Goal: Information Seeking & Learning: Understand process/instructions

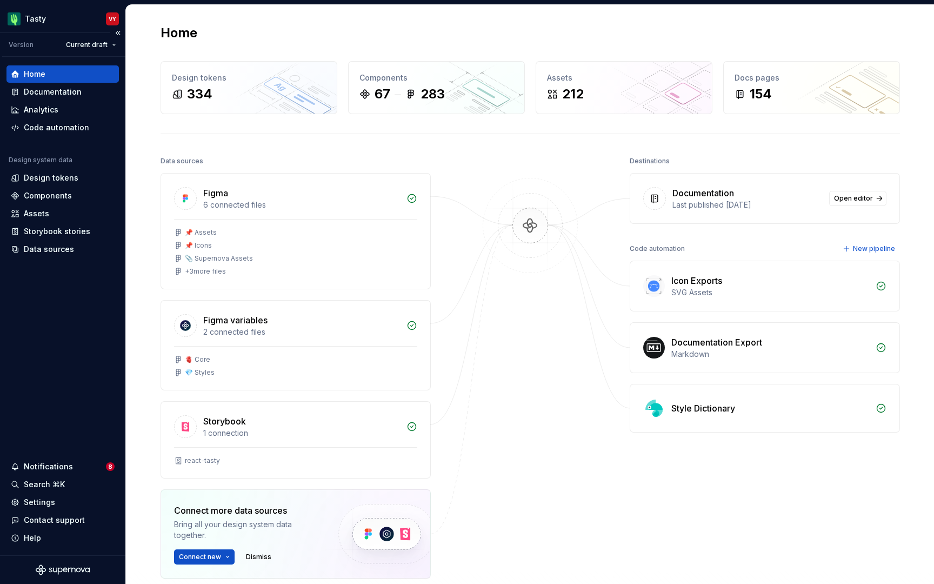
scroll to position [38, 0]
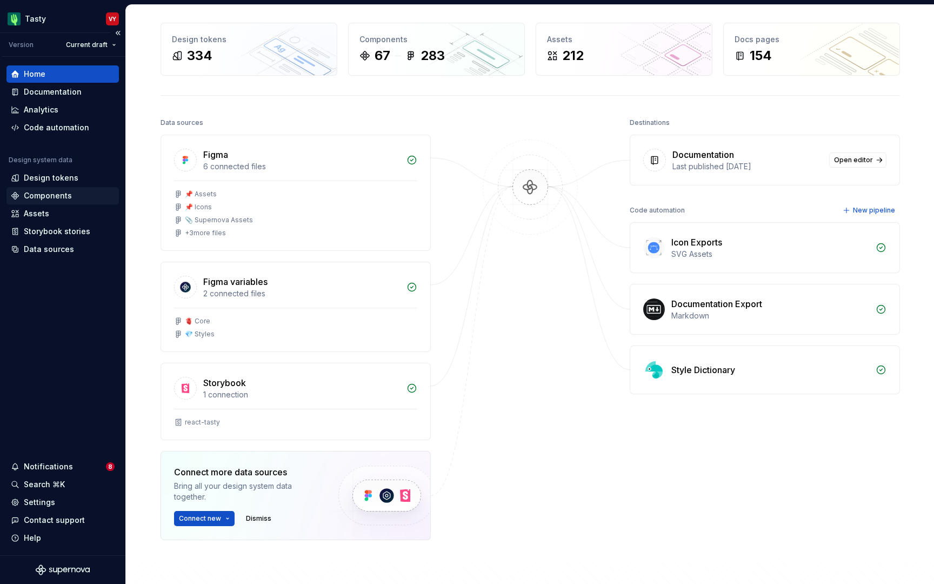
click at [43, 194] on div "Components" at bounding box center [48, 195] width 48 height 11
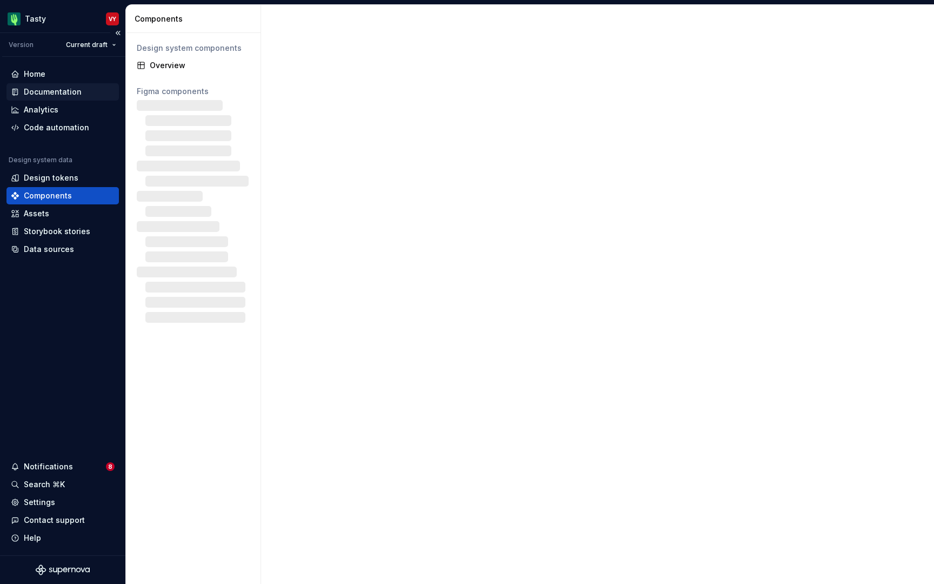
click at [49, 96] on div "Documentation" at bounding box center [53, 92] width 58 height 11
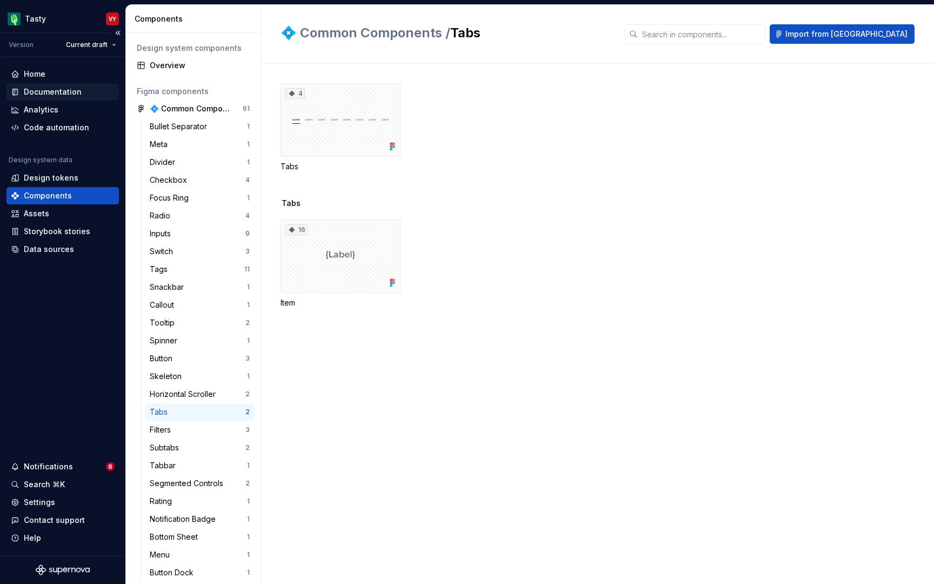
click at [64, 89] on div "Documentation" at bounding box center [53, 92] width 58 height 11
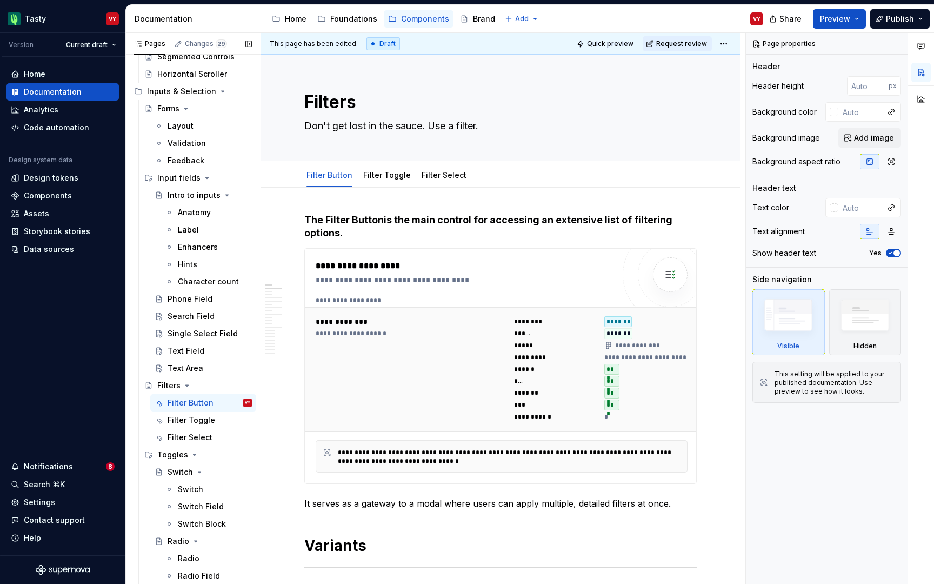
scroll to position [930, 0]
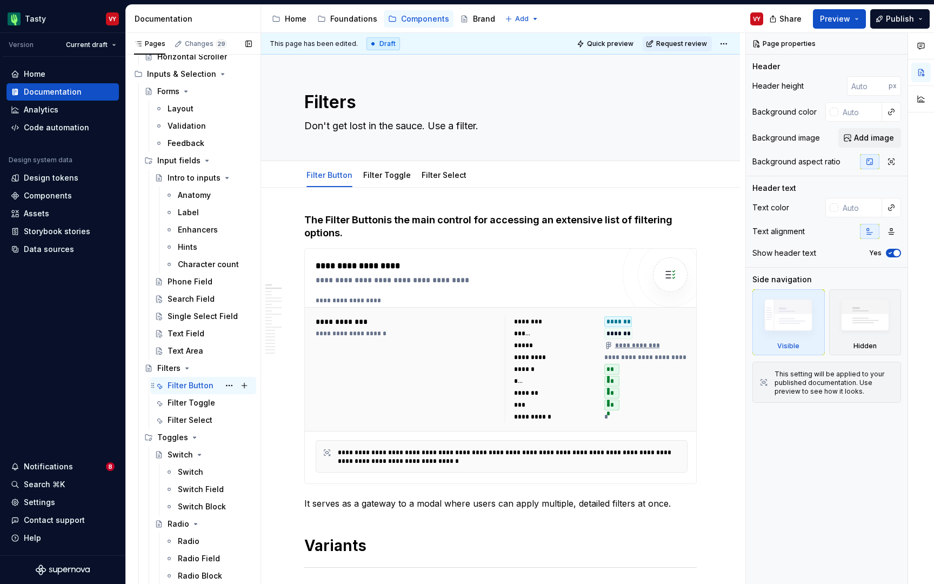
click at [210, 385] on div "Filter Button" at bounding box center [191, 385] width 46 height 11
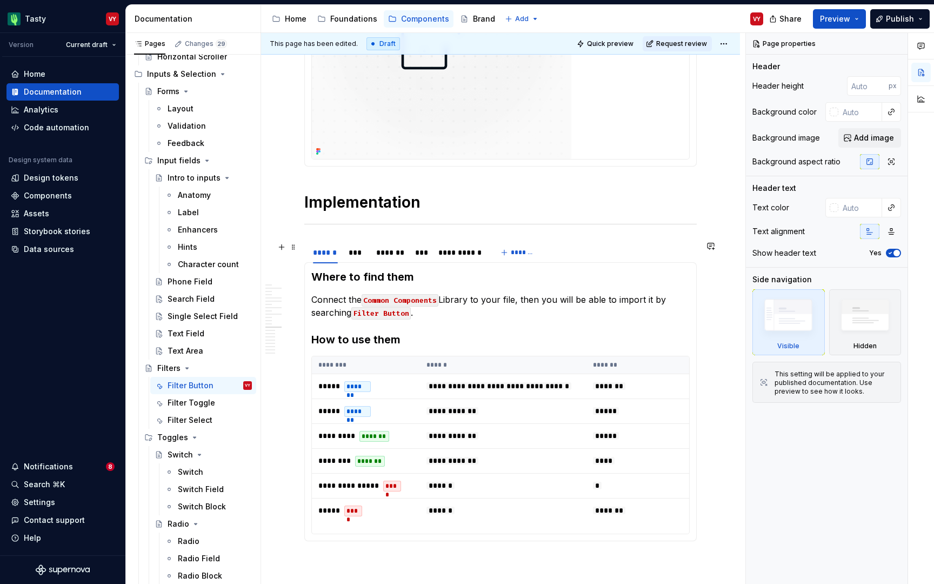
scroll to position [3007, 0]
click at [360, 256] on div "***" at bounding box center [357, 252] width 16 height 11
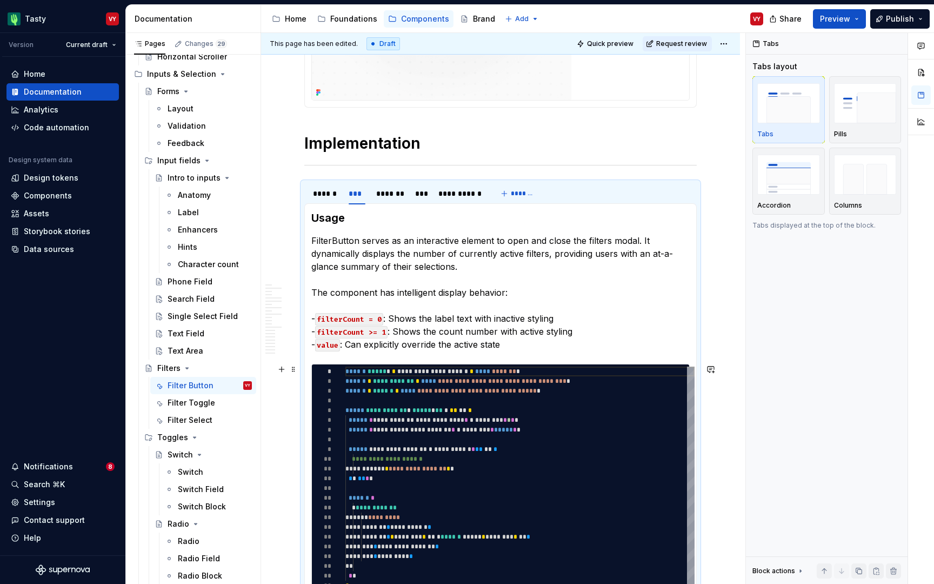
scroll to position [3186, 0]
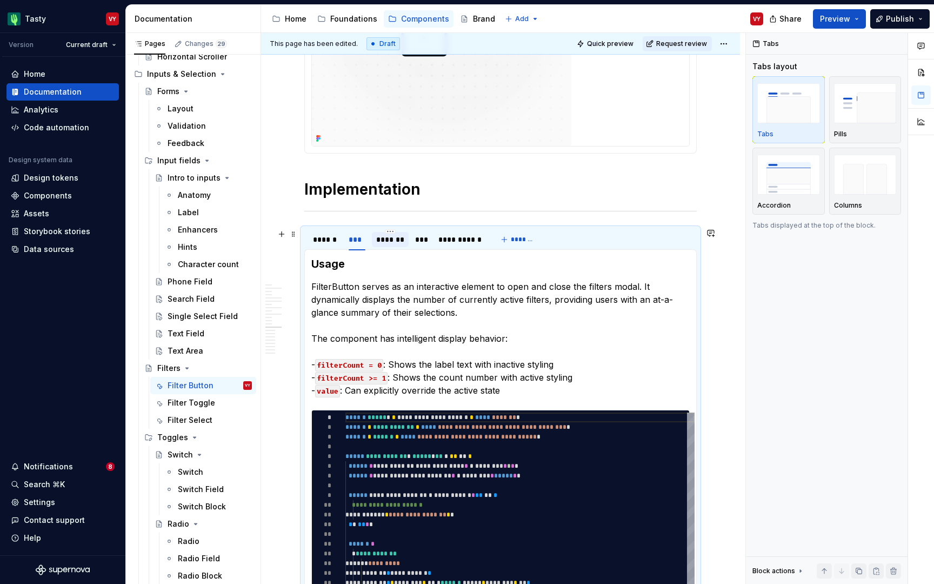
click at [384, 248] on div at bounding box center [390, 248] width 37 height 1
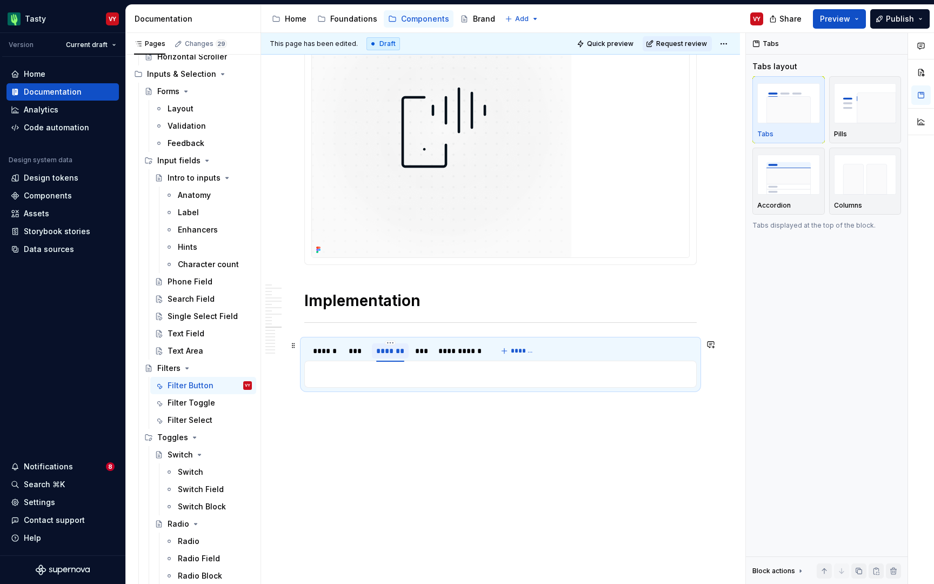
scroll to position [2908, 0]
click at [202, 332] on div "Text Field" at bounding box center [186, 333] width 37 height 11
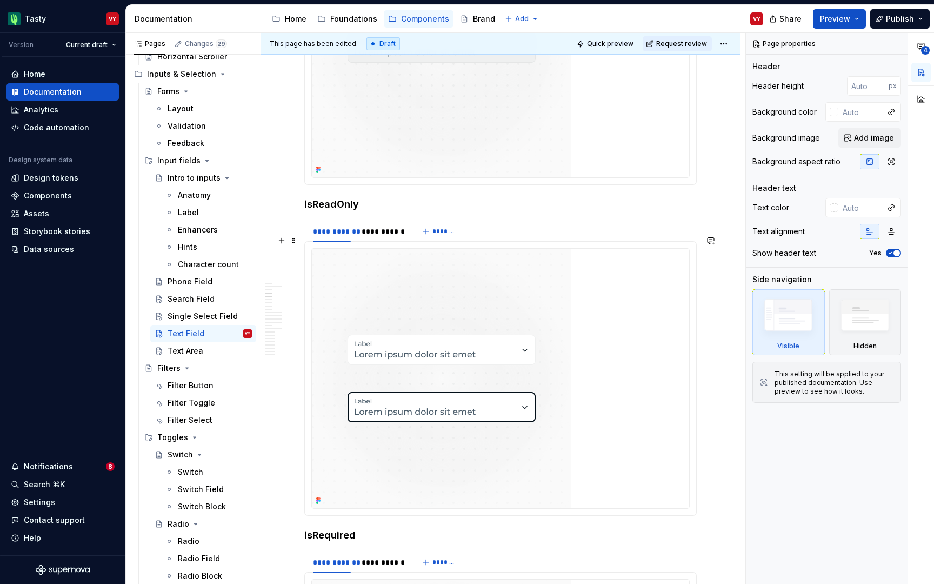
scroll to position [807, 0]
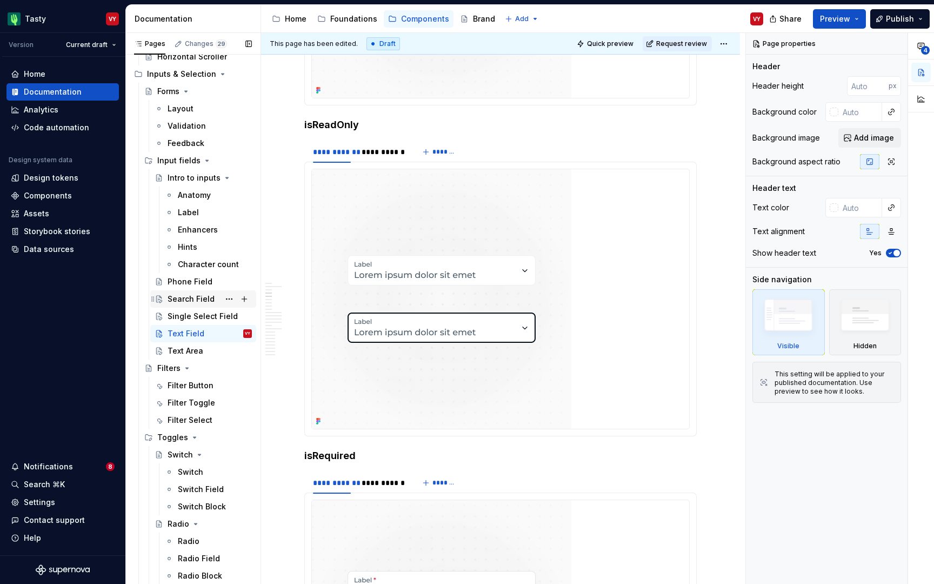
click at [194, 301] on div "Search Field" at bounding box center [191, 299] width 47 height 11
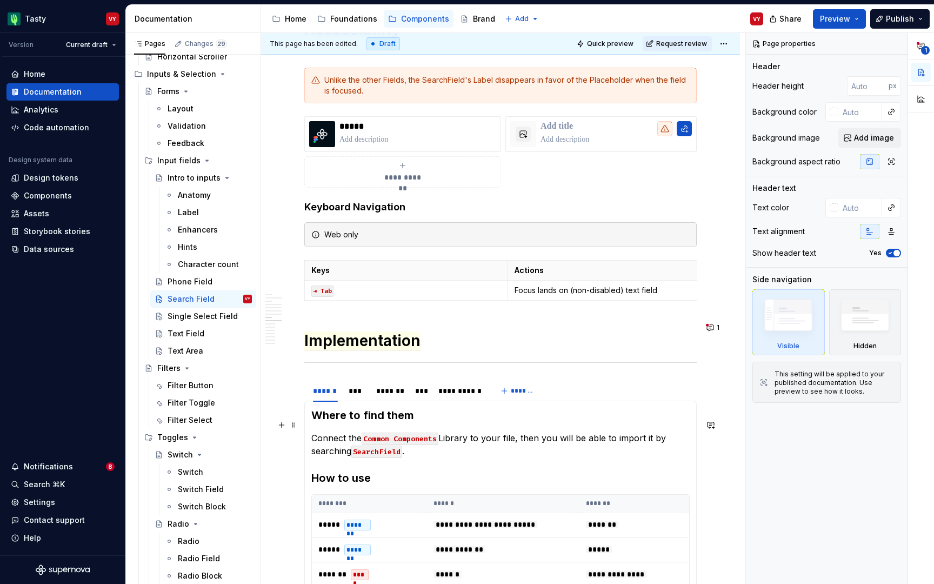
scroll to position [1672, 0]
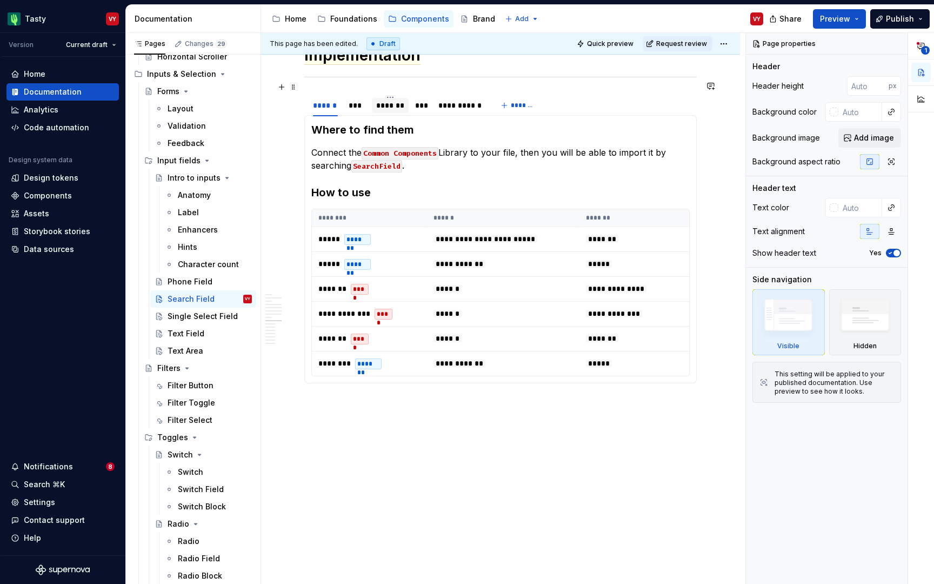
click at [397, 100] on div "*******" at bounding box center [390, 105] width 29 height 11
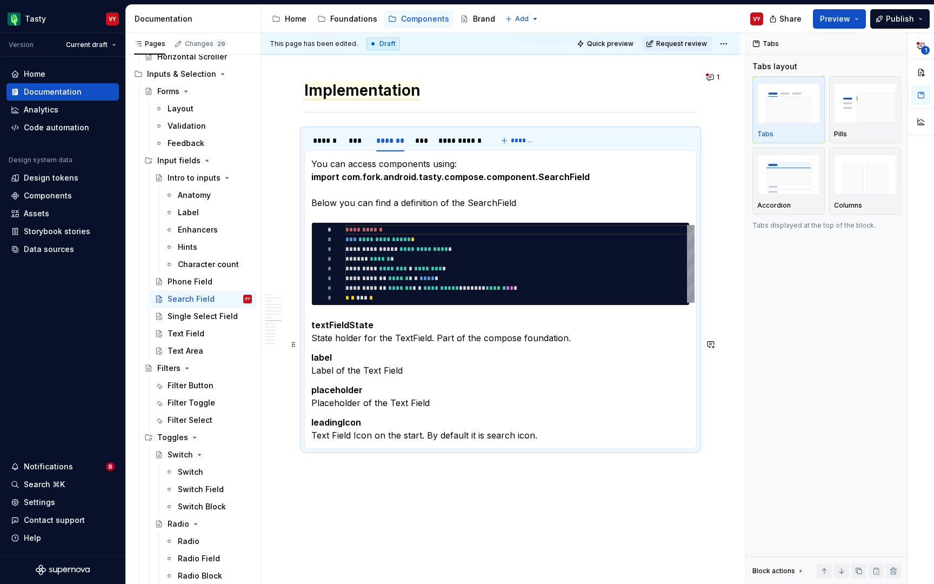
scroll to position [1625, 0]
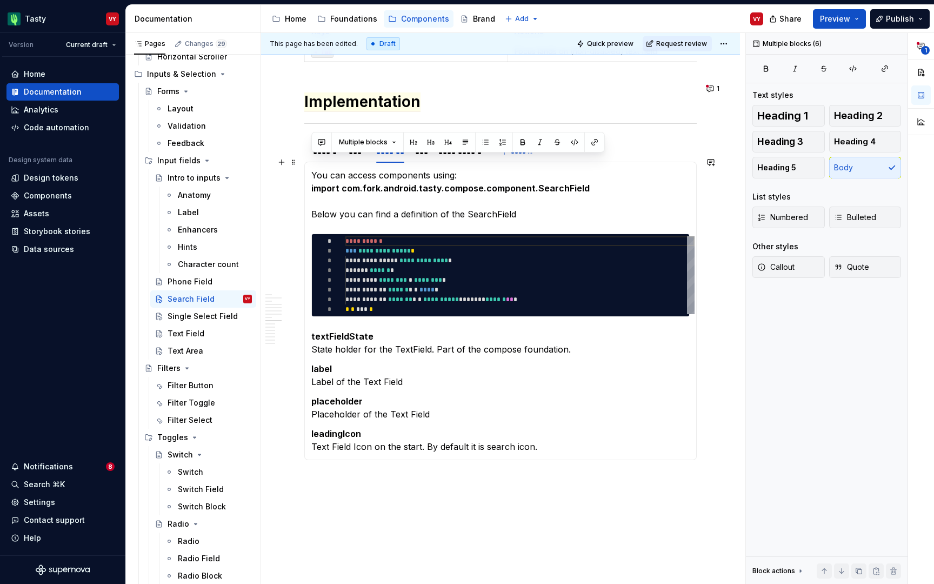
drag, startPoint x: 550, startPoint y: 435, endPoint x: 310, endPoint y: 161, distance: 364.8
click at [310, 162] on div "**********" at bounding box center [500, 311] width 393 height 298
copy section-item-column "**********"
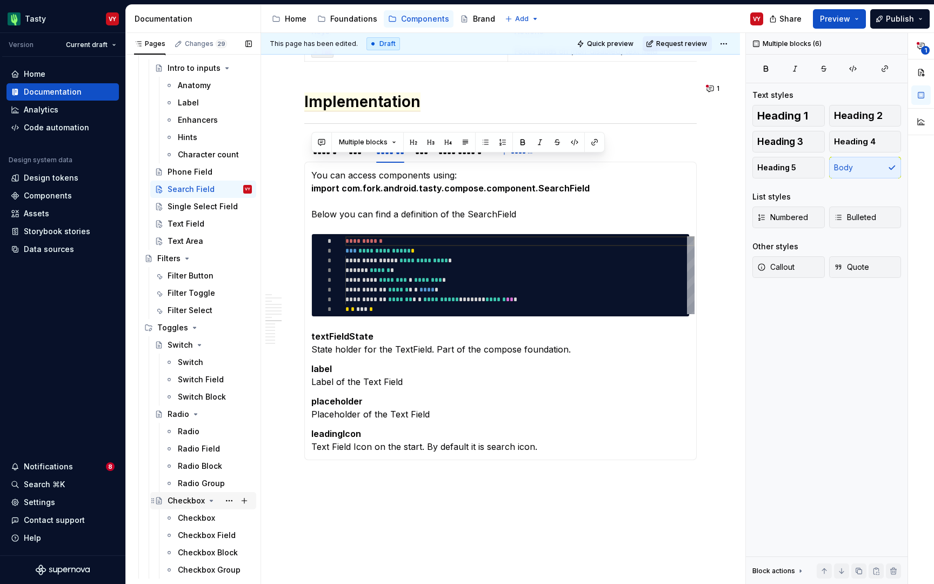
scroll to position [1034, 0]
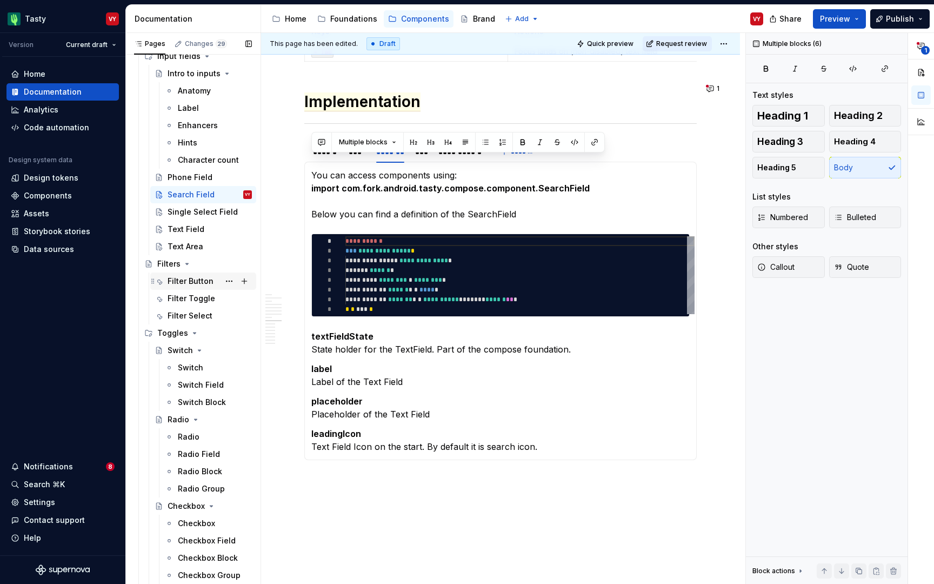
click at [197, 279] on div "Filter Button" at bounding box center [191, 281] width 46 height 11
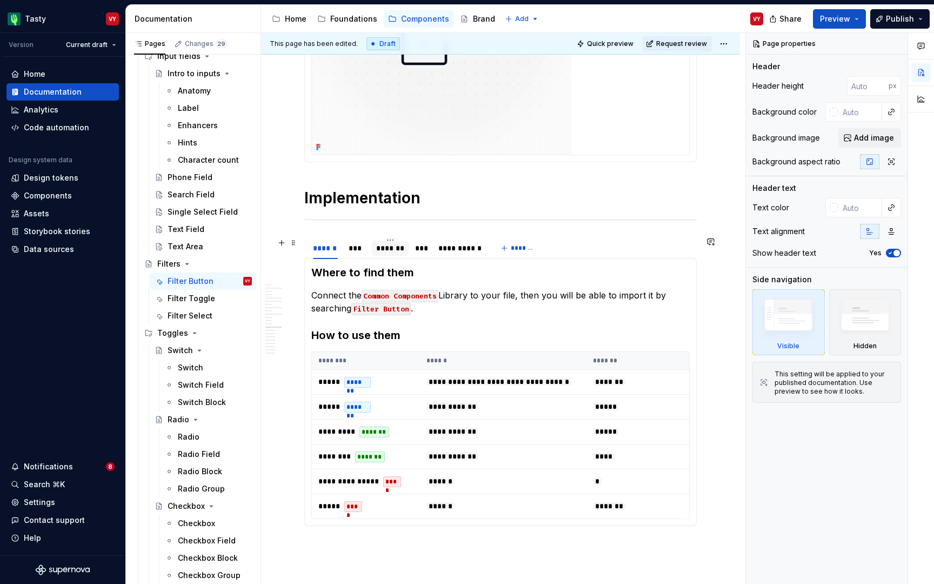
click at [394, 245] on div "*******" at bounding box center [390, 248] width 29 height 11
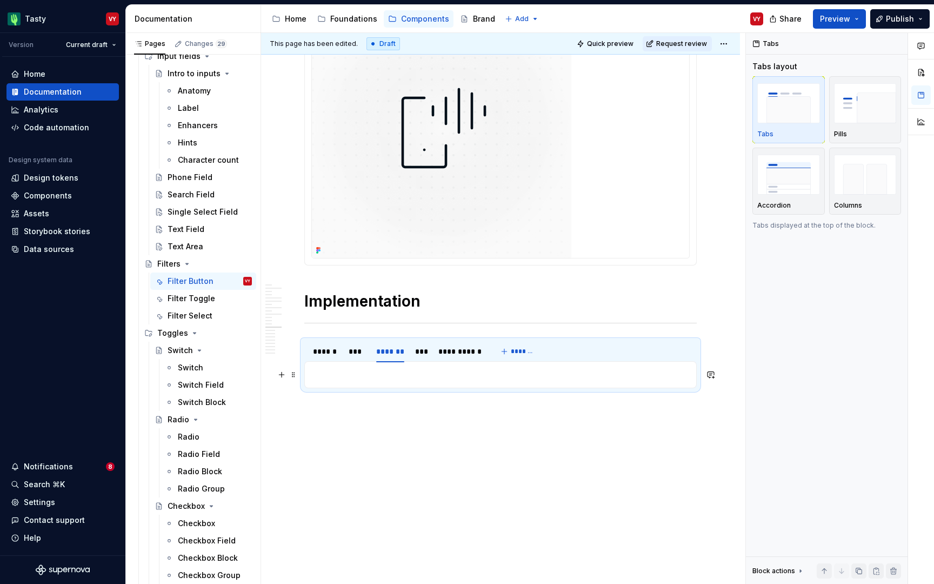
click at [383, 373] on p at bounding box center [500, 374] width 378 height 13
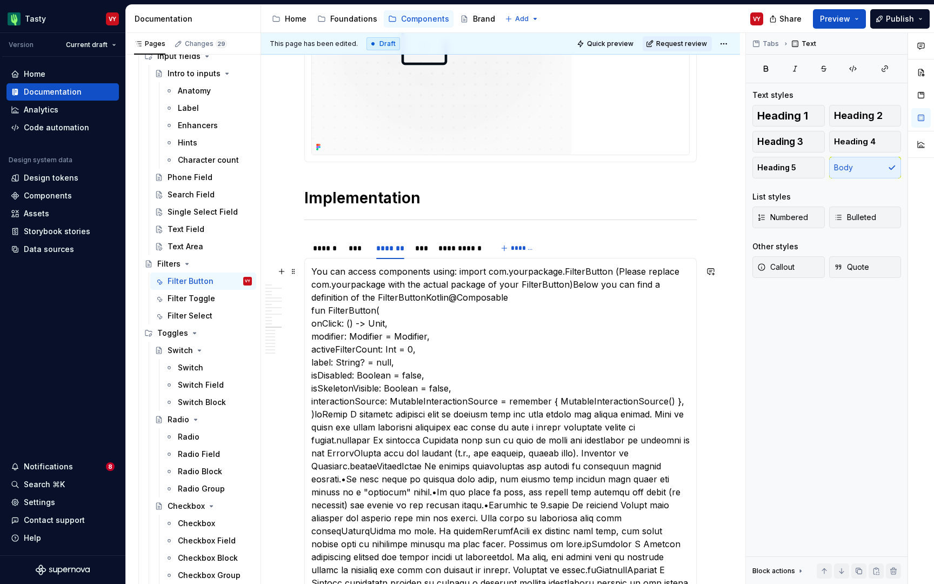
scroll to position [3007, 0]
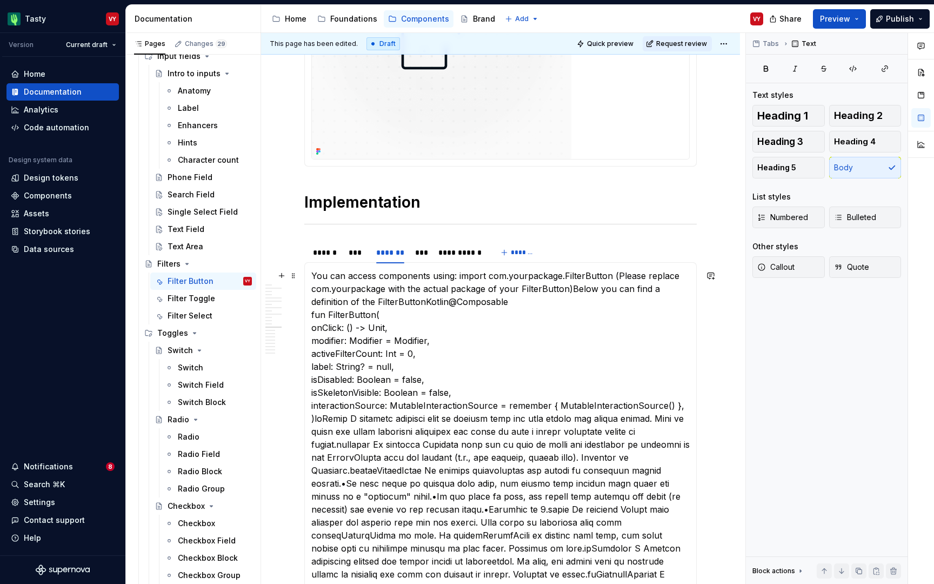
click at [536, 275] on p "You can access components using: import com.yourpackage.FilterButton (Please re…" at bounding box center [500, 463] width 378 height 389
type textarea "*"
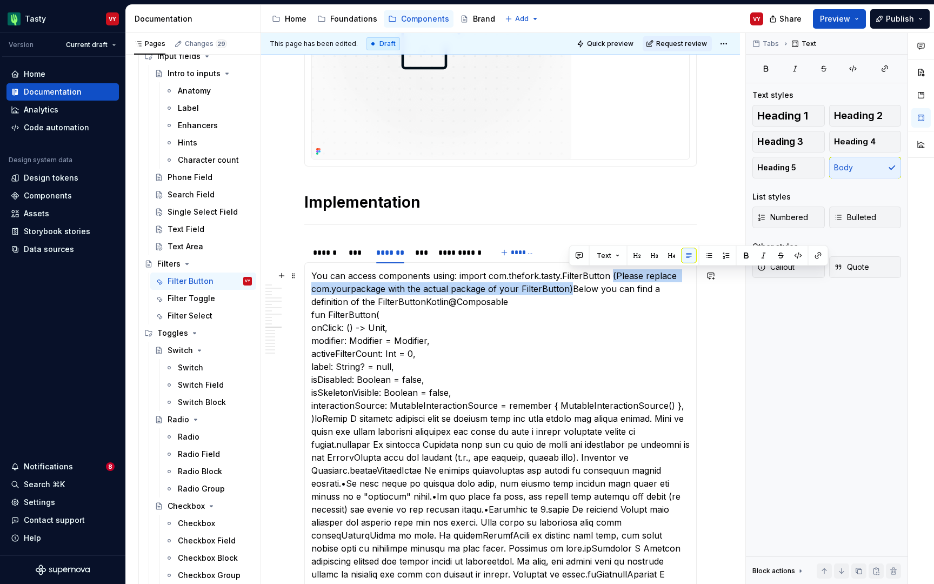
drag, startPoint x: 612, startPoint y: 274, endPoint x: 568, endPoint y: 289, distance: 45.8
click at [568, 289] on p "You can access components using: import com.thefork.tasty.FilterButton (Please …" at bounding box center [500, 463] width 378 height 389
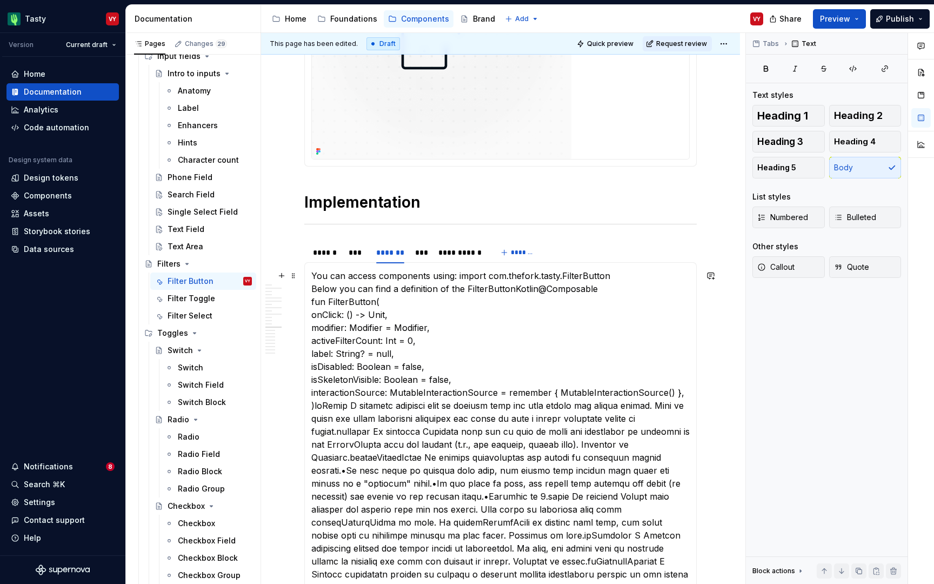
click at [536, 290] on p "You can access components using: import com.thefork.tasty.FilterButton Below yo…" at bounding box center [500, 457] width 378 height 376
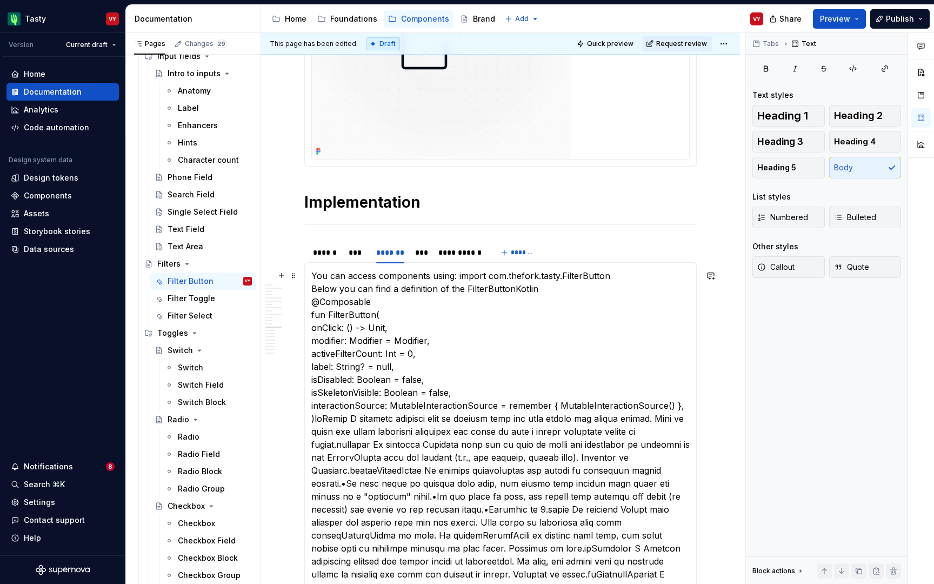
click at [541, 287] on p "You can access components using: import com.thefork.tasty.FilterButton Below yo…" at bounding box center [500, 463] width 378 height 389
click at [313, 303] on p "You can access components using: import com.thefork.tasty.FilterButton Below yo…" at bounding box center [500, 463] width 378 height 389
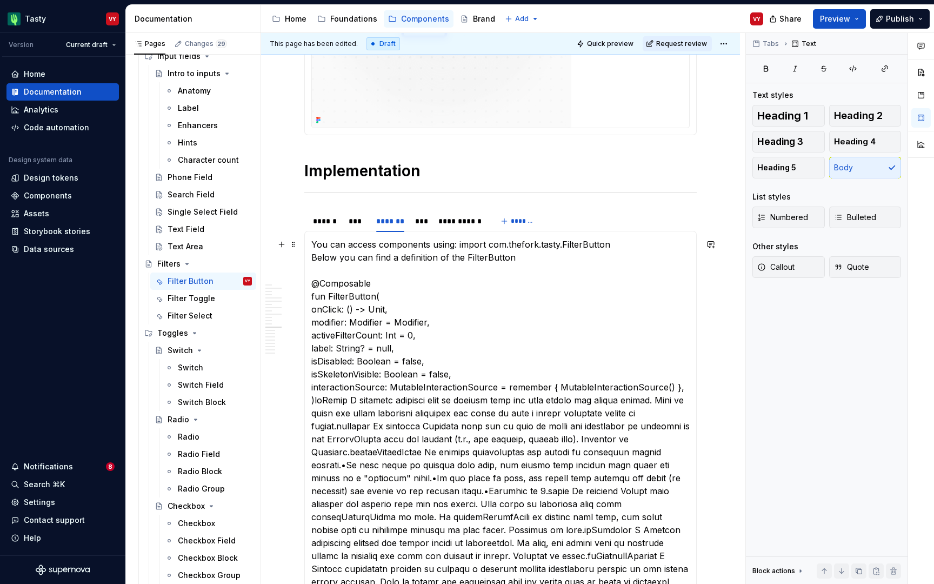
scroll to position [3041, 0]
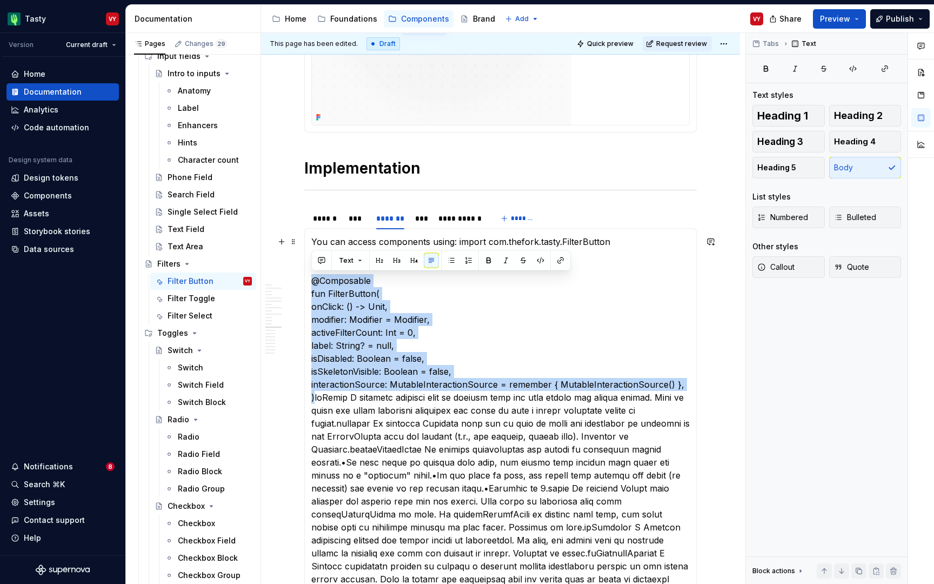
drag, startPoint x: 313, startPoint y: 396, endPoint x: 310, endPoint y: 281, distance: 115.2
click at [310, 281] on div "**********" at bounding box center [500, 436] width 393 height 416
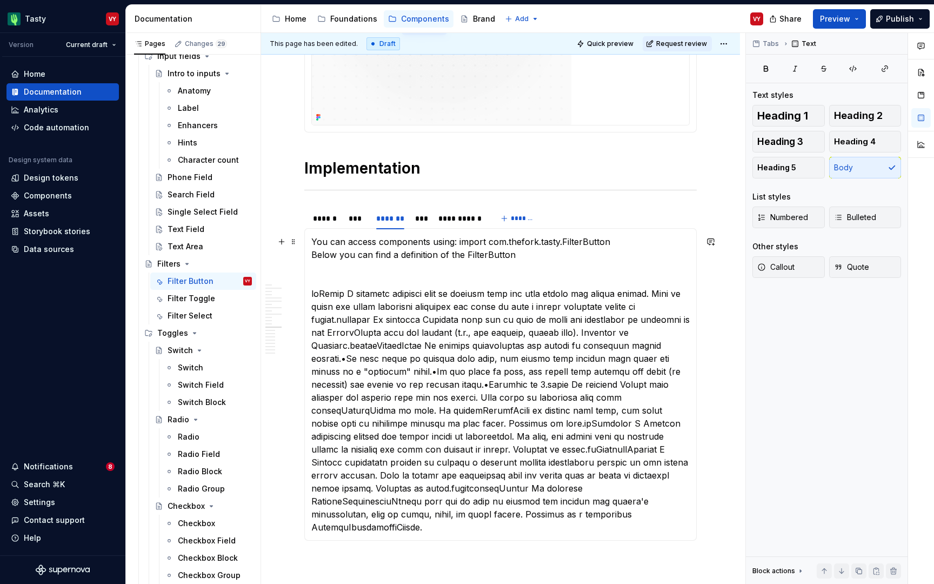
click at [323, 264] on p "You can access components using: import com.thefork.tasty.FilterButton Below yo…" at bounding box center [500, 384] width 378 height 298
drag, startPoint x: 612, startPoint y: 242, endPoint x: 458, endPoint y: 241, distance: 153.6
click at [458, 241] on p "You can access components using: import com.thefork.tasty.FilterButton Below yo…" at bounding box center [500, 384] width 378 height 298
click at [684, 223] on button "button" at bounding box center [687, 221] width 15 height 15
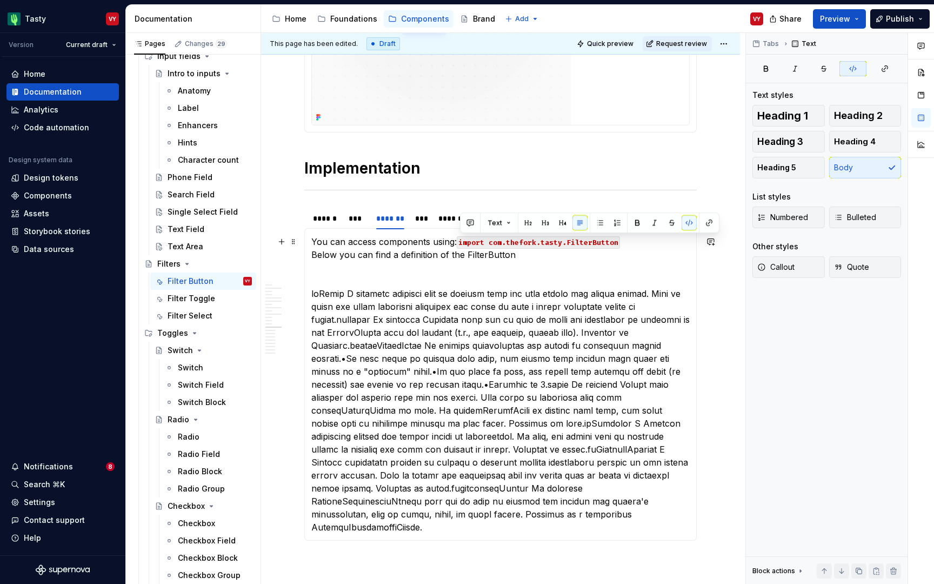
click at [502, 251] on p "You can access components using: import com.thefork.tasty.FilterButton Below yo…" at bounding box center [500, 384] width 378 height 298
click at [692, 236] on button "button" at bounding box center [695, 234] width 15 height 15
click at [597, 268] on p "You can access components using: import com.thefork.tasty.FilterButton Below yo…" at bounding box center [500, 384] width 378 height 298
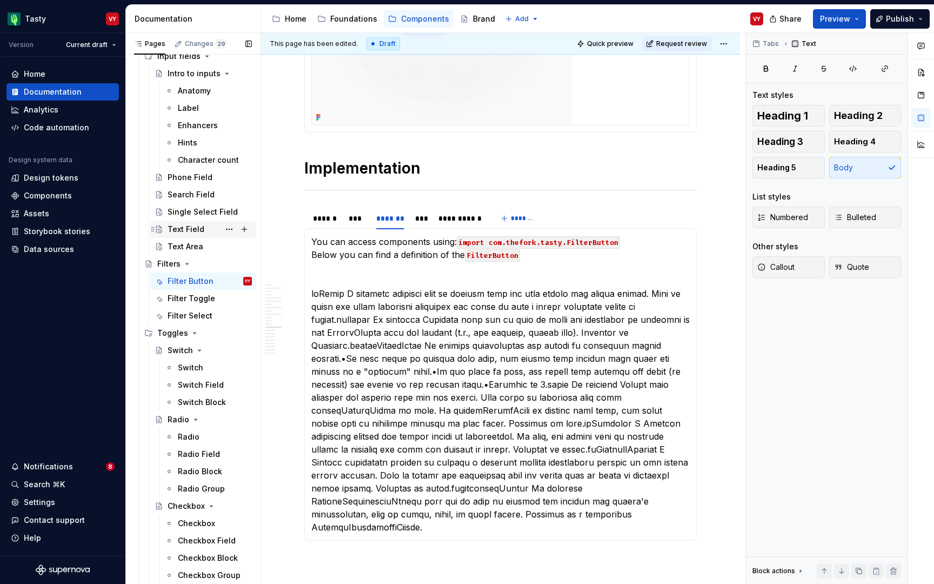
click at [198, 226] on div "Text Field" at bounding box center [186, 229] width 37 height 11
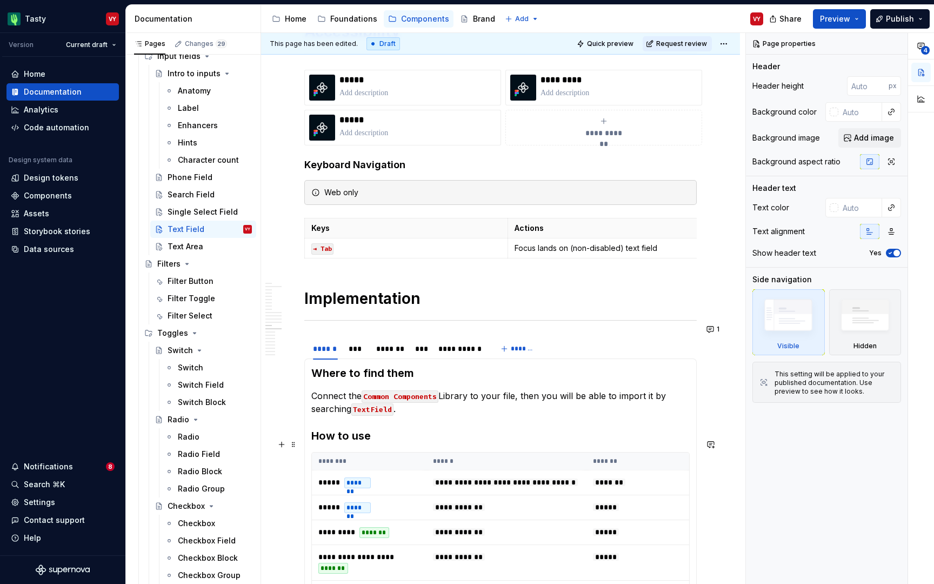
scroll to position [3612, 0]
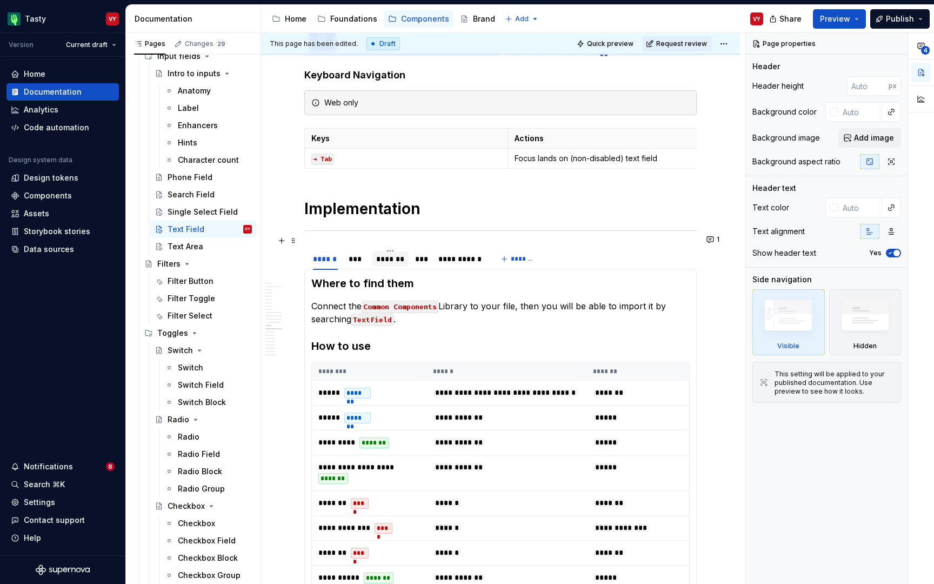
click at [393, 254] on div "*******" at bounding box center [390, 259] width 29 height 11
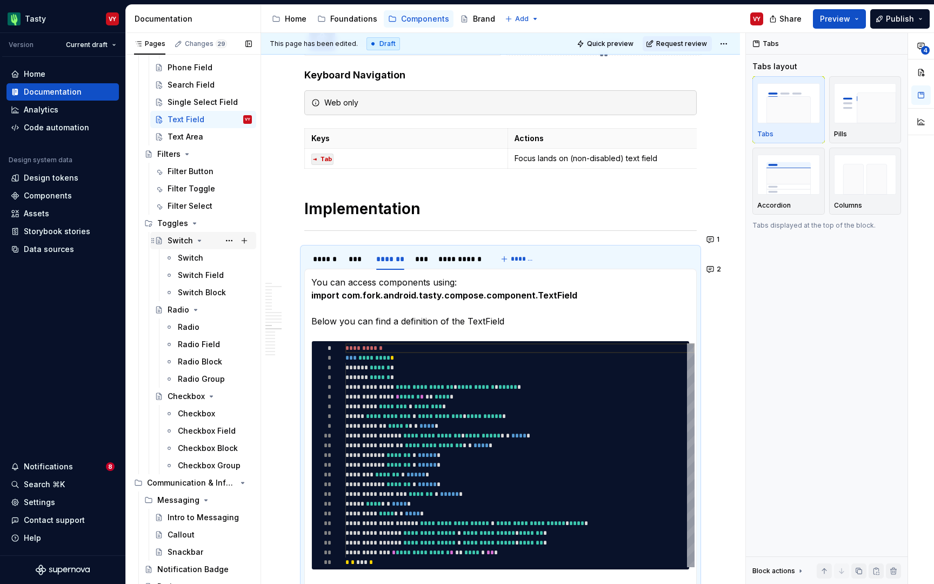
scroll to position [1033, 0]
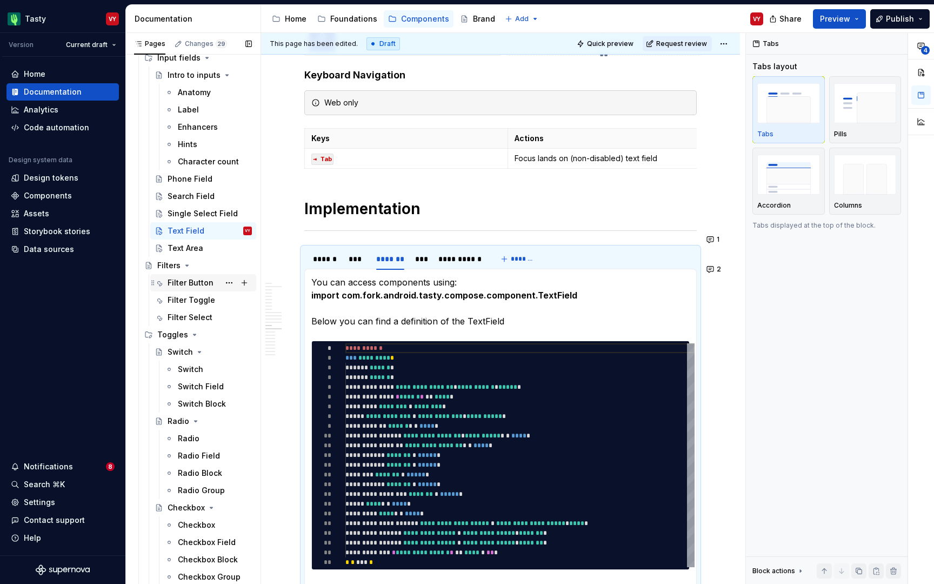
click at [200, 280] on div "Filter Button" at bounding box center [191, 282] width 46 height 11
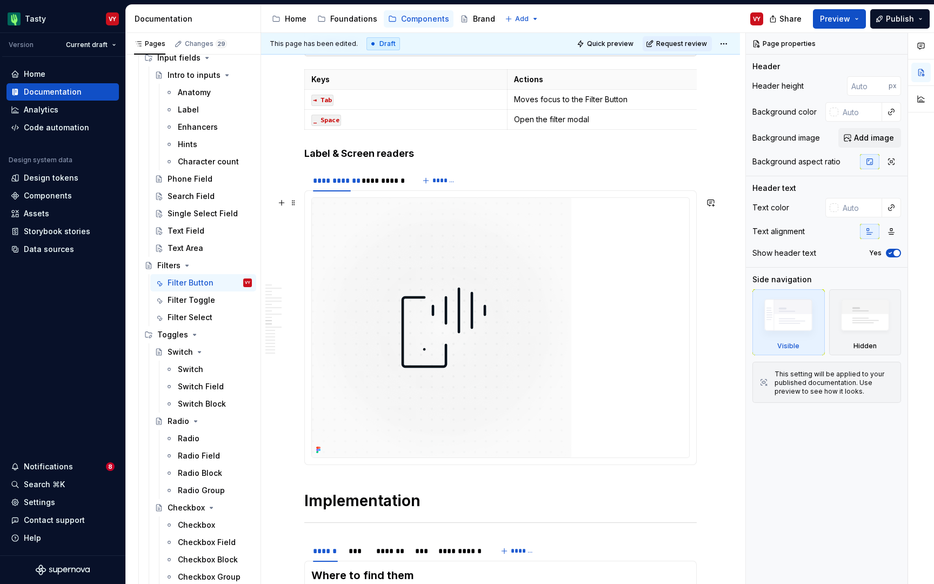
scroll to position [2826, 0]
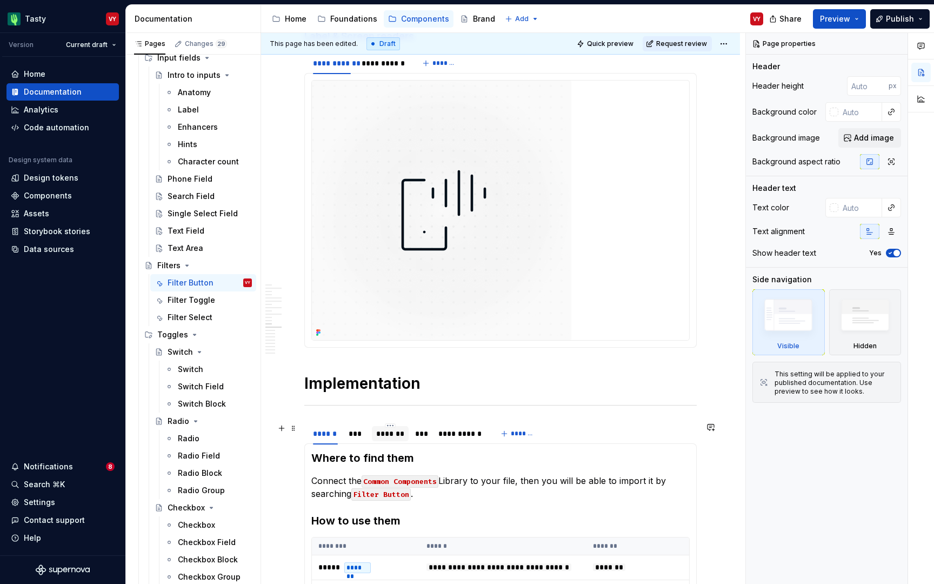
type textarea "*"
click at [390, 431] on div "*******" at bounding box center [390, 433] width 29 height 11
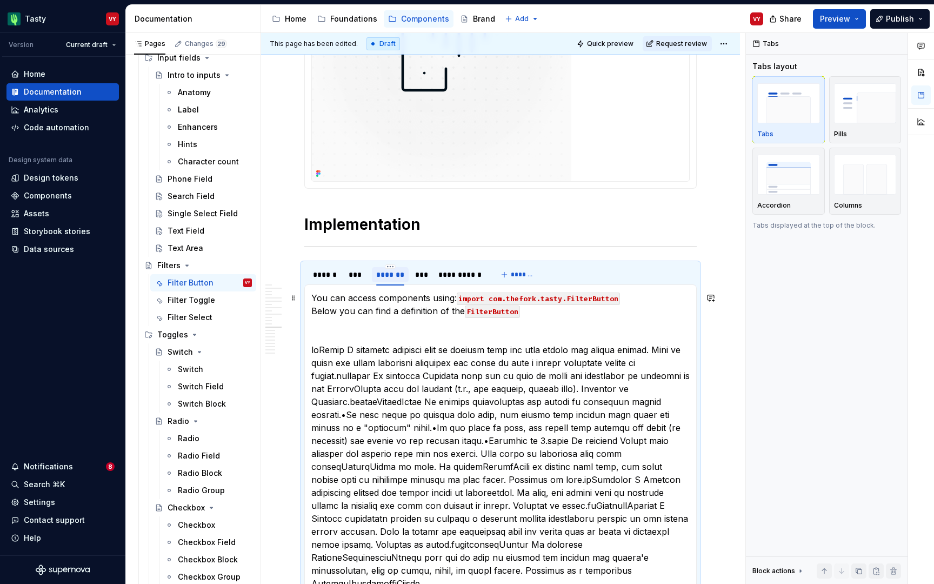
scroll to position [3016, 0]
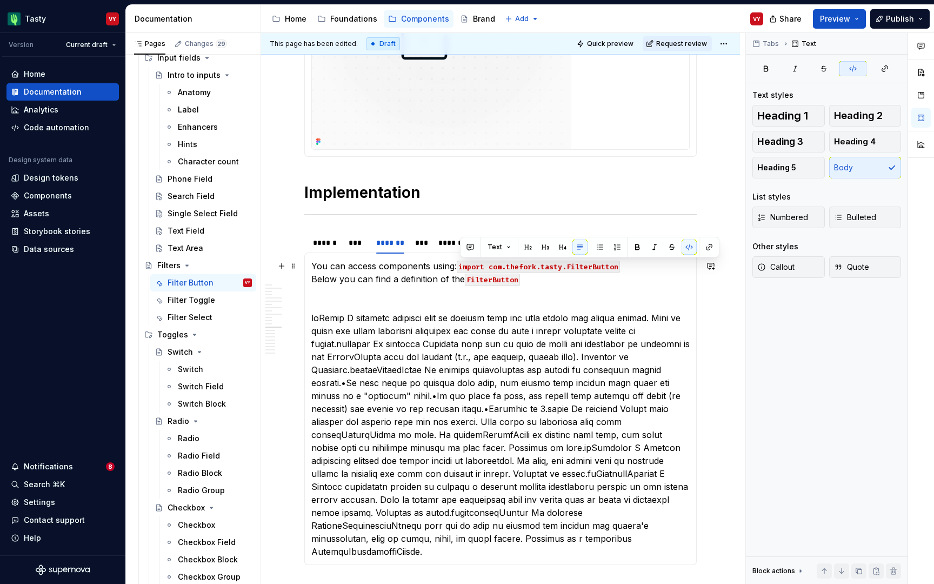
drag, startPoint x: 527, startPoint y: 265, endPoint x: 460, endPoint y: 265, distance: 67.0
click at [458, 265] on p "You can access components using: import com.thefork.tasty.FilterButton Below yo…" at bounding box center [500, 409] width 378 height 298
click at [634, 251] on button "button" at bounding box center [637, 247] width 15 height 15
click at [688, 248] on button "button" at bounding box center [689, 247] width 15 height 15
click at [633, 247] on button "button" at bounding box center [635, 245] width 15 height 15
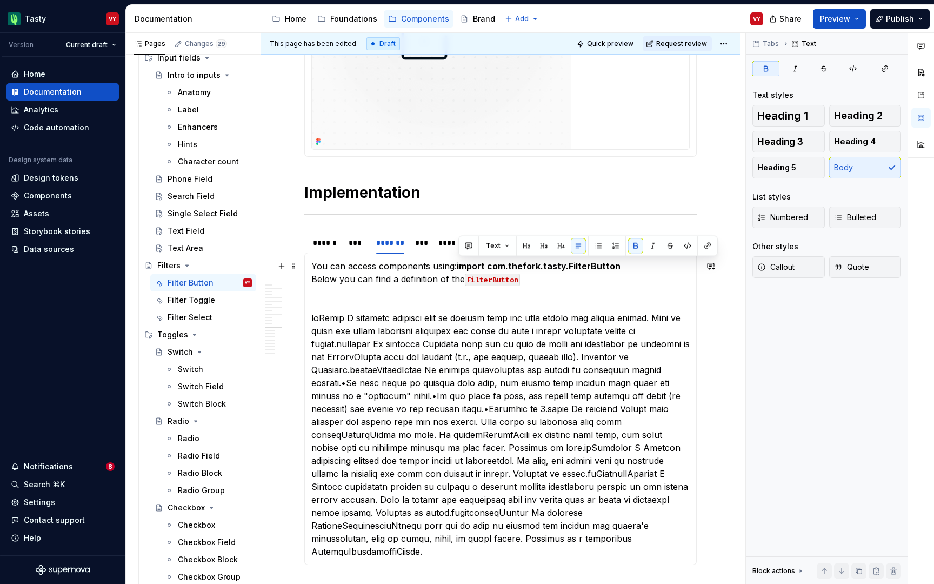
click at [635, 260] on p "You can access components using: import com.thefork.tasty.FilterButton Below yo…" at bounding box center [500, 409] width 378 height 298
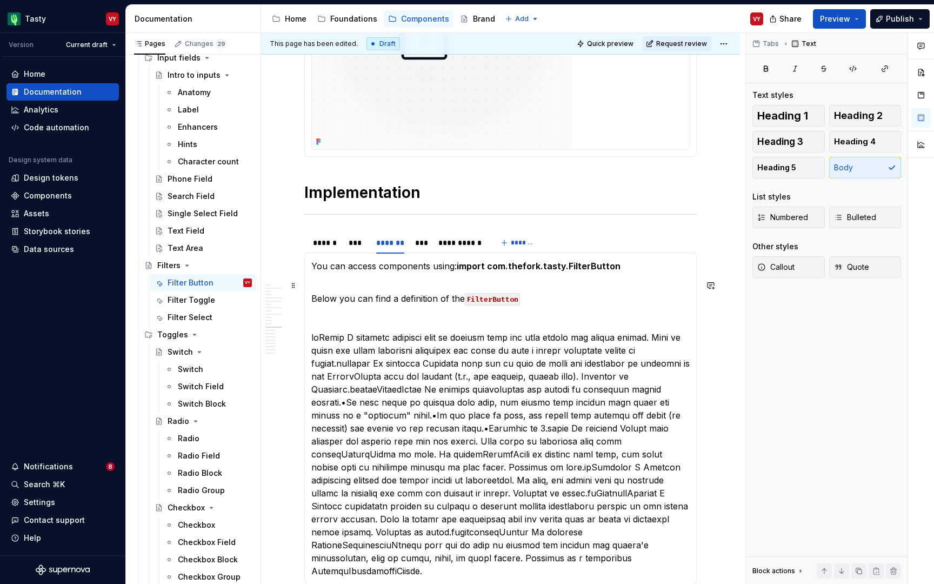
click at [405, 328] on p "Below you can find a definition of the FilterButton" at bounding box center [500, 428] width 378 height 298
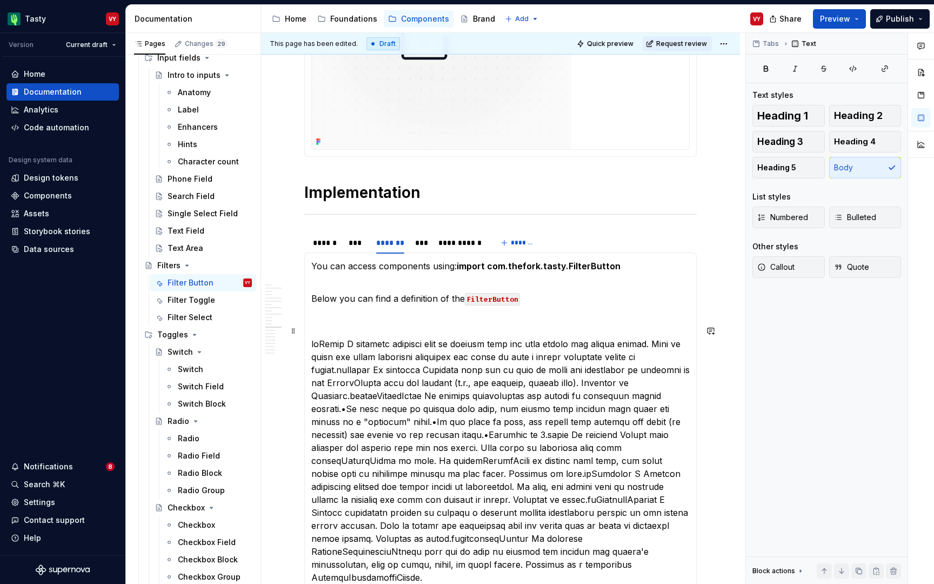
click at [458, 325] on p at bounding box center [500, 454] width 378 height 260
click at [293, 333] on span at bounding box center [293, 330] width 9 height 15
click at [322, 311] on p "Below you can find a definition of the FilterButton" at bounding box center [500, 298] width 378 height 39
click at [292, 286] on span at bounding box center [293, 285] width 9 height 15
click at [428, 321] on section-item-column "You can access components using: import com.thefork.tasty.FilterButton Below yo…" at bounding box center [500, 422] width 378 height 324
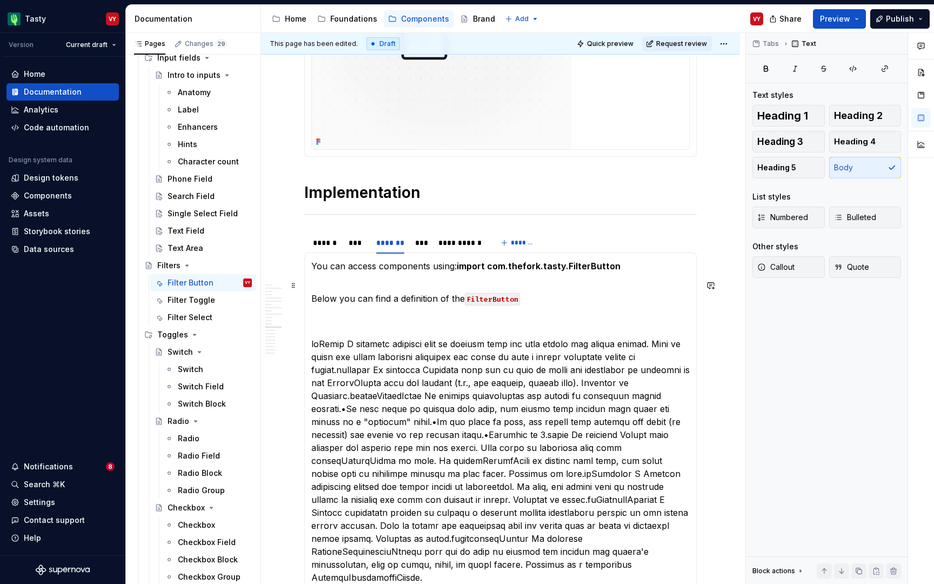
click at [310, 317] on div "**********" at bounding box center [500, 421] width 393 height 338
click at [324, 324] on p at bounding box center [500, 454] width 378 height 260
click at [323, 316] on p "Below you can find a definition of the FilterButton" at bounding box center [500, 298] width 378 height 39
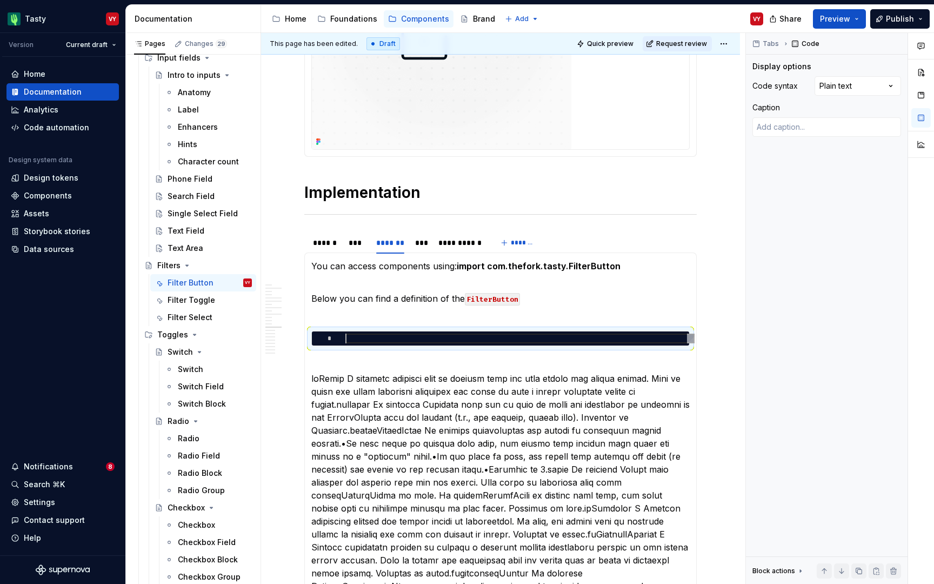
type textarea "*"
type textarea "**********"
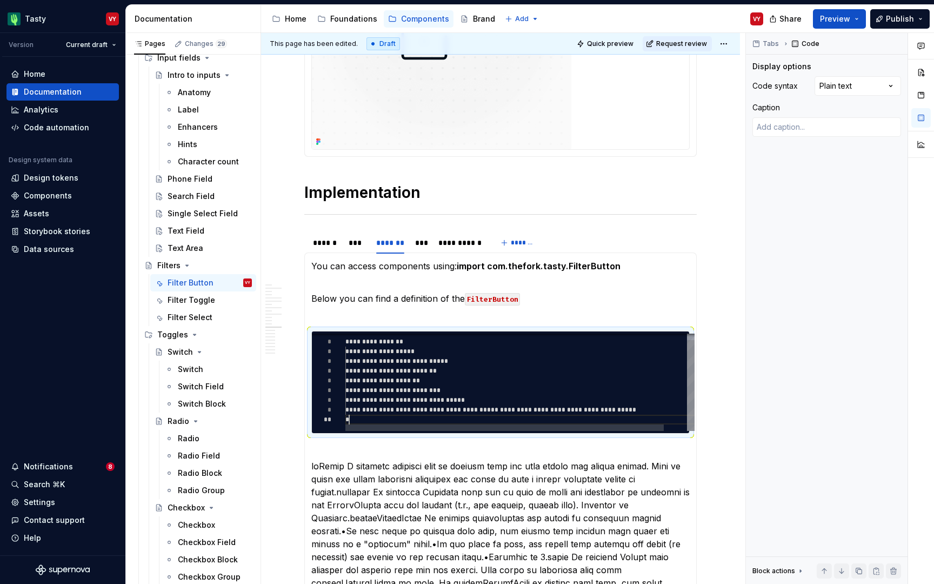
scroll to position [88, 4]
click at [341, 308] on p "Below you can find a definition of the FilterButton" at bounding box center [500, 298] width 378 height 39
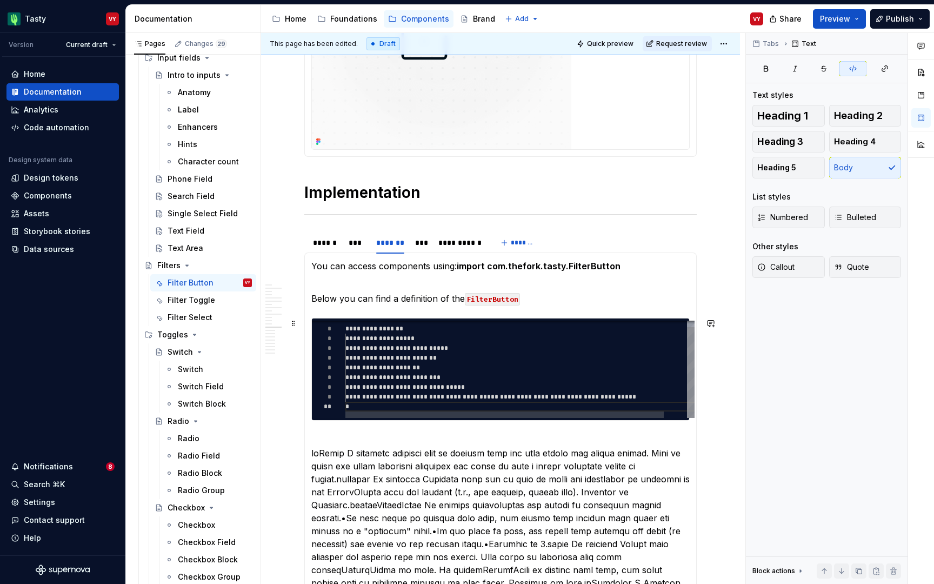
click at [358, 404] on div "**********" at bounding box center [532, 366] width 374 height 104
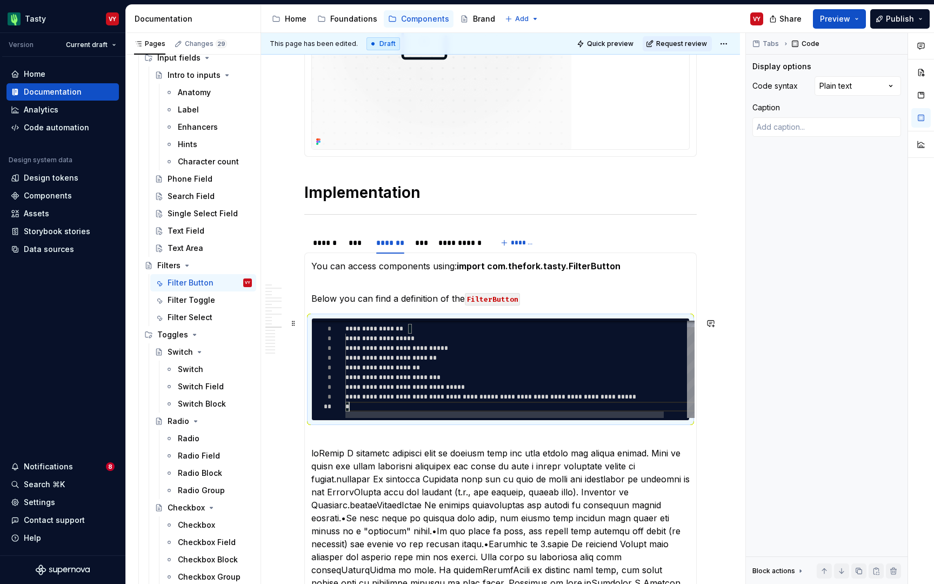
type textarea "*"
type textarea "**********"
type textarea "*"
type textarea "**********"
type textarea "*"
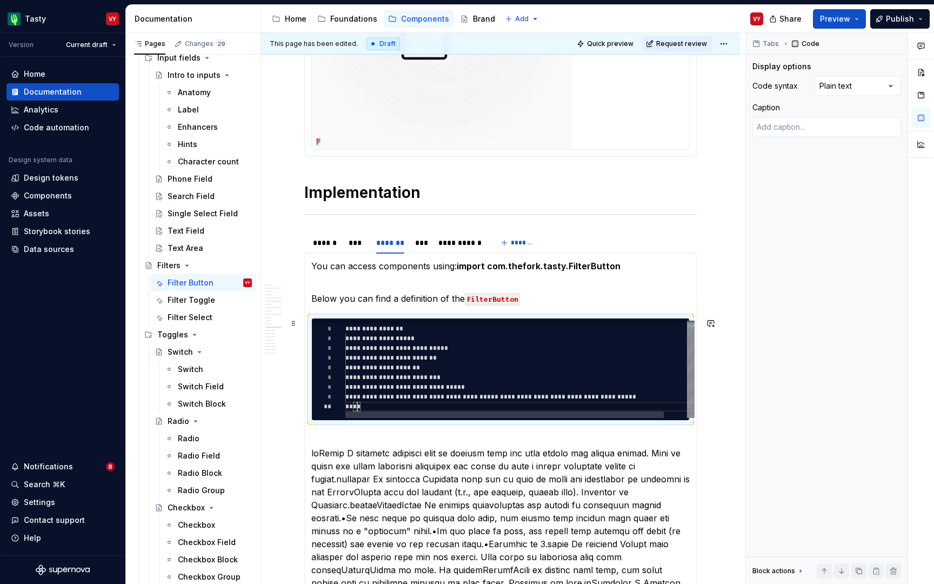
type textarea "**********"
type textarea "*"
type textarea "**********"
type textarea "*"
type textarea "**********"
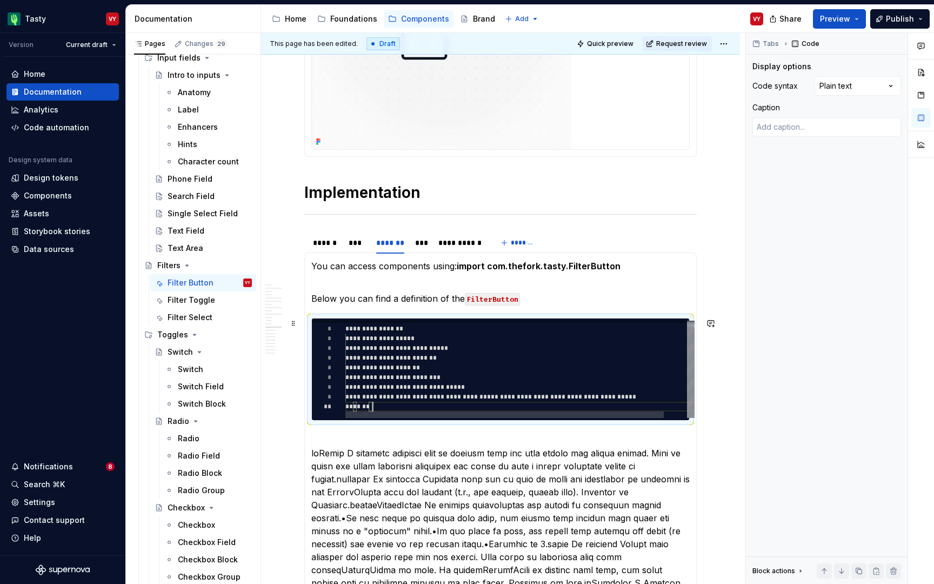
scroll to position [88, 28]
click at [582, 388] on div "**********" at bounding box center [532, 373] width 374 height 104
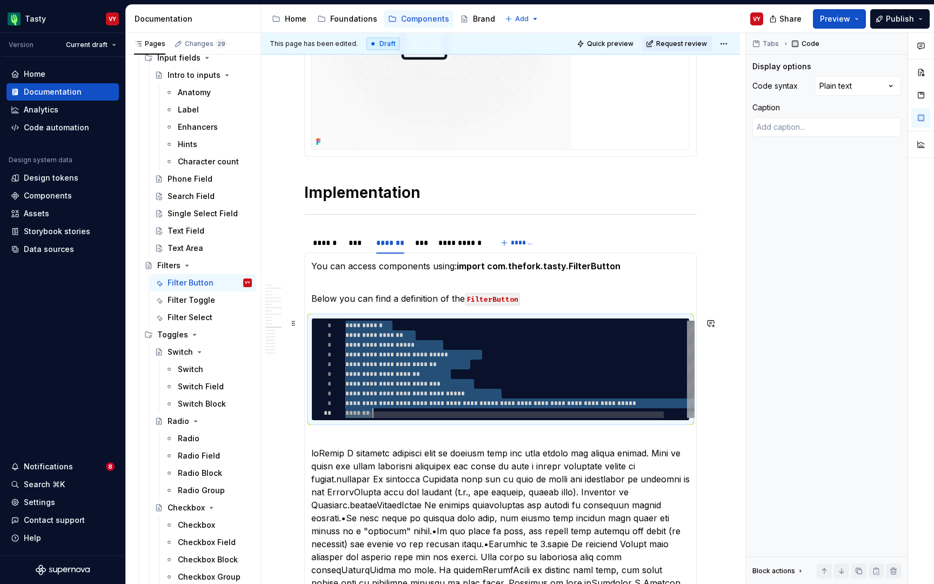
scroll to position [0, 28]
type textarea "*"
type textarea "**********"
click at [860, 89] on div "Comments Open comments No comments yet Select ‘Comment’ from the block context …" at bounding box center [840, 308] width 188 height 551
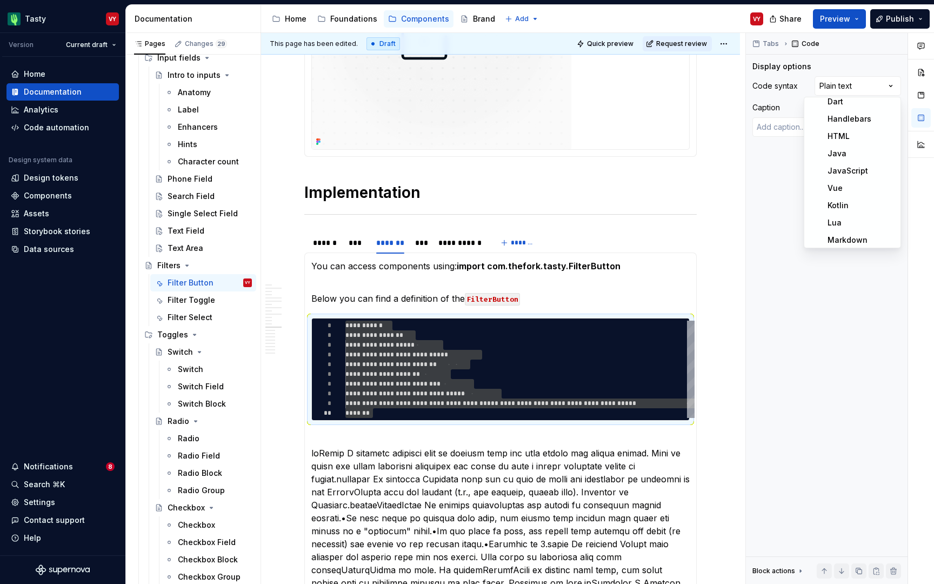
scroll to position [128, 0]
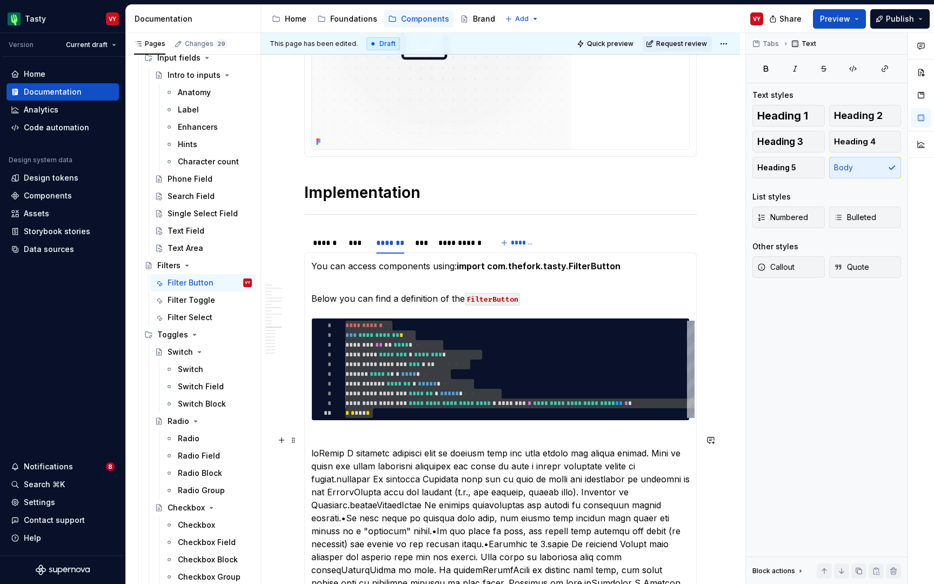
click at [473, 447] on p at bounding box center [500, 564] width 378 height 260
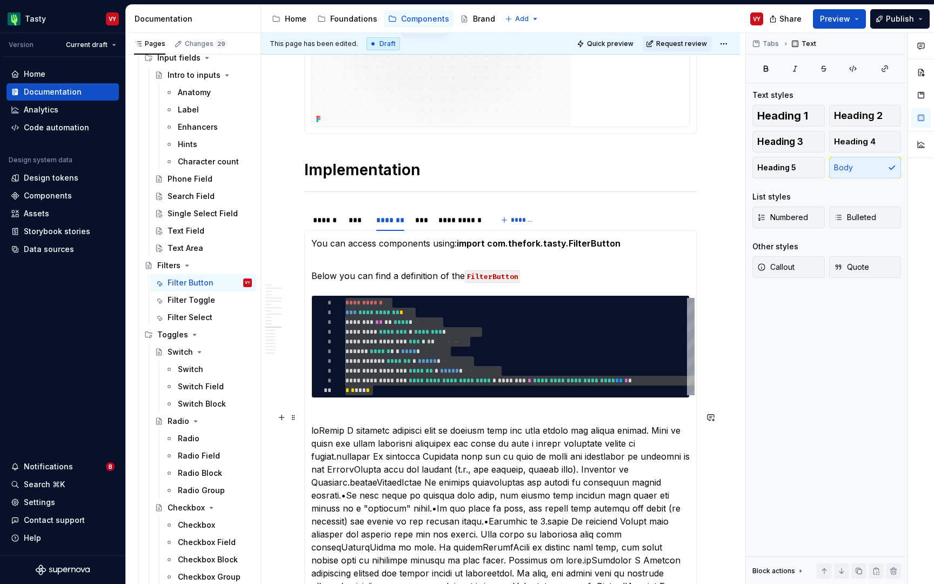
scroll to position [3073, 0]
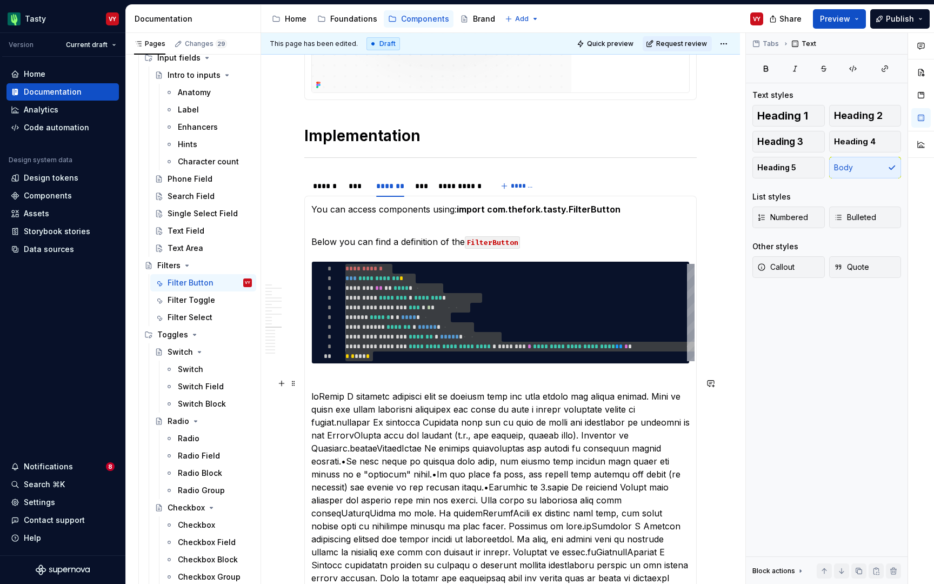
click at [359, 377] on p at bounding box center [500, 507] width 378 height 260
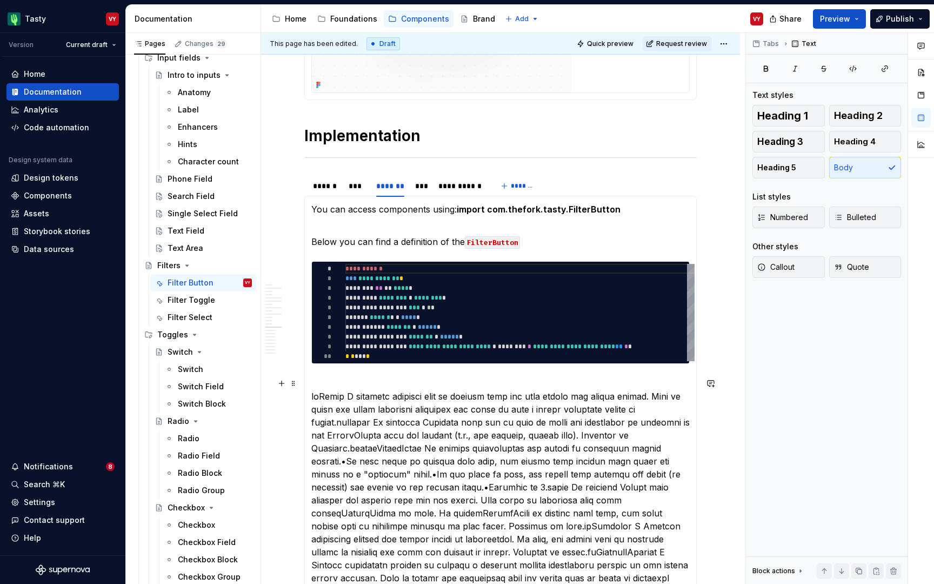
click at [343, 395] on p at bounding box center [500, 507] width 378 height 260
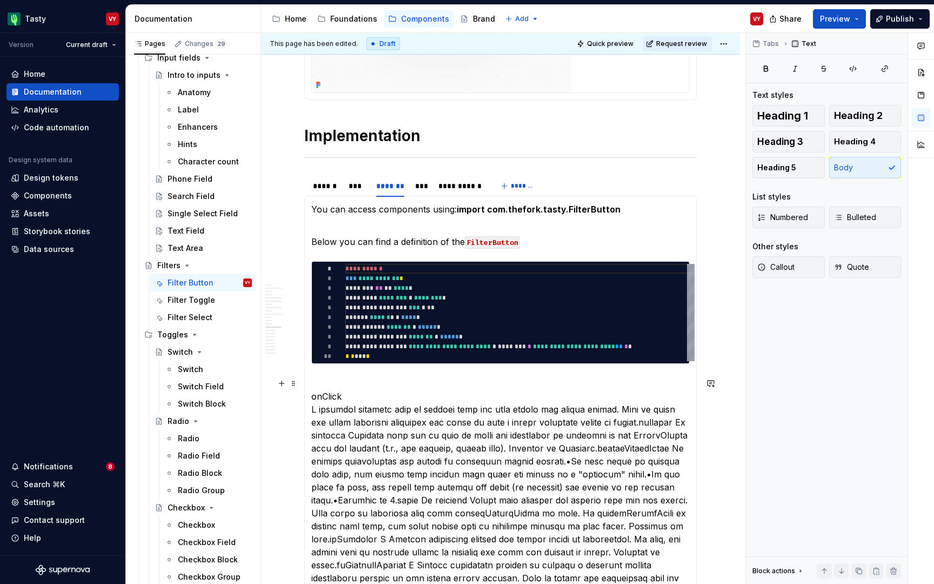
click at [332, 393] on p "onClick" at bounding box center [500, 507] width 378 height 260
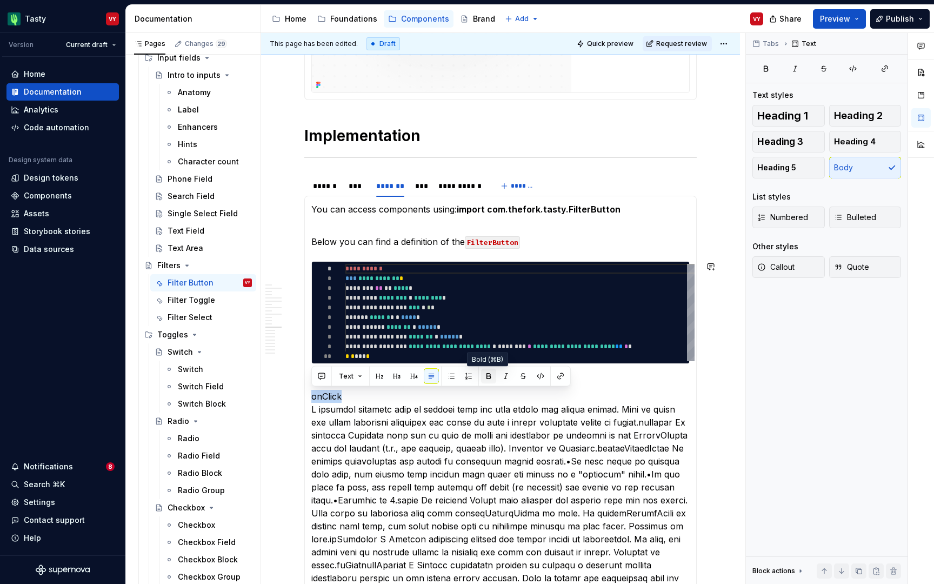
click at [488, 373] on button "button" at bounding box center [488, 376] width 15 height 15
click at [503, 373] on button "button" at bounding box center [505, 376] width 15 height 15
click at [489, 375] on button "button" at bounding box center [488, 376] width 15 height 15
click at [509, 377] on button "button" at bounding box center [505, 376] width 15 height 15
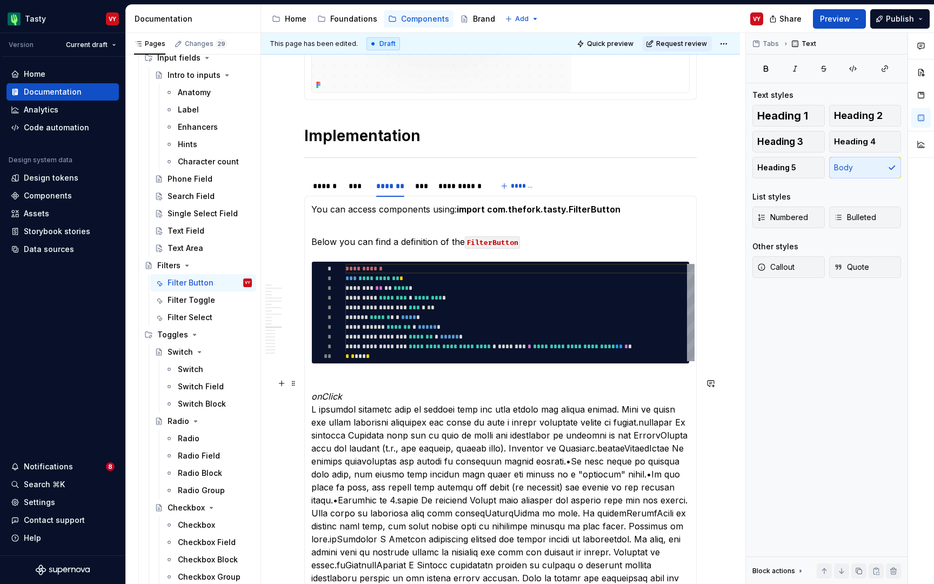
click at [437, 414] on p "onClick" at bounding box center [500, 507] width 378 height 260
click at [203, 195] on div "Search Field" at bounding box center [191, 196] width 47 height 11
click at [336, 395] on em "onClick" at bounding box center [326, 396] width 31 height 11
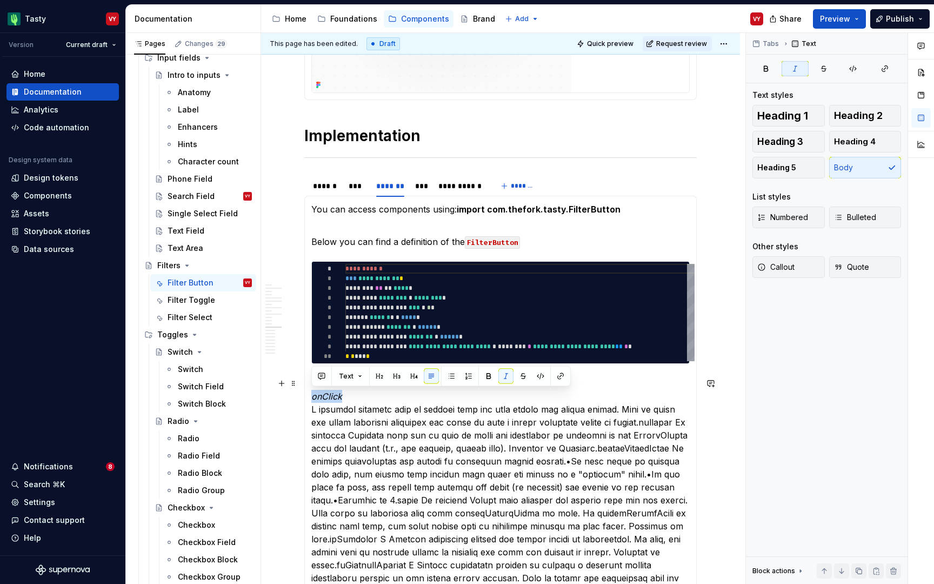
click at [336, 395] on em "onClick" at bounding box center [326, 396] width 31 height 11
click at [502, 375] on button "button" at bounding box center [505, 376] width 15 height 15
click at [491, 375] on button "button" at bounding box center [488, 376] width 15 height 15
click at [377, 402] on p "onClick" at bounding box center [500, 507] width 378 height 260
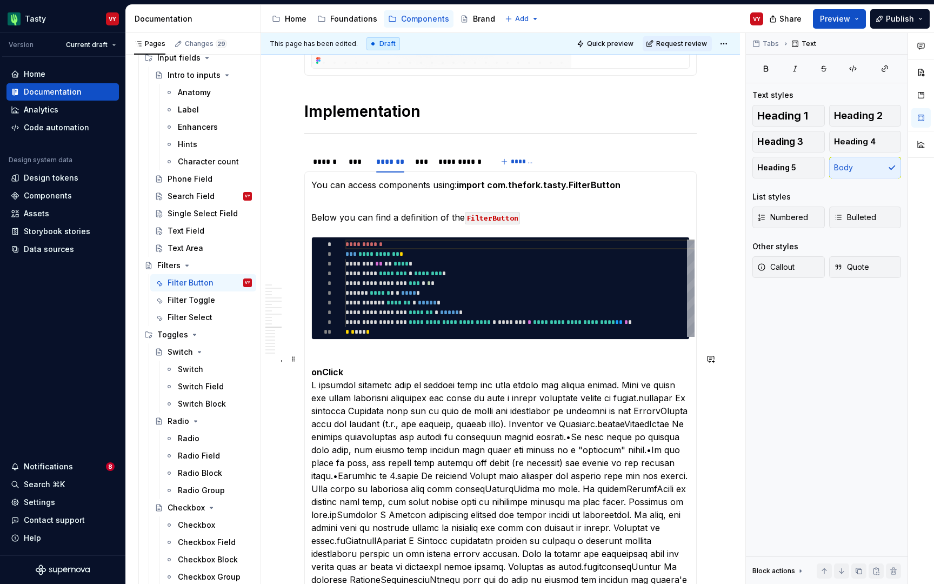
scroll to position [3112, 0]
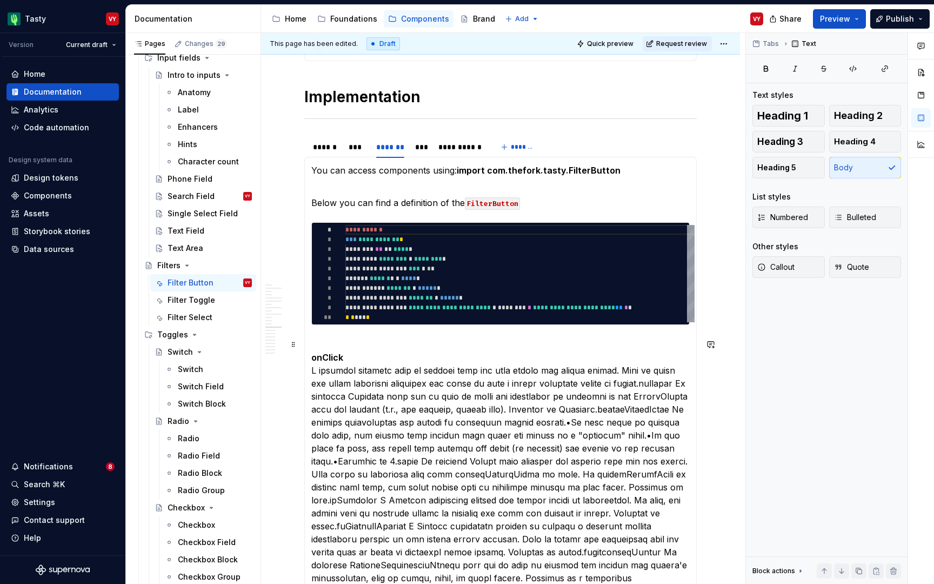
click at [610, 366] on p "onClick" at bounding box center [500, 468] width 378 height 260
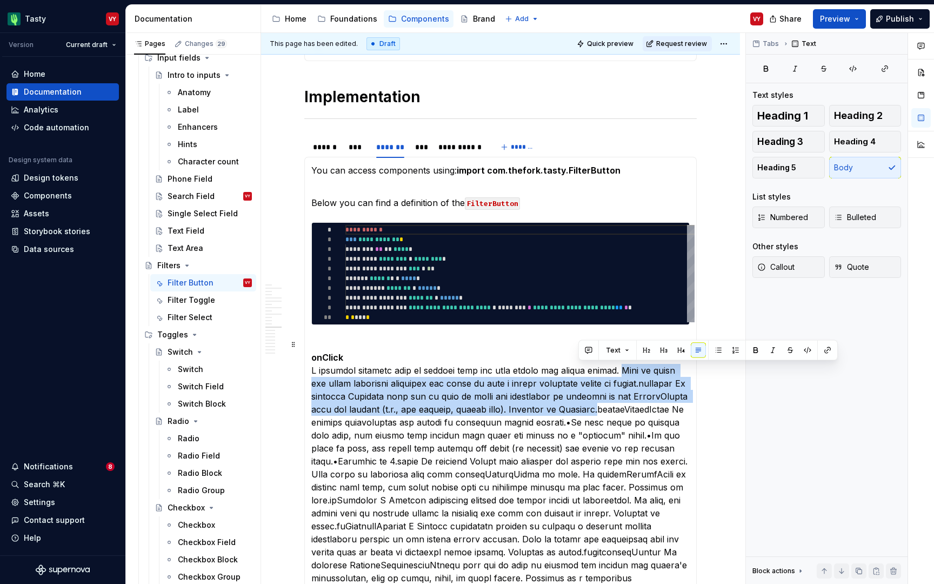
drag, startPoint x: 608, startPoint y: 365, endPoint x: 577, endPoint y: 411, distance: 55.8
click at [577, 411] on p "onClick" at bounding box center [500, 468] width 378 height 260
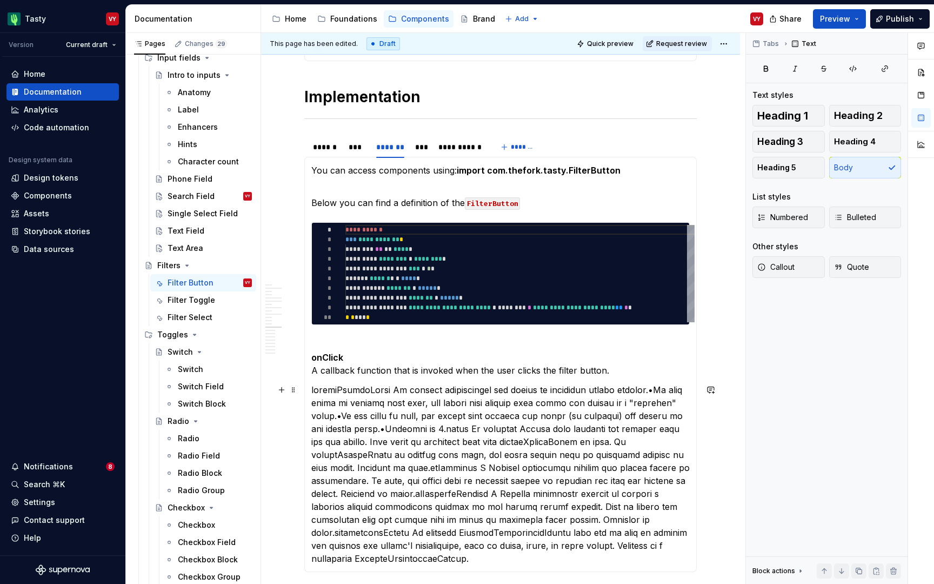
click at [346, 389] on p at bounding box center [500, 474] width 378 height 182
click at [382, 388] on strong "activeFilterCount" at bounding box center [349, 389] width 76 height 11
click at [389, 389] on p "activeFilterCount" at bounding box center [500, 474] width 378 height 182
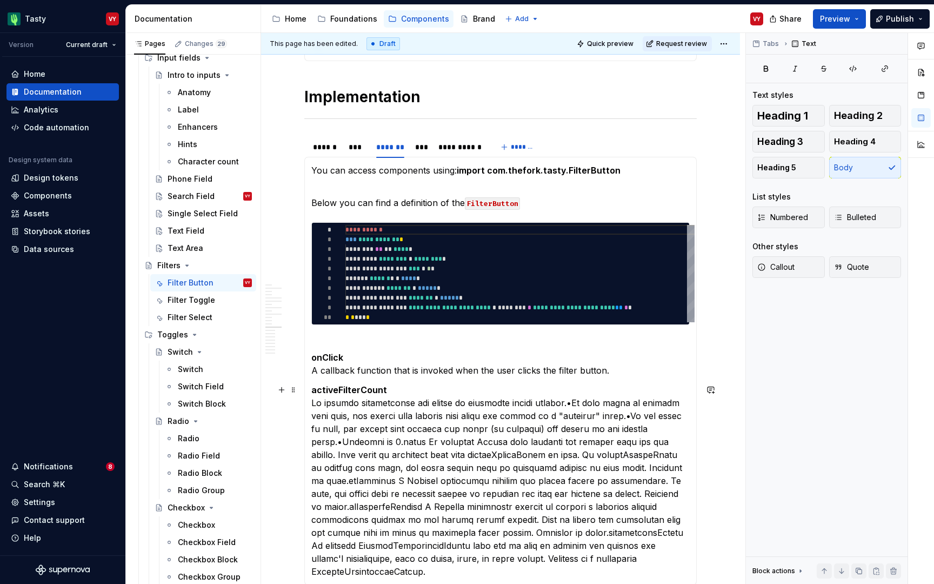
click at [563, 404] on p "activeFilterCount" at bounding box center [500, 480] width 378 height 195
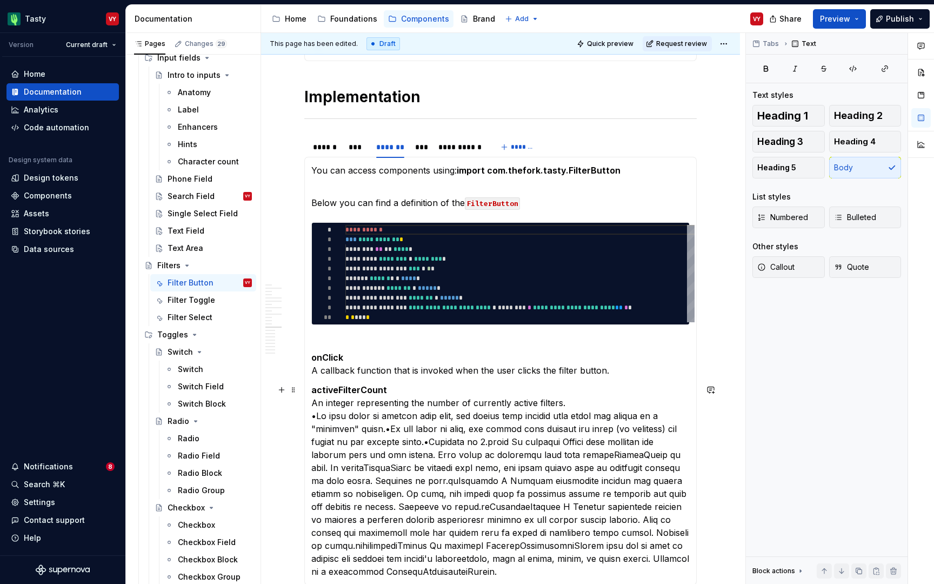
click at [335, 428] on p "activeFilterCount An integer representing the number of currently active filter…" at bounding box center [500, 480] width 378 height 195
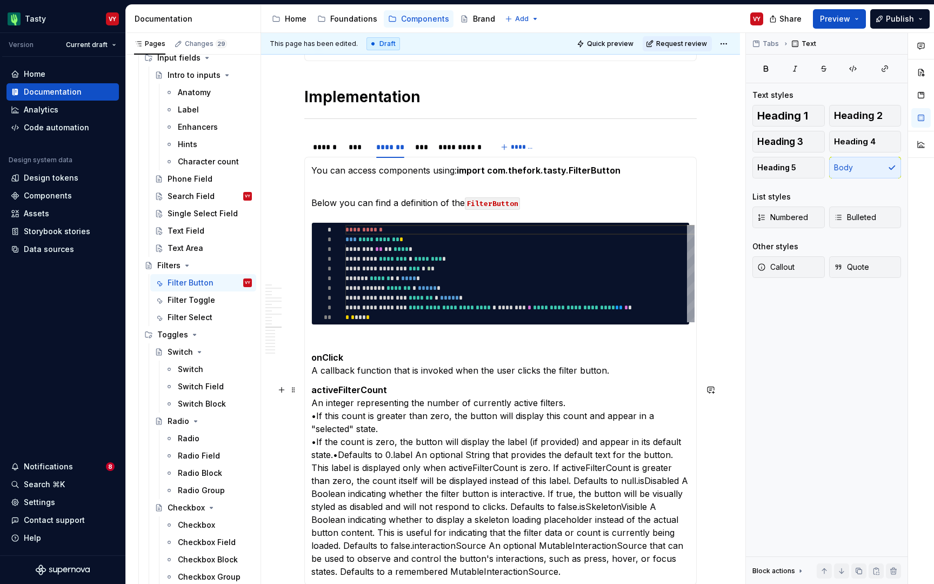
click at [334, 453] on p "activeFilterCount An integer representing the number of currently active filter…" at bounding box center [500, 480] width 378 height 195
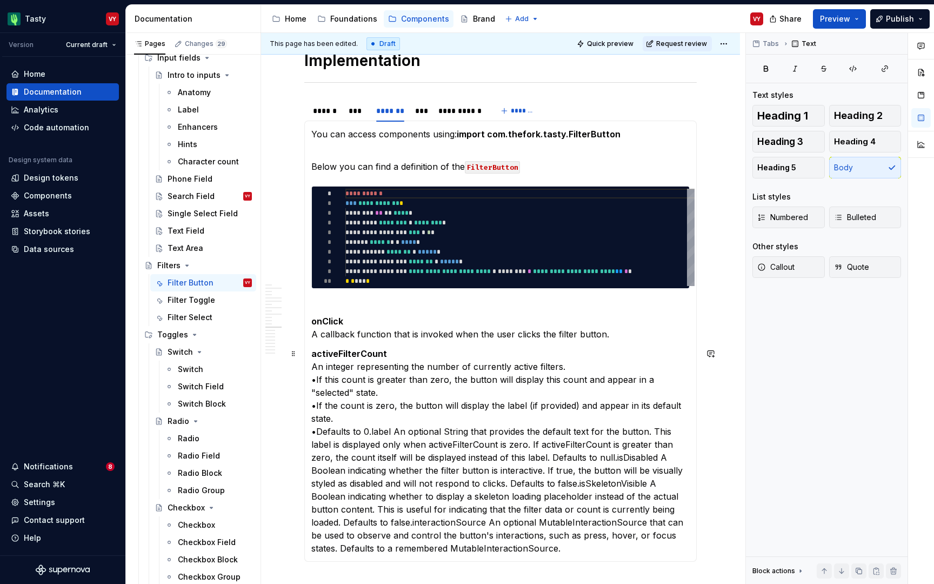
scroll to position [3149, 0]
click at [370, 431] on p "activeFilterCount An integer representing the number of currently active filter…" at bounding box center [500, 451] width 378 height 208
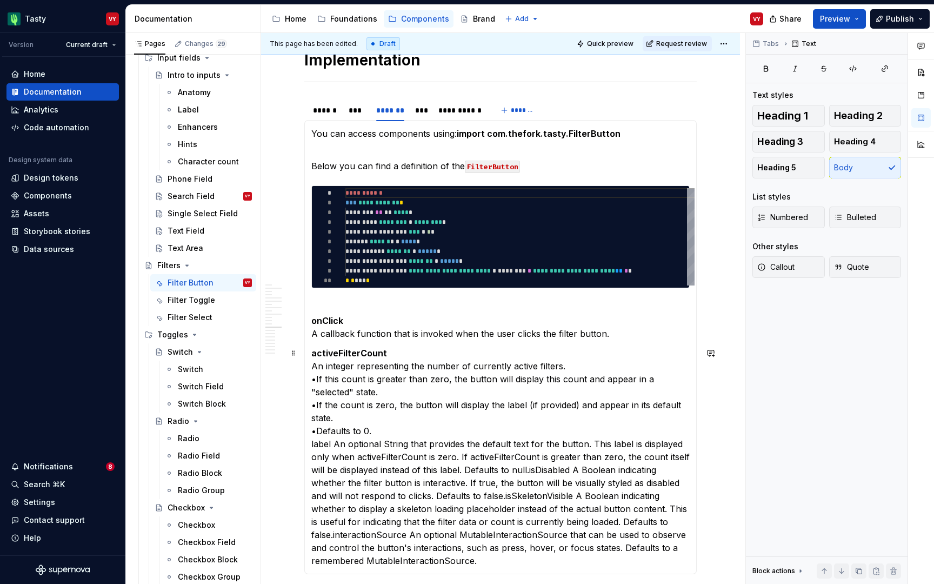
click at [387, 422] on p "activeFilterCount An integer representing the number of currently active filter…" at bounding box center [500, 457] width 378 height 221
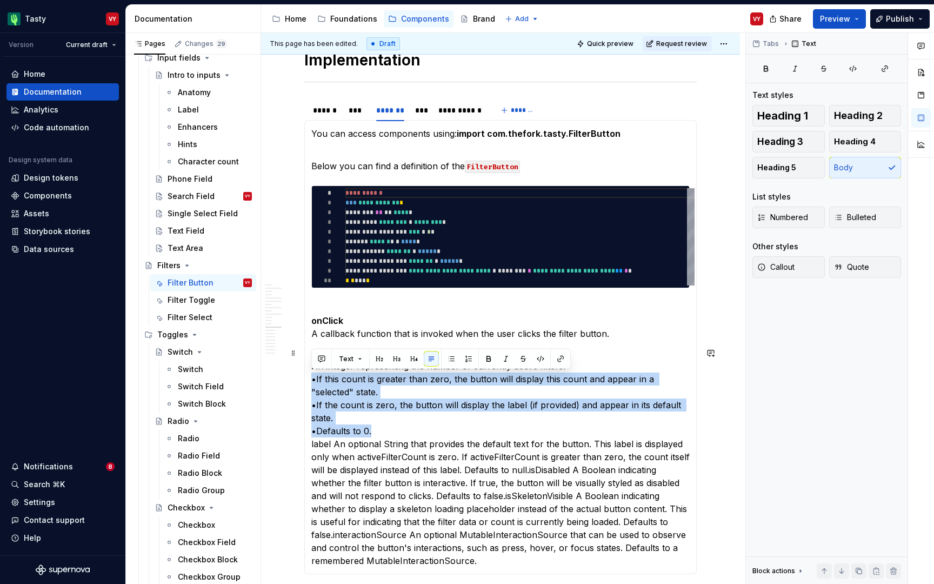
drag, startPoint x: 388, startPoint y: 431, endPoint x: 304, endPoint y: 380, distance: 98.1
click at [304, 380] on div "**********" at bounding box center [500, 347] width 393 height 454
click at [785, 265] on span "Callout" at bounding box center [775, 267] width 37 height 11
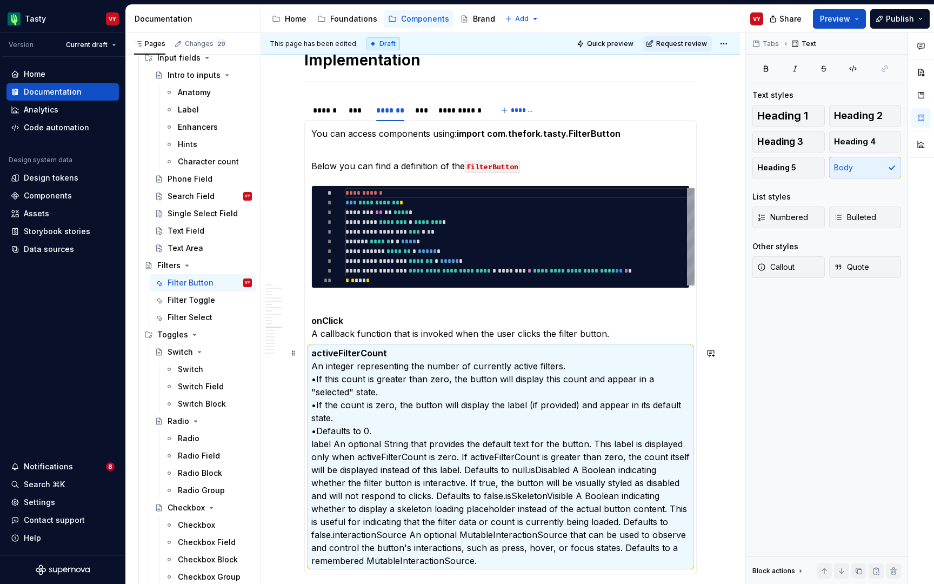
click at [366, 393] on p "activeFilterCount An integer representing the number of currently active filter…" at bounding box center [500, 457] width 378 height 221
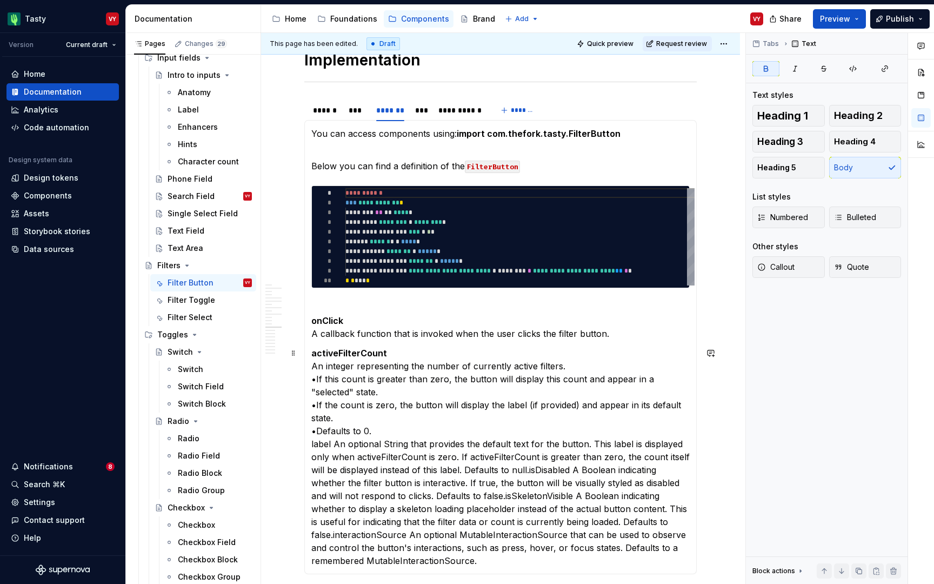
click at [522, 358] on p "activeFilterCount An integer representing the number of currently active filter…" at bounding box center [500, 457] width 378 height 221
click at [568, 367] on p "activeFilterCount An integer representing the number of currently active filter…" at bounding box center [500, 457] width 378 height 221
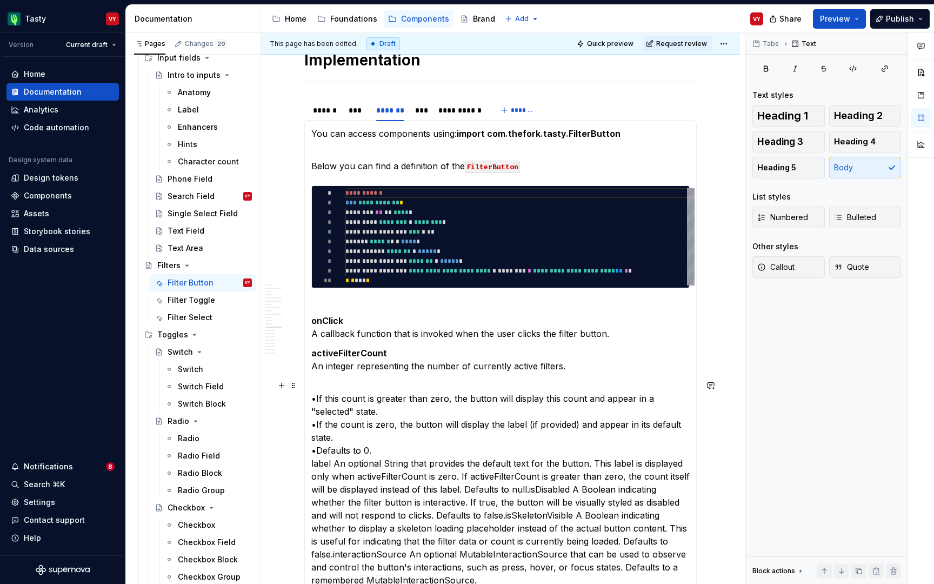
click at [406, 448] on p "•If this count is greater than zero, the button will display this count and app…" at bounding box center [500, 483] width 378 height 208
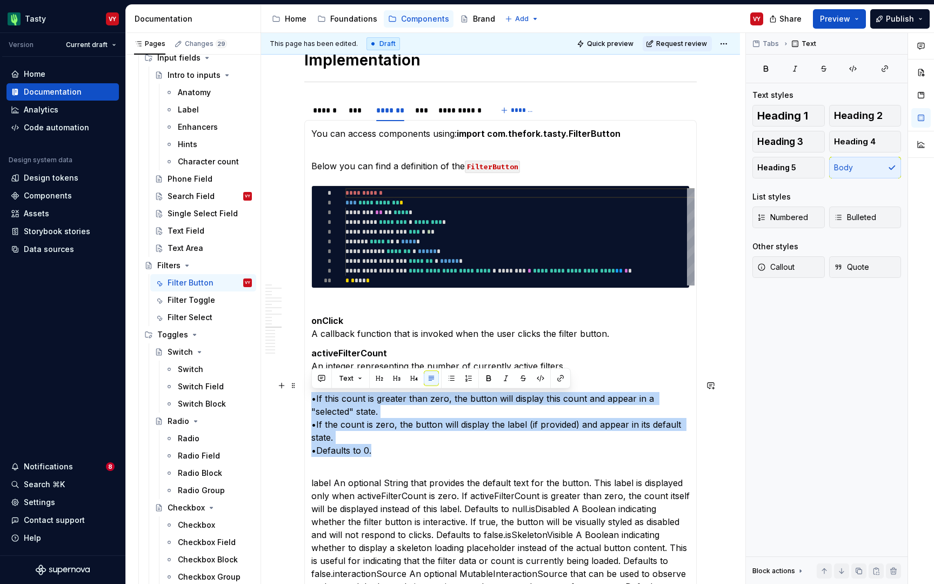
drag, startPoint x: 377, startPoint y: 448, endPoint x: 303, endPoint y: 396, distance: 90.0
click at [304, 396] on section "**********" at bounding box center [500, 355] width 393 height 515
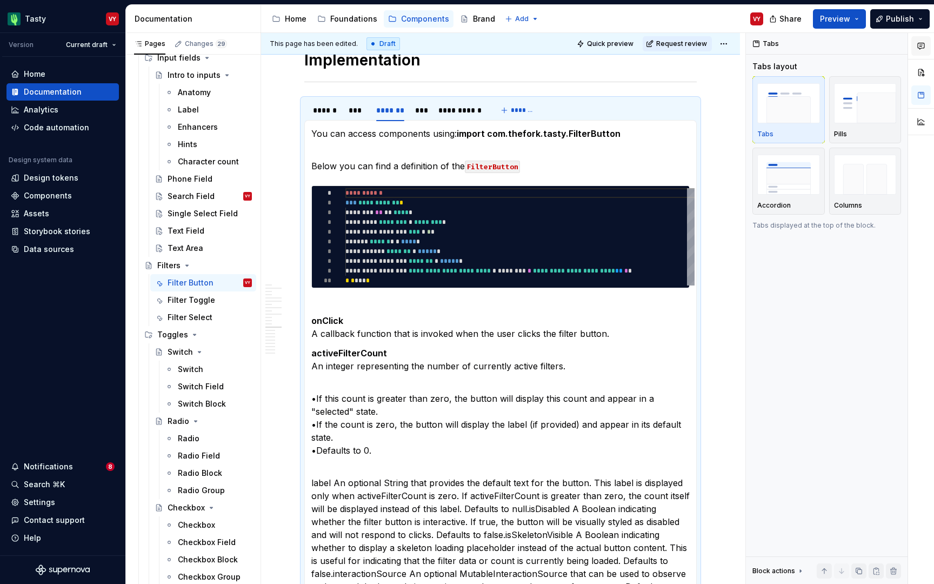
click at [922, 52] on button "button" at bounding box center [921, 45] width 19 height 19
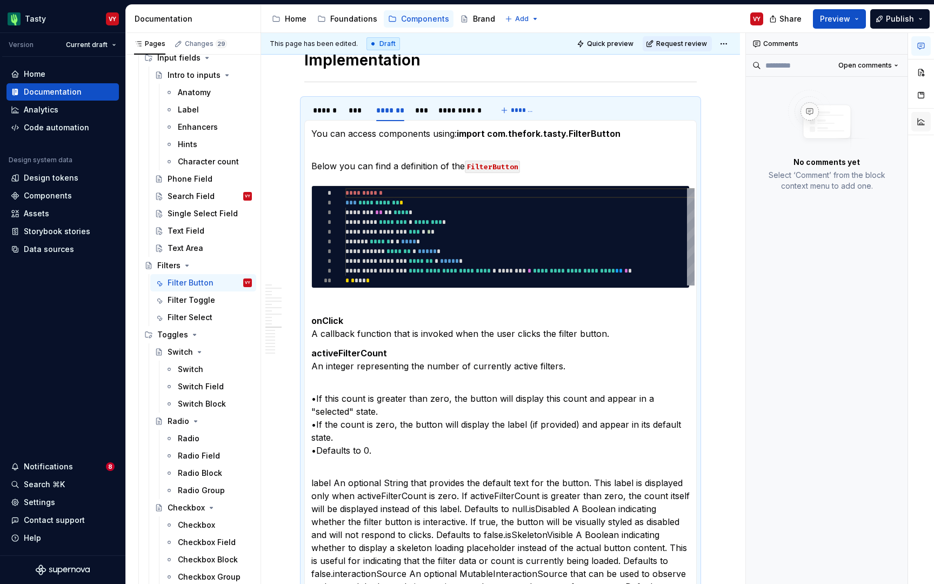
click at [918, 125] on button "button" at bounding box center [921, 121] width 19 height 19
click at [918, 99] on button "button" at bounding box center [921, 94] width 19 height 19
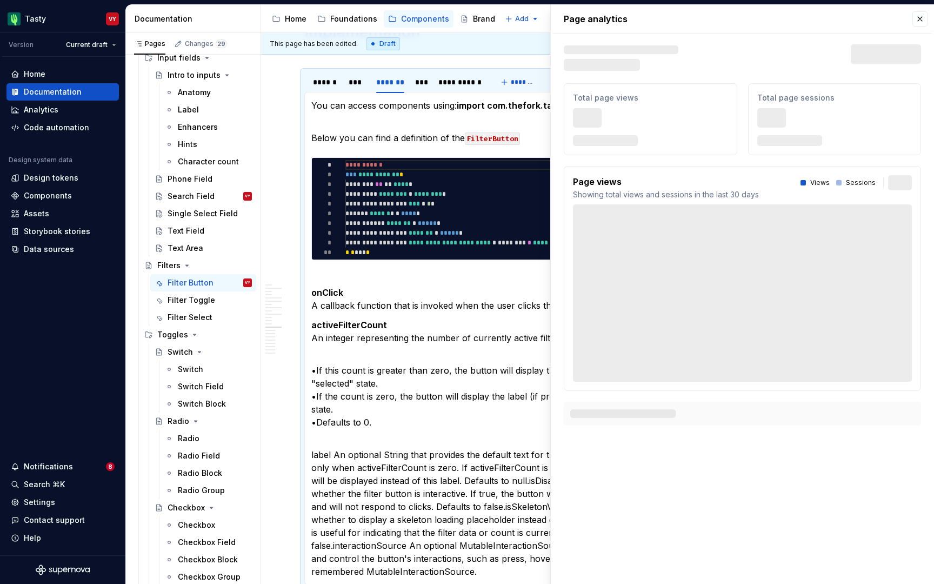
click at [921, 77] on div "Page analytics Text defining the skeleton width Skeleton width Last 30 days Tot…" at bounding box center [742, 222] width 383 height 434
click at [918, 28] on p "Page analytics" at bounding box center [742, 19] width 357 height 28
click at [918, 21] on button "button" at bounding box center [920, 18] width 15 height 15
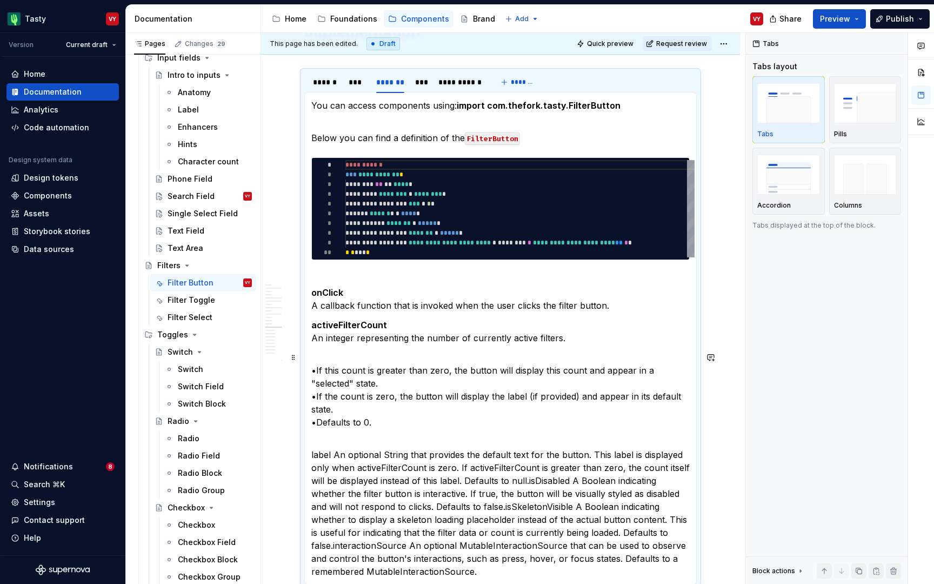
click at [404, 369] on p "•If this count is greater than zero, the button will display this count and app…" at bounding box center [500, 390] width 378 height 78
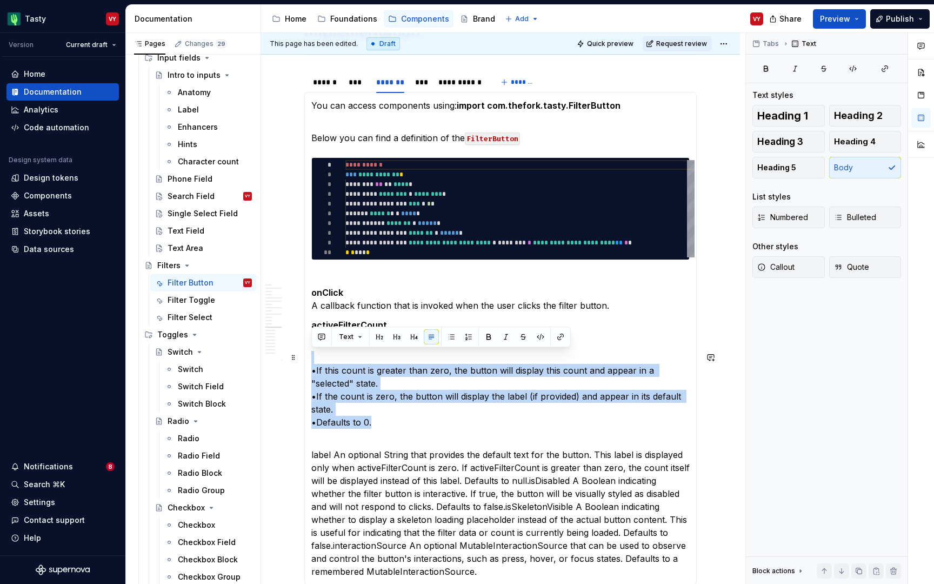
drag, startPoint x: 384, startPoint y: 425, endPoint x: 303, endPoint y: 354, distance: 108.1
click at [304, 354] on section "**********" at bounding box center [500, 327] width 393 height 515
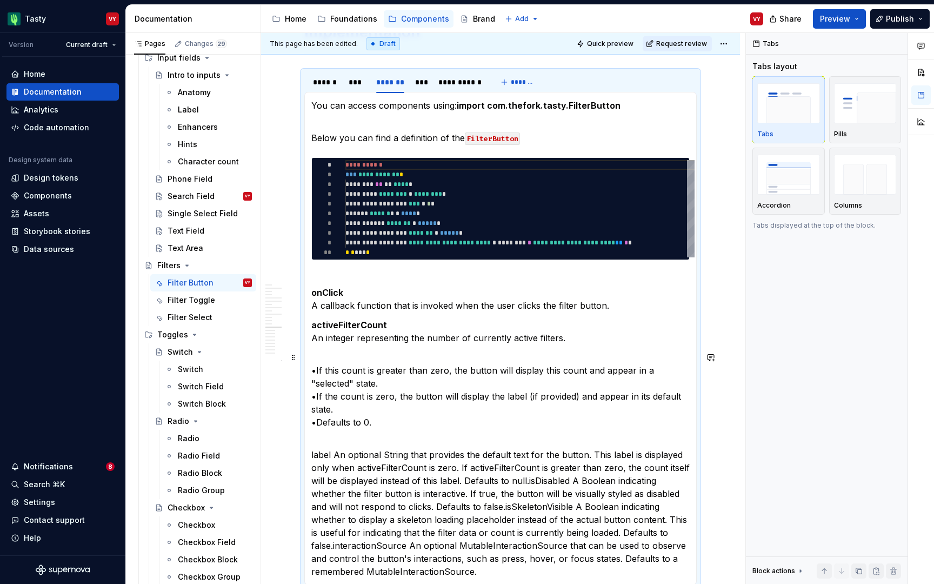
click at [576, 385] on p "•If this count is greater than zero, the button will display this count and app…" at bounding box center [500, 390] width 378 height 78
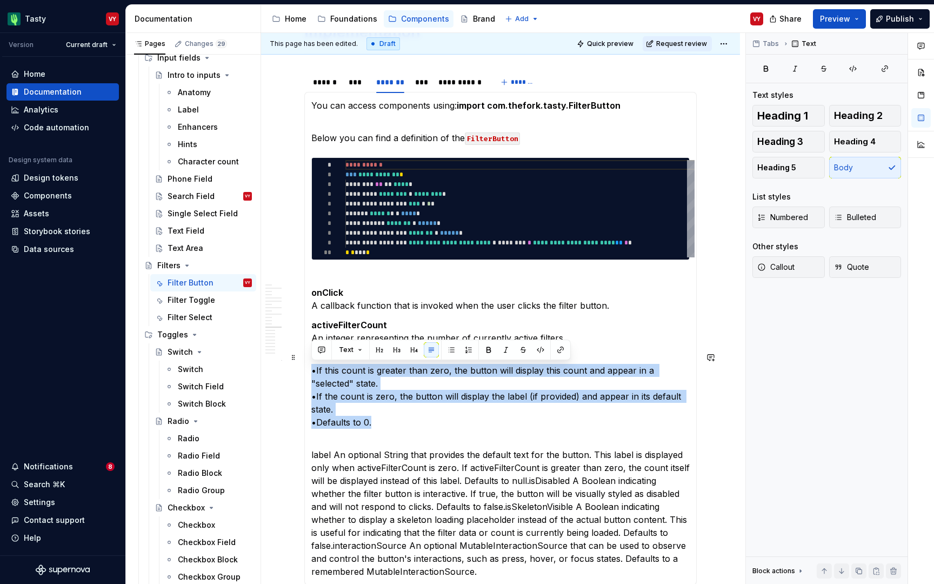
drag, startPoint x: 374, startPoint y: 427, endPoint x: 310, endPoint y: 373, distance: 83.6
click at [310, 373] on div "**********" at bounding box center [500, 338] width 393 height 493
click at [789, 269] on span "Callout" at bounding box center [775, 267] width 37 height 11
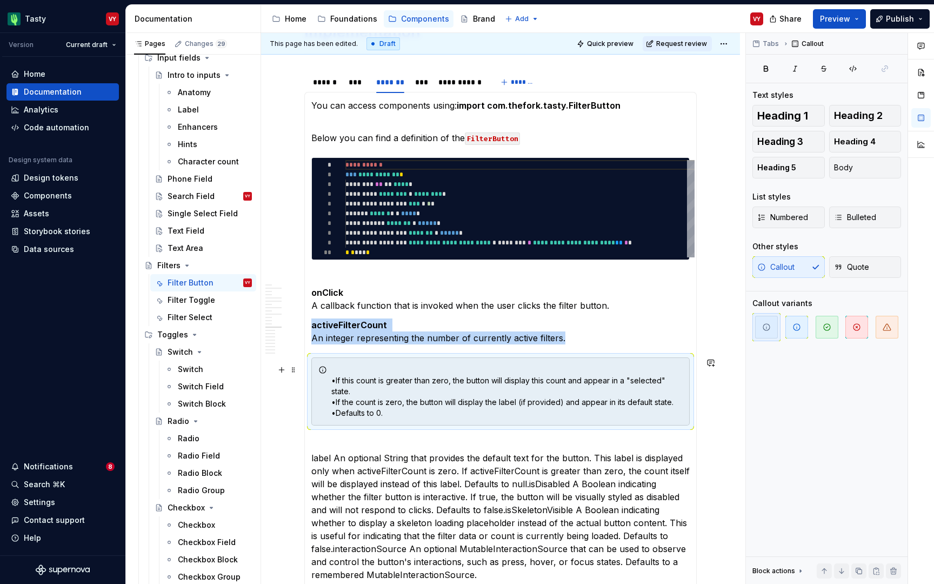
click at [413, 371] on div "•If this count is greater than zero, the button will display this count and app…" at bounding box center [506, 391] width 351 height 54
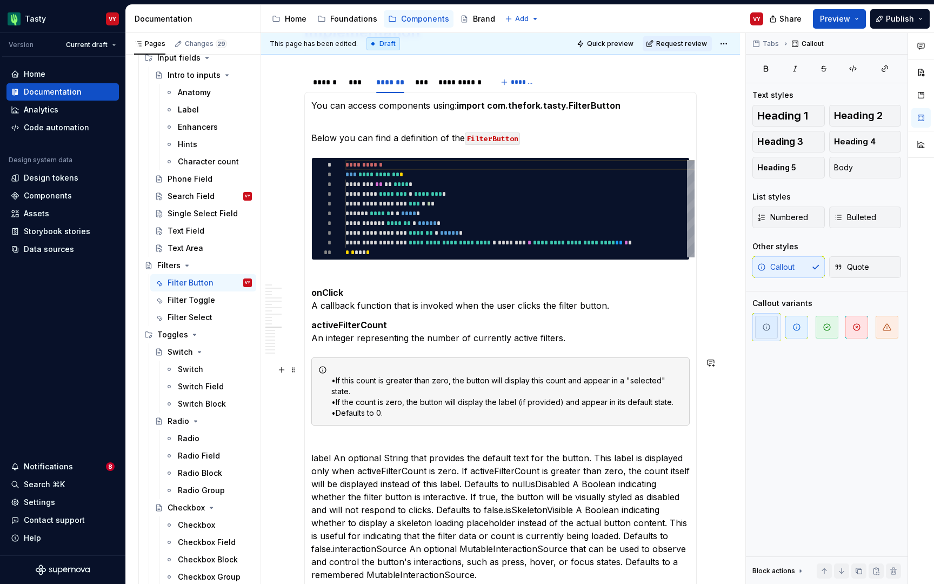
click at [330, 381] on div "•If this count is greater than zero, the button will display this count and app…" at bounding box center [500, 391] width 378 height 68
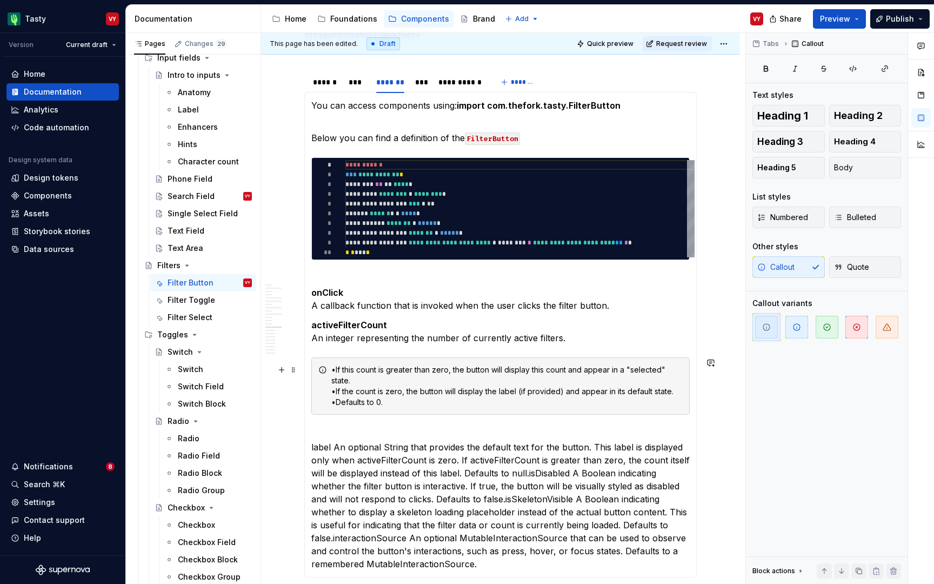
click at [427, 382] on div "•If this count is greater than zero, the button will display this count and app…" at bounding box center [506, 385] width 351 height 43
click at [336, 370] on div "•If this count is greater than zero, the button will display this count and app…" at bounding box center [506, 385] width 351 height 43
click at [337, 381] on div "• If this count is greater than zero, the button will display this count and ap…" at bounding box center [506, 385] width 351 height 43
click at [336, 390] on div "• If this count is greater than zero, the button will display this count and ap…" at bounding box center [506, 385] width 351 height 43
click at [334, 403] on div "• If this count is greater than zero, the button will display this count and ap…" at bounding box center [506, 385] width 351 height 43
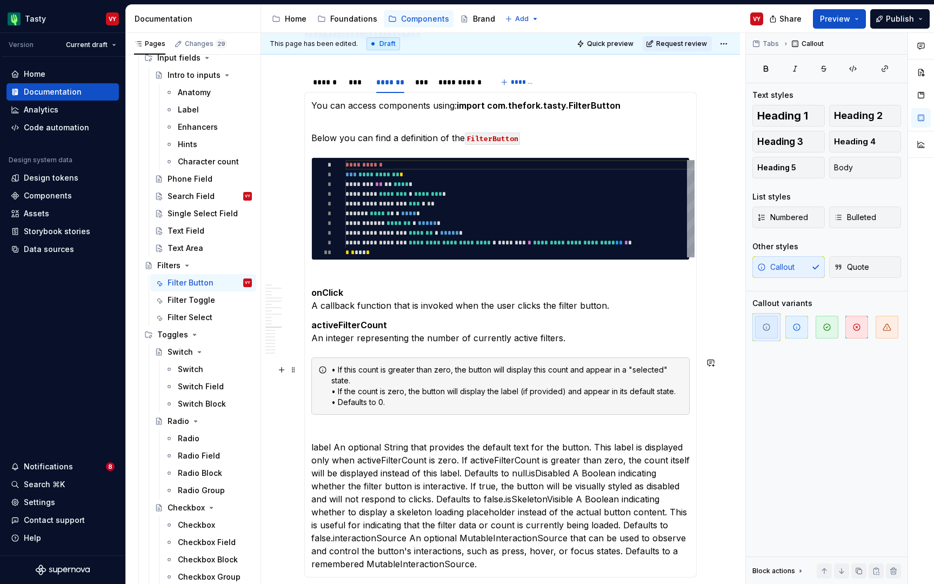
click at [437, 395] on div "• If this count is greater than zero, the button will display this count and ap…" at bounding box center [506, 385] width 351 height 43
click at [792, 334] on span "button" at bounding box center [797, 327] width 23 height 23
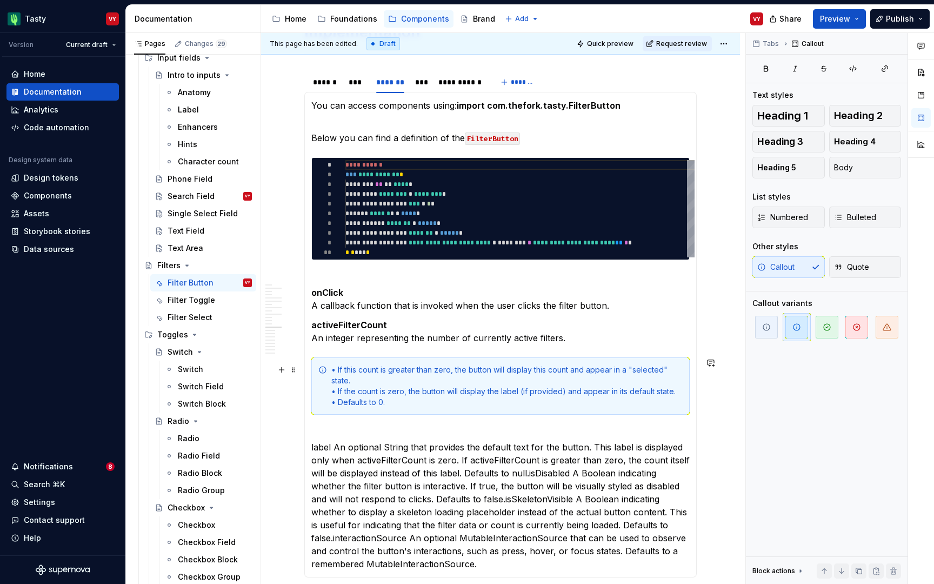
click at [370, 369] on div "• If this count is greater than zero, the button will display this count and ap…" at bounding box center [506, 385] width 351 height 43
click at [365, 404] on div "• If this count is greater than zero, the button will display this count and ap…" at bounding box center [506, 385] width 351 height 43
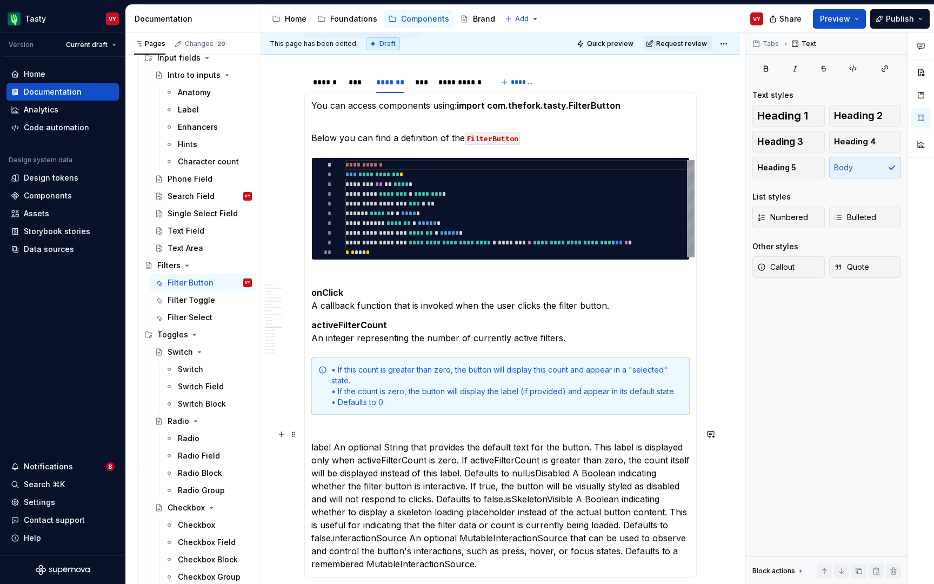
click at [327, 433] on p "label An optional String that provides the default text for the button. This la…" at bounding box center [500, 499] width 378 height 143
click at [325, 446] on p "label An optional String that provides the default text for the button. This la…" at bounding box center [500, 499] width 378 height 143
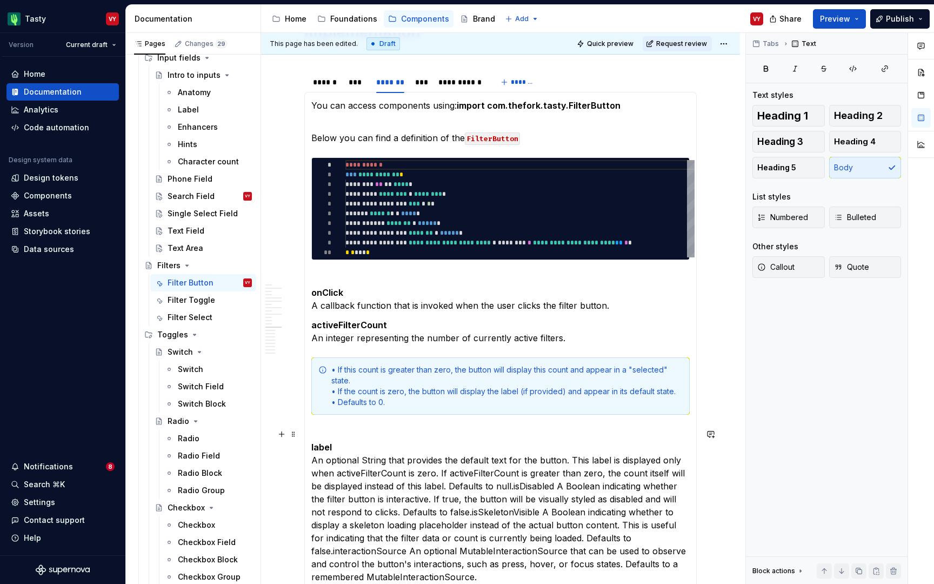
click at [331, 461] on p "label An optional String that provides the default text for the button. This la…" at bounding box center [500, 506] width 378 height 156
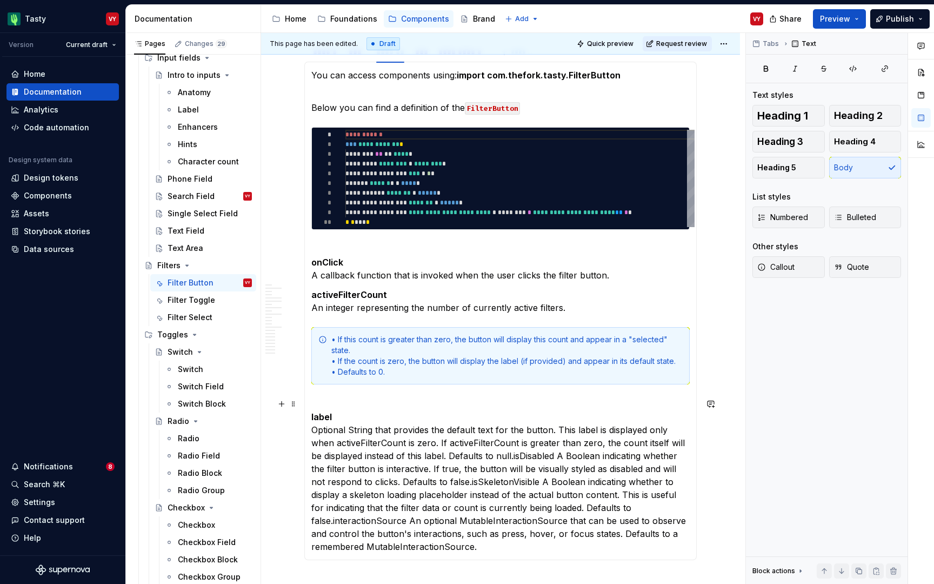
scroll to position [3206, 0]
click at [556, 433] on p "label Optional String that provides the default text for the button. This label…" at bounding box center [500, 476] width 378 height 156
click at [368, 446] on p "label Optional String that provides the default text for the button. This label…" at bounding box center [500, 476] width 378 height 156
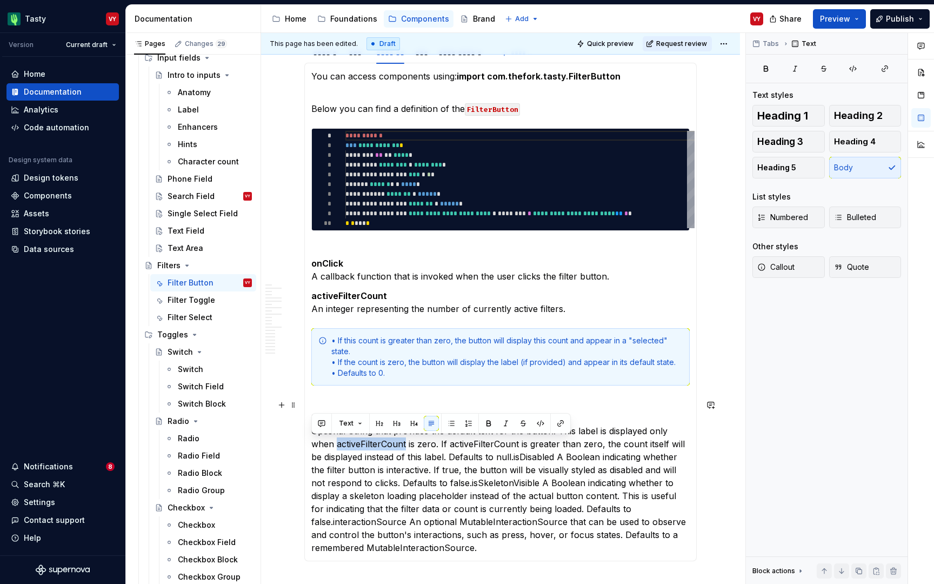
click at [368, 446] on p "label Optional String that provides the default text for the button. This label…" at bounding box center [500, 476] width 378 height 156
click at [543, 423] on button "button" at bounding box center [540, 423] width 15 height 15
click at [437, 456] on p "label Optional String that provides the default text for the button. This label…" at bounding box center [500, 476] width 378 height 156
click at [501, 455] on p "label Optional String that provides the default text for the button. This label…" at bounding box center [500, 476] width 378 height 156
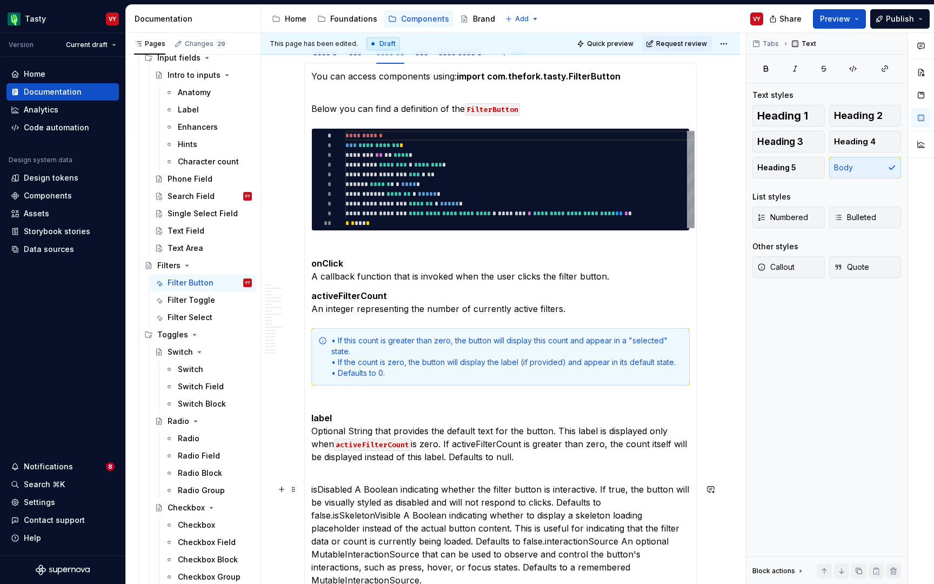
click at [344, 489] on p "isDisabled A Boolean indicating whether the filter button is interactive. If tr…" at bounding box center [500, 535] width 378 height 104
click at [364, 488] on p "isDisabled A Boolean indicating whether the filter button is interactive. If tr…" at bounding box center [500, 535] width 378 height 104
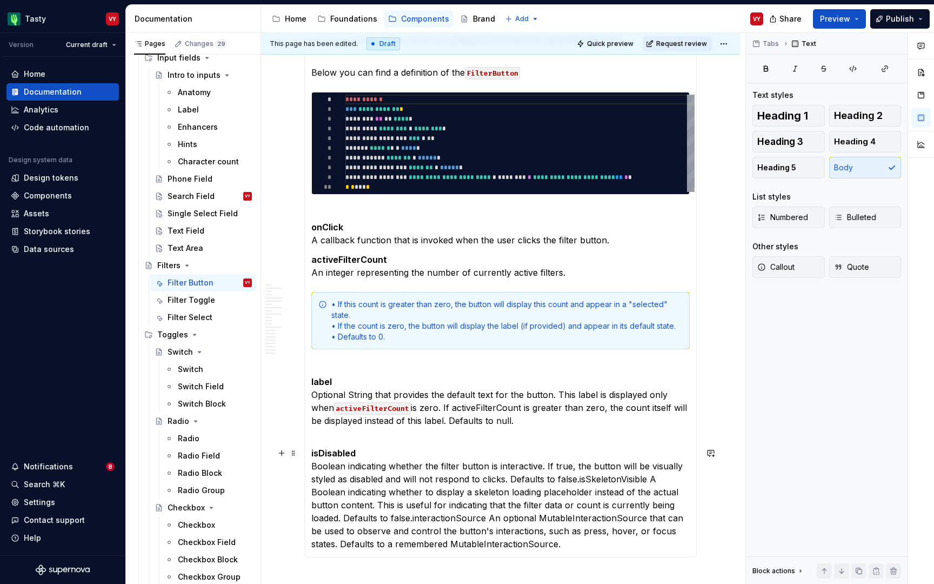
scroll to position [3249, 0]
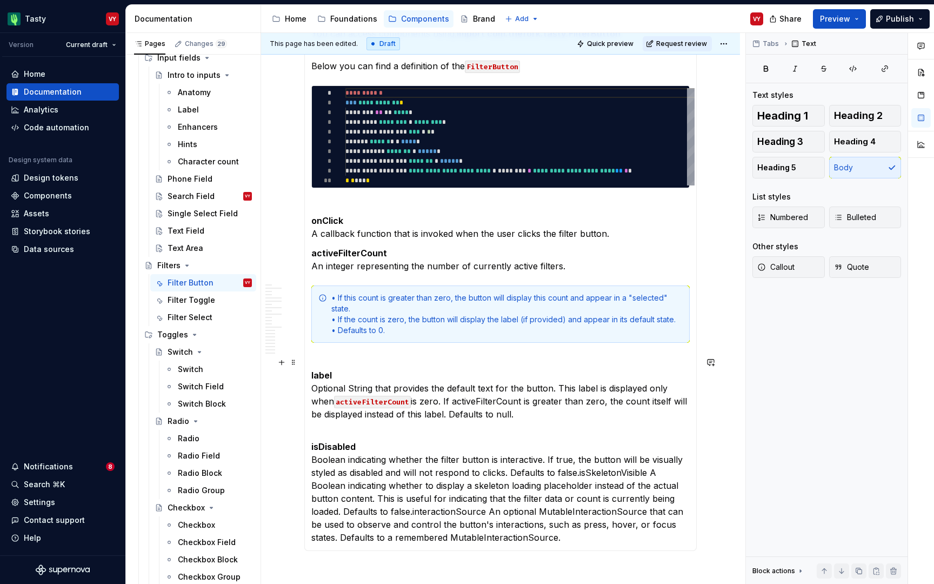
click at [353, 429] on p "label Optional String that provides the default text for the button. This label…" at bounding box center [500, 395] width 378 height 78
click at [350, 350] on section-item-column "**********" at bounding box center [500, 285] width 378 height 517
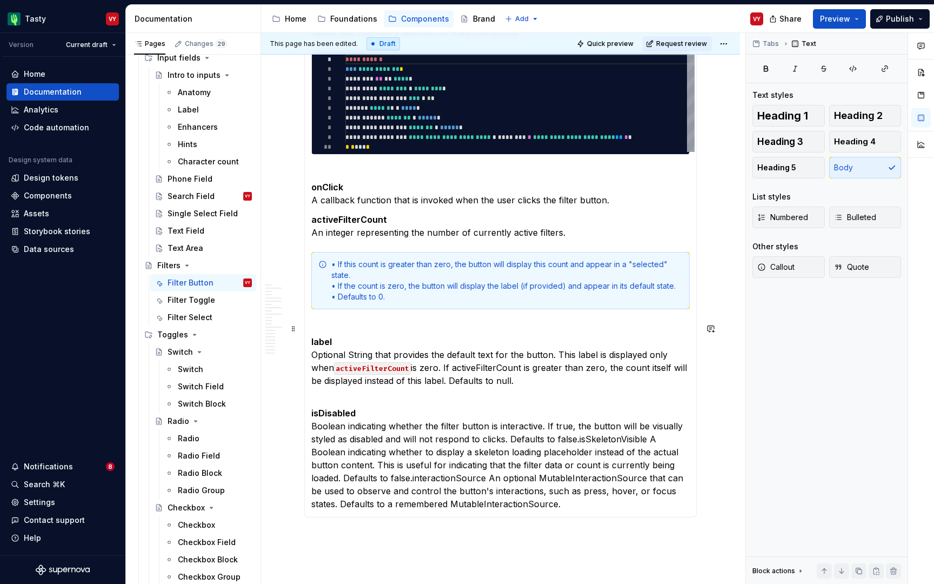
scroll to position [3284, 0]
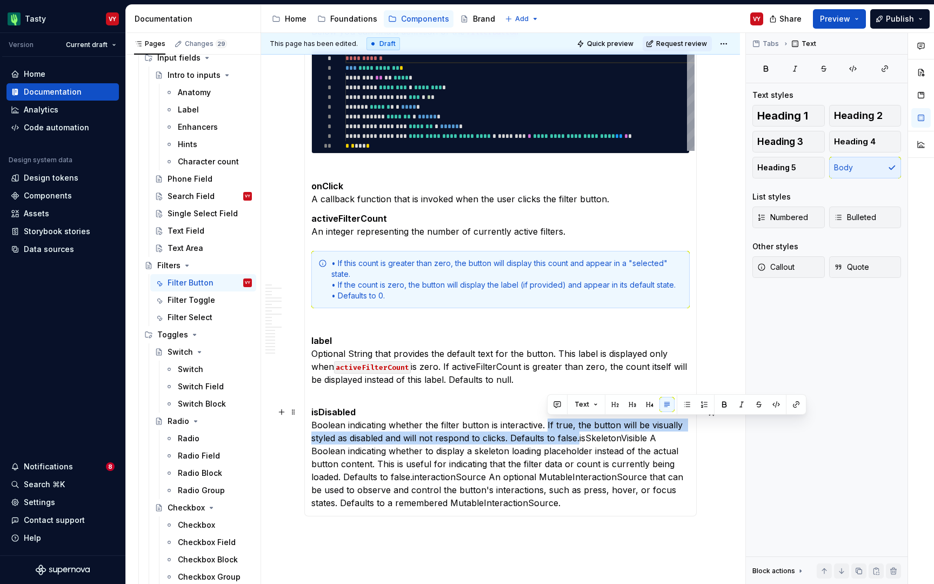
drag, startPoint x: 548, startPoint y: 423, endPoint x: 580, endPoint y: 432, distance: 33.1
click at [580, 432] on p "isDisabled Boolean indicating whether the filter button is interactive. If true…" at bounding box center [500, 458] width 378 height 104
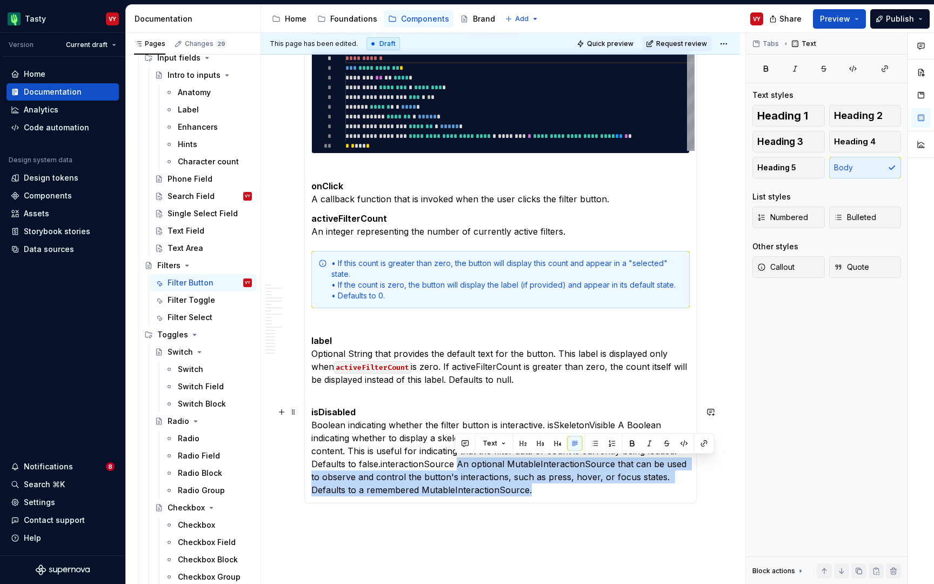
drag, startPoint x: 541, startPoint y: 494, endPoint x: 455, endPoint y: 463, distance: 90.8
click at [455, 463] on p "isDisabled Boolean indicating whether the filter button is interactive. isSkele…" at bounding box center [500, 451] width 378 height 91
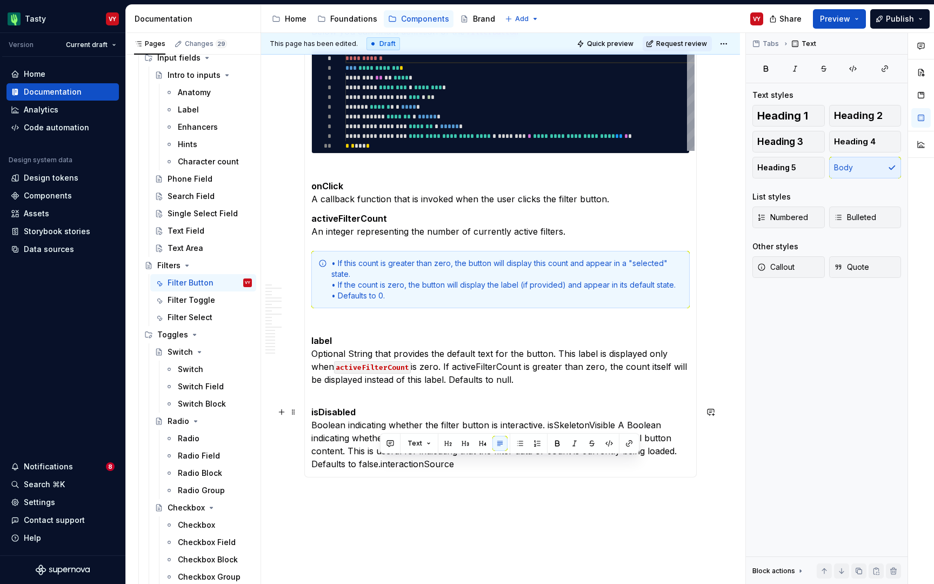
drag, startPoint x: 457, startPoint y: 465, endPoint x: 379, endPoint y: 463, distance: 77.9
click at [379, 463] on p "isDisabled Boolean indicating whether the filter button is interactive. isSkele…" at bounding box center [500, 438] width 378 height 65
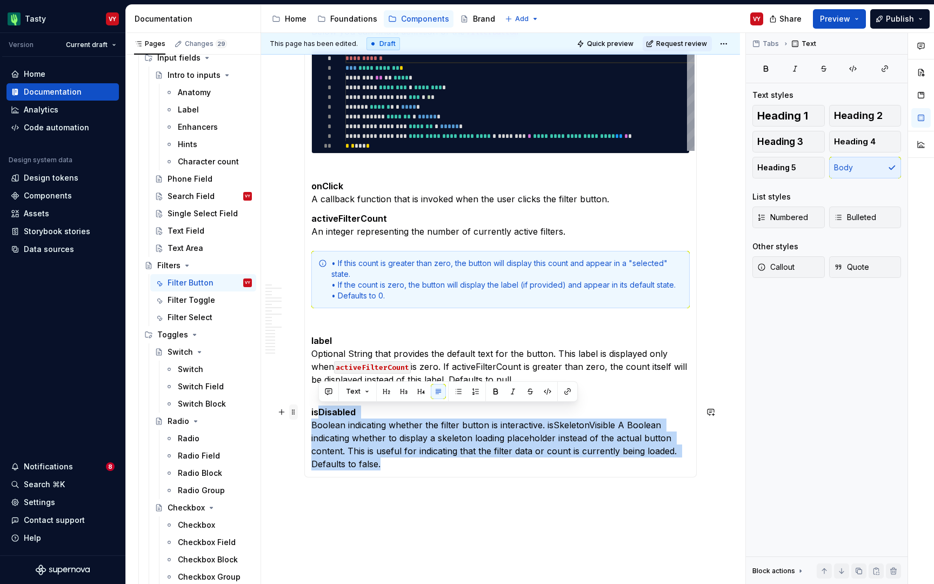
drag, startPoint x: 382, startPoint y: 462, endPoint x: 295, endPoint y: 415, distance: 98.9
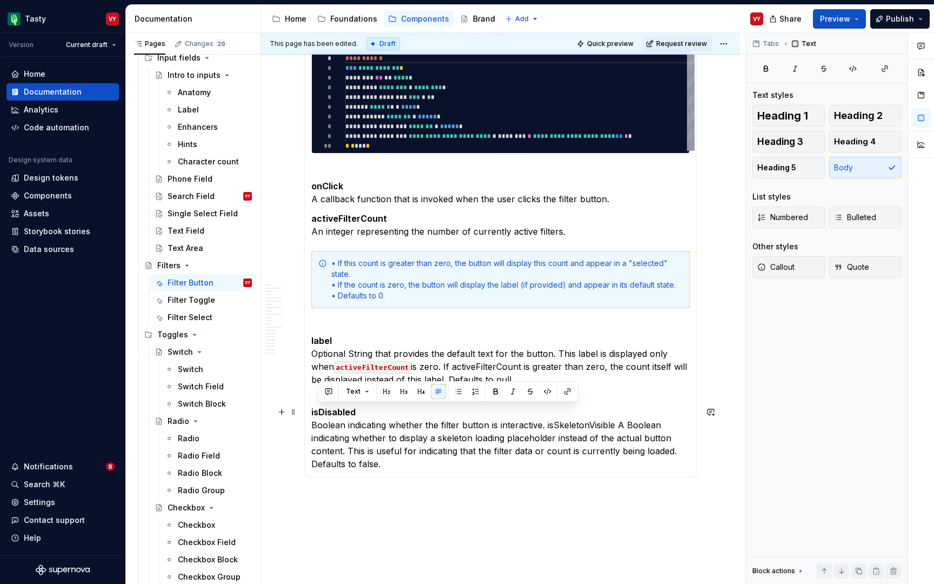
click at [403, 444] on p "isDisabled Boolean indicating whether the filter button is interactive. isSkele…" at bounding box center [500, 438] width 378 height 65
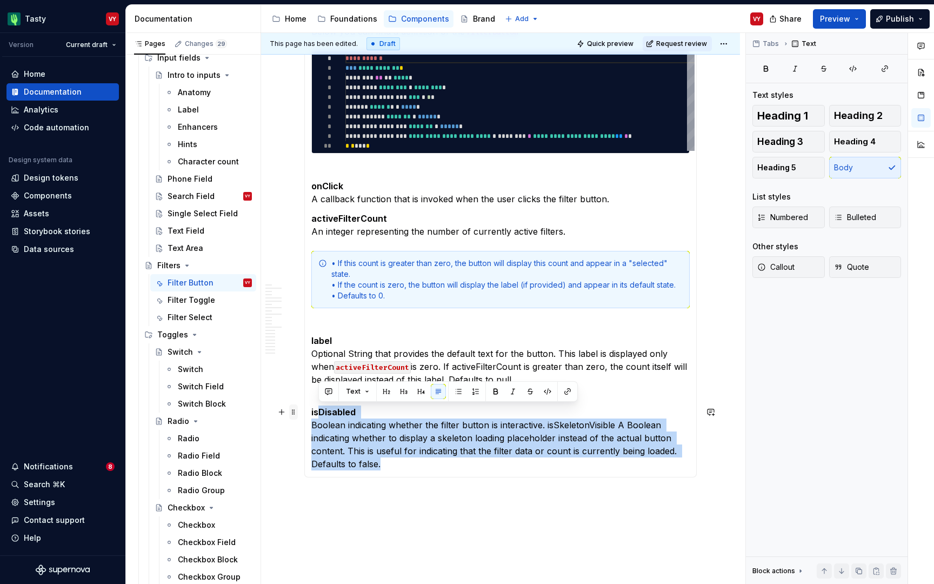
drag, startPoint x: 402, startPoint y: 466, endPoint x: 295, endPoint y: 409, distance: 121.2
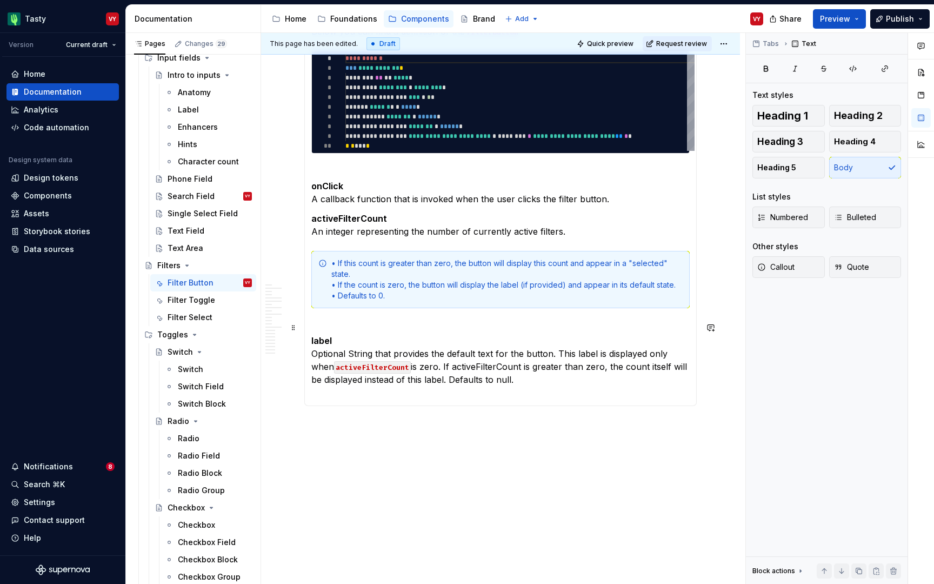
click at [358, 319] on section-item-column "**********" at bounding box center [500, 195] width 378 height 407
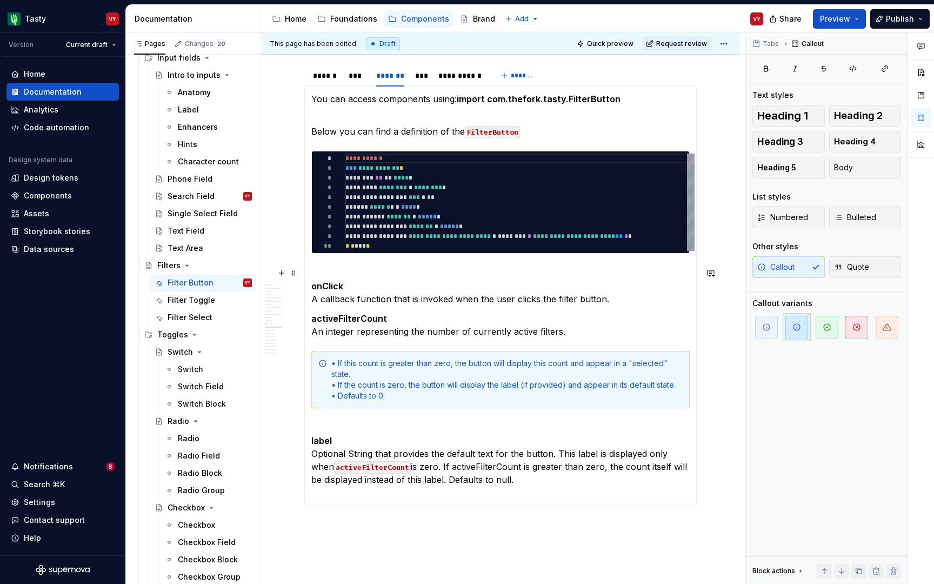
scroll to position [3127, 0]
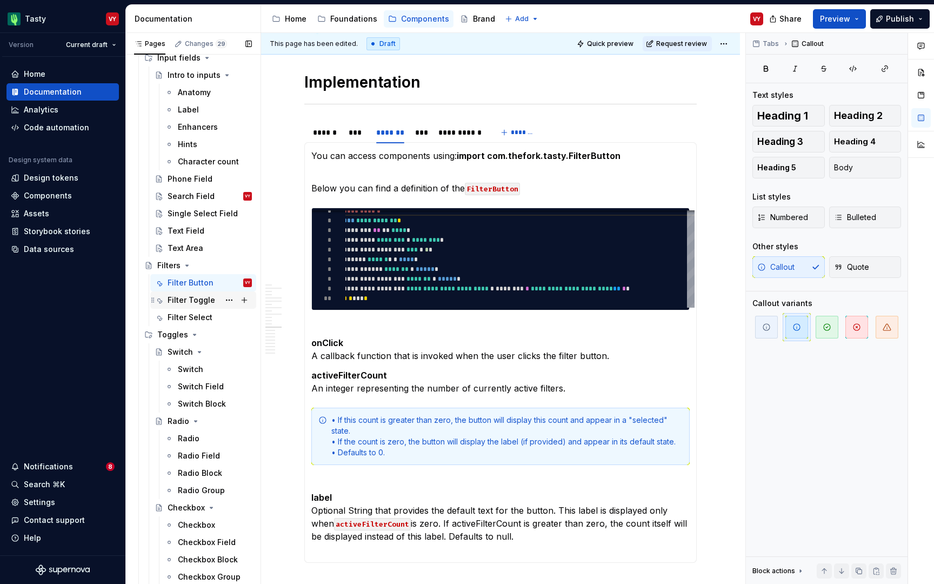
click at [210, 304] on div "Filter Toggle" at bounding box center [192, 300] width 48 height 11
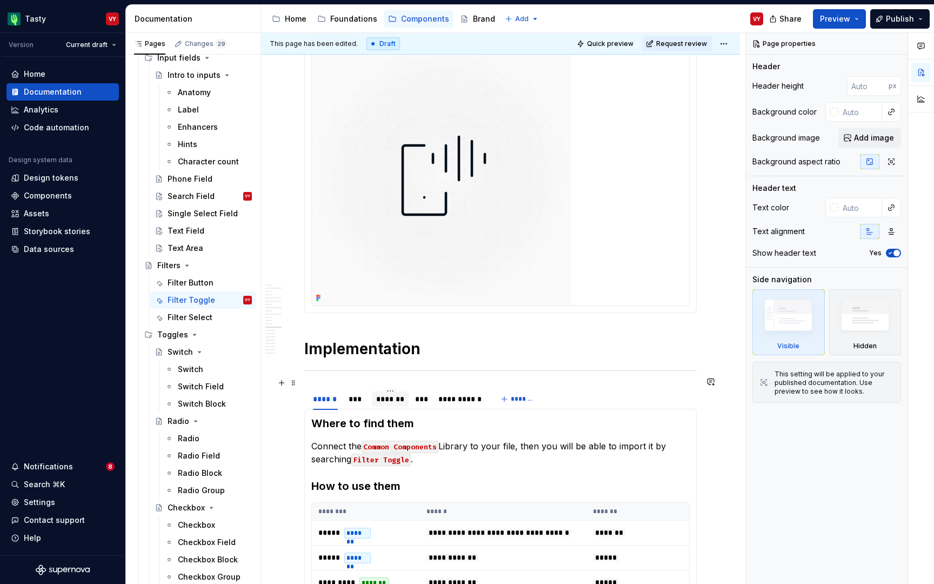
scroll to position [2748, 0]
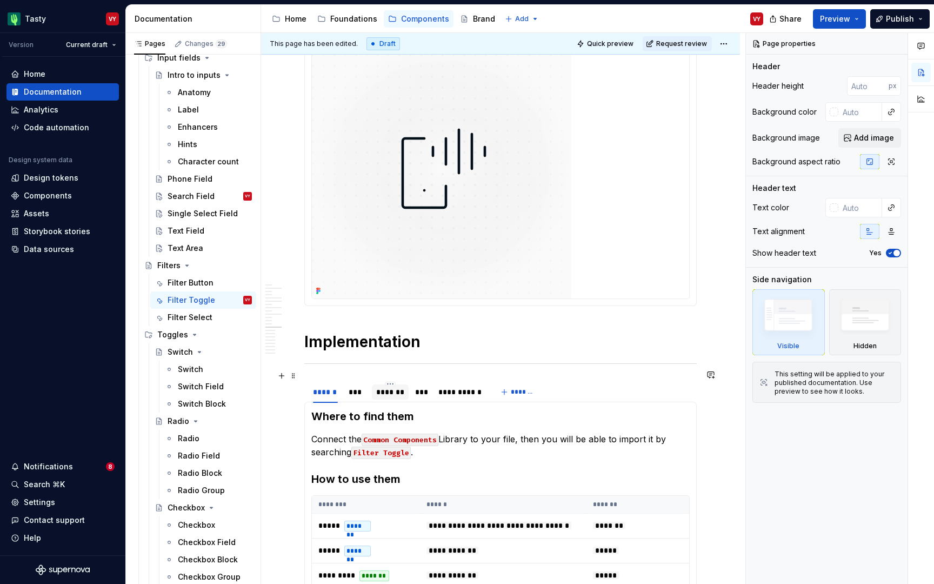
type textarea "*"
click at [390, 387] on div "*******" at bounding box center [390, 392] width 29 height 11
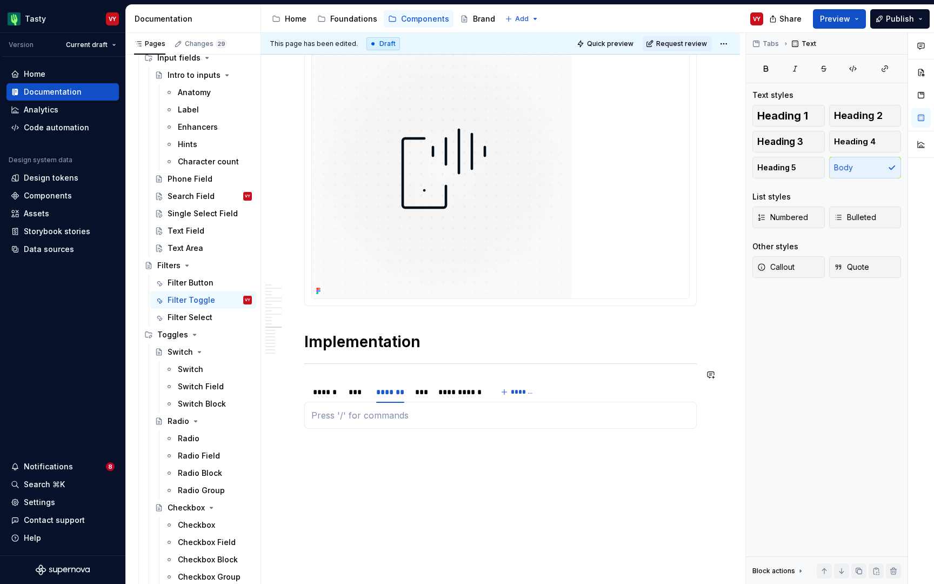
click at [382, 416] on div "**********" at bounding box center [500, 415] width 393 height 27
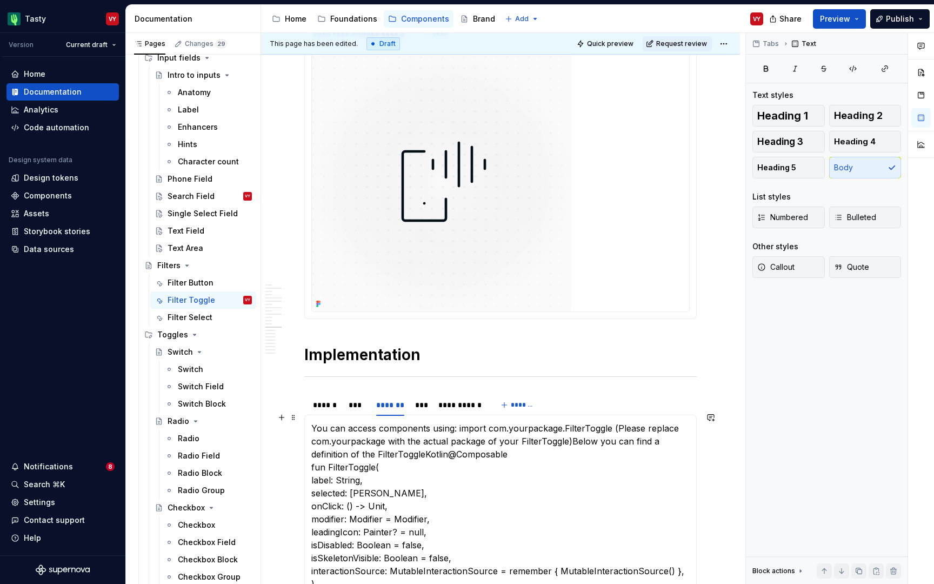
scroll to position [2747, 0]
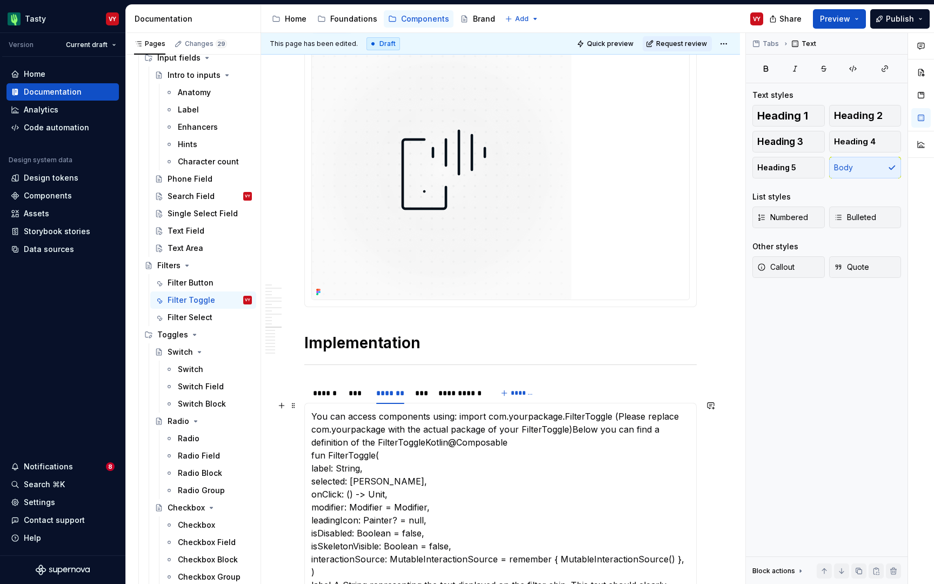
click at [523, 410] on p "You can access components using: import com.yourpackage.FilterToggle (Please re…" at bounding box center [500, 559] width 378 height 298
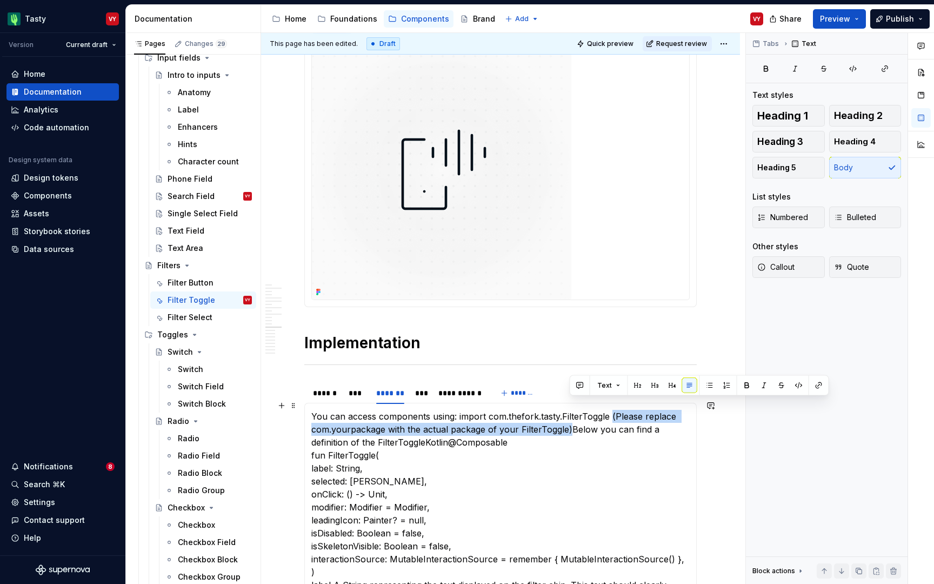
drag, startPoint x: 612, startPoint y: 407, endPoint x: 570, endPoint y: 416, distance: 42.2
click at [570, 416] on p "You can access components using: import com.thefork.tasty.FilterToggle (Please …" at bounding box center [500, 559] width 378 height 298
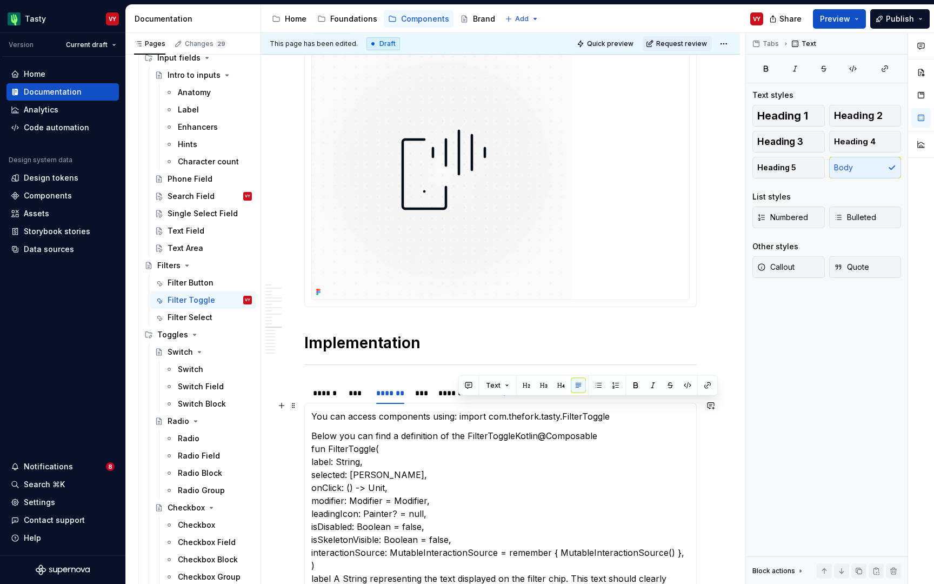
drag, startPoint x: 619, startPoint y: 407, endPoint x: 460, endPoint y: 408, distance: 159.0
click at [460, 410] on p "You can access components using: import com.thefork.tasty.FilterToggle" at bounding box center [500, 416] width 378 height 13
click at [633, 382] on button "button" at bounding box center [637, 385] width 15 height 15
click at [463, 410] on p "You can access components using: i mport com.thefork.tasty.FilterToggle" at bounding box center [500, 416] width 378 height 13
click at [635, 384] on button "button" at bounding box center [635, 385] width 15 height 15
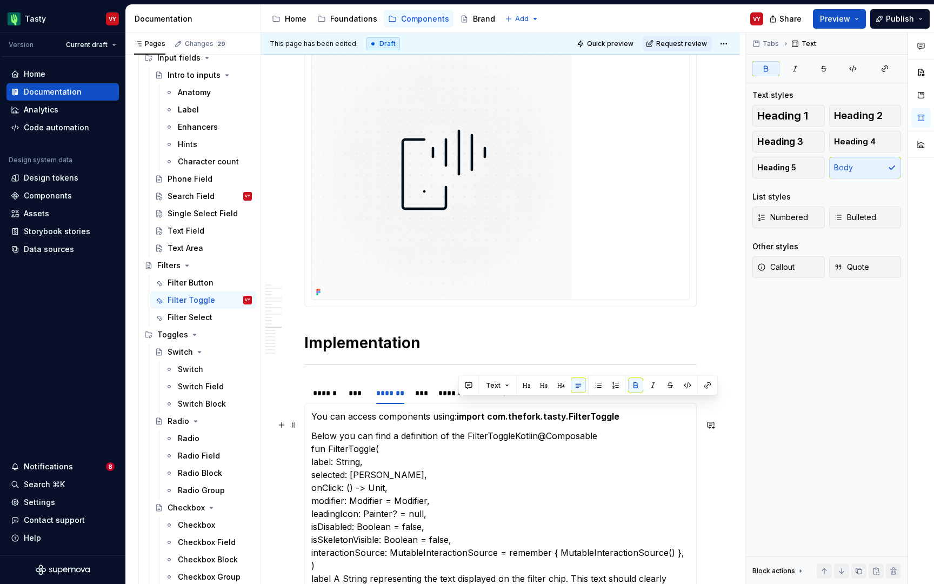
click at [513, 429] on p "Below you can find a definition of the FilterToggleKotlin@Composable fun Filter…" at bounding box center [500, 565] width 378 height 272
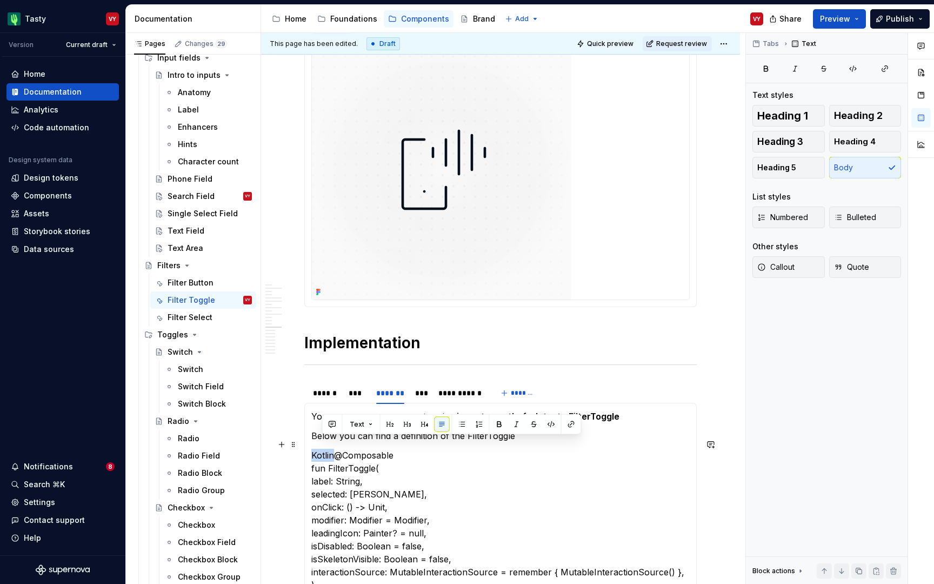
drag, startPoint x: 333, startPoint y: 444, endPoint x: 311, endPoint y: 444, distance: 21.6
click at [311, 449] on p "Kotlin@Composable fun FilterToggle( label: String, selected: Boolean, onClick: …" at bounding box center [500, 585] width 378 height 272
click at [481, 429] on p "Below you can find a definition of the FilterToggle" at bounding box center [500, 435] width 378 height 13
click at [497, 429] on p "Below you can find a definition of the FilterToggle" at bounding box center [500, 435] width 378 height 13
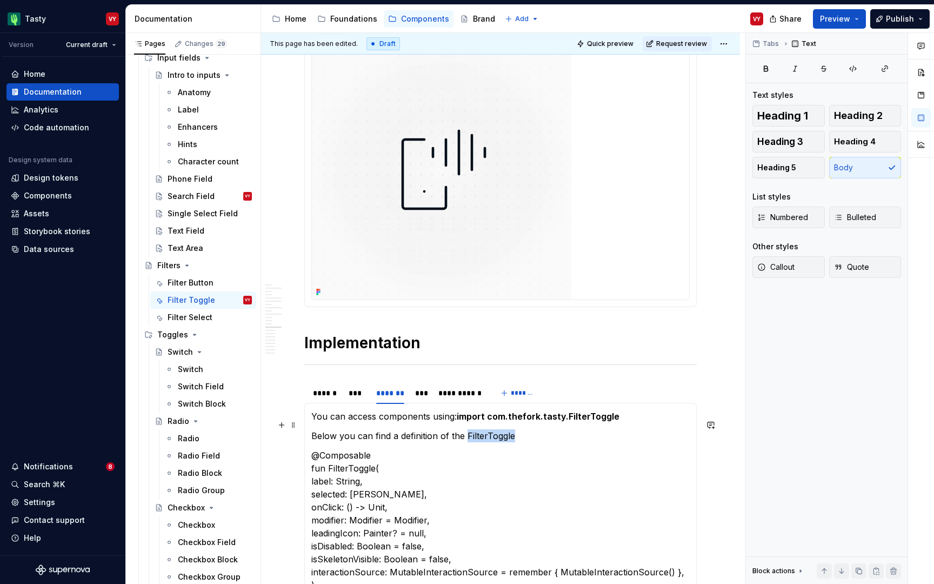
click at [497, 429] on p "Below you can find a definition of the FilterToggle" at bounding box center [500, 435] width 378 height 13
click at [690, 406] on button "button" at bounding box center [695, 404] width 15 height 15
click at [559, 449] on p "@Composable fun FilterToggle( label: String, selected: [PERSON_NAME], onClick: …" at bounding box center [500, 585] width 378 height 272
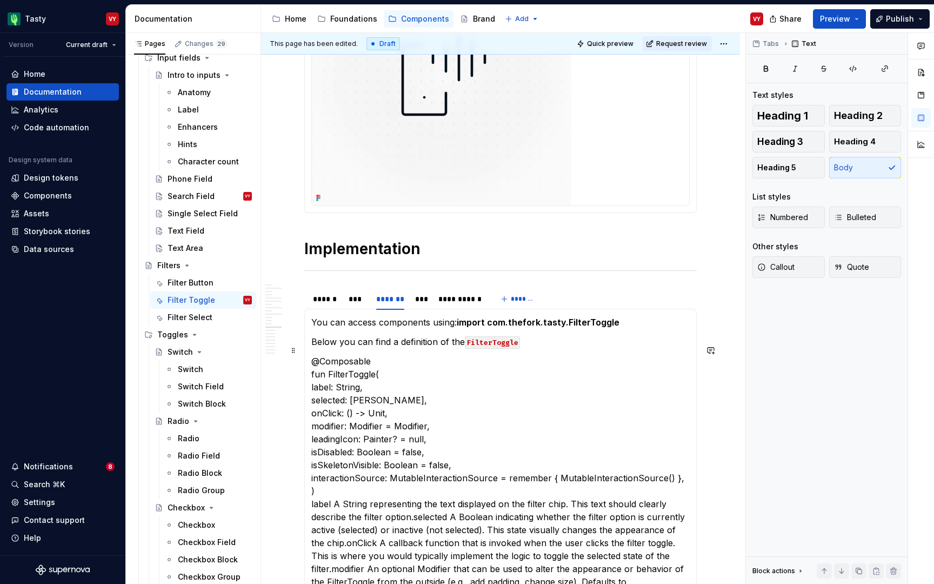
scroll to position [2874, 0]
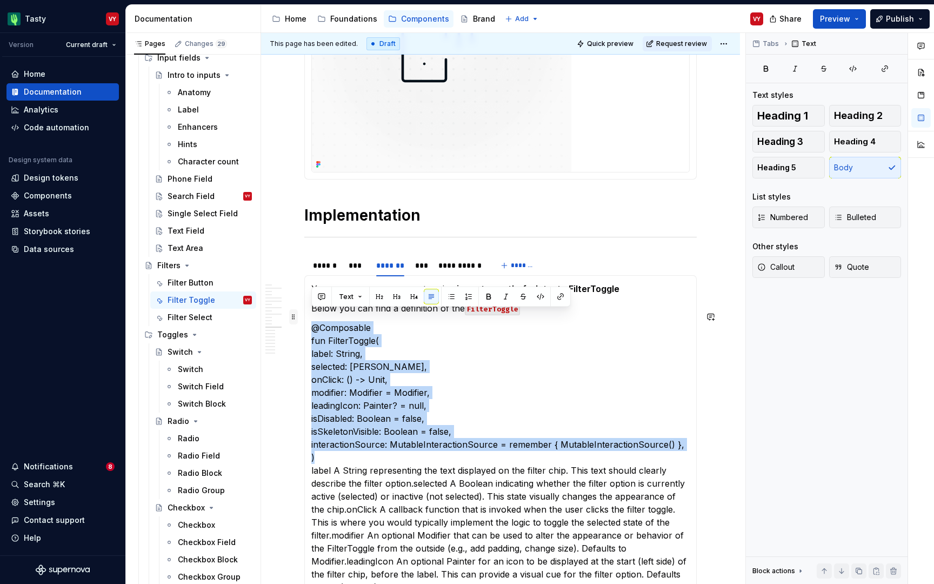
drag, startPoint x: 347, startPoint y: 451, endPoint x: 290, endPoint y: 320, distance: 142.9
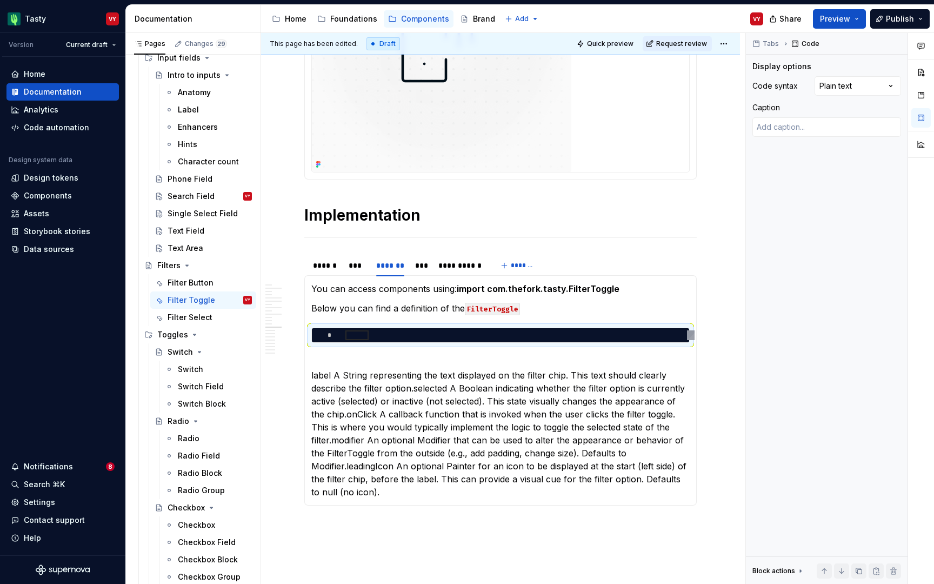
scroll to position [0, 0]
type textarea "*"
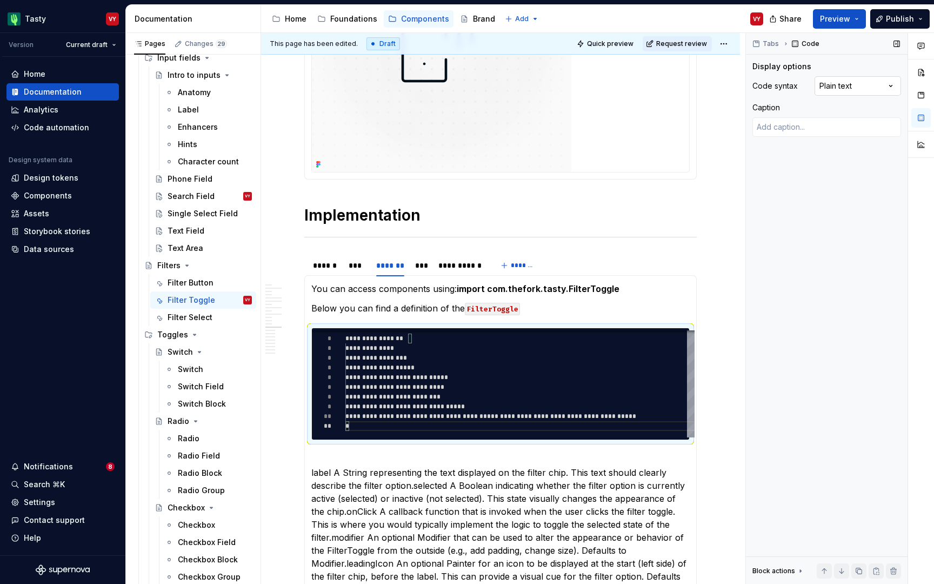
click at [876, 78] on div "Comments Open comments No comments yet Select ‘Comment’ from the block context …" at bounding box center [840, 308] width 188 height 551
type textarea "*"
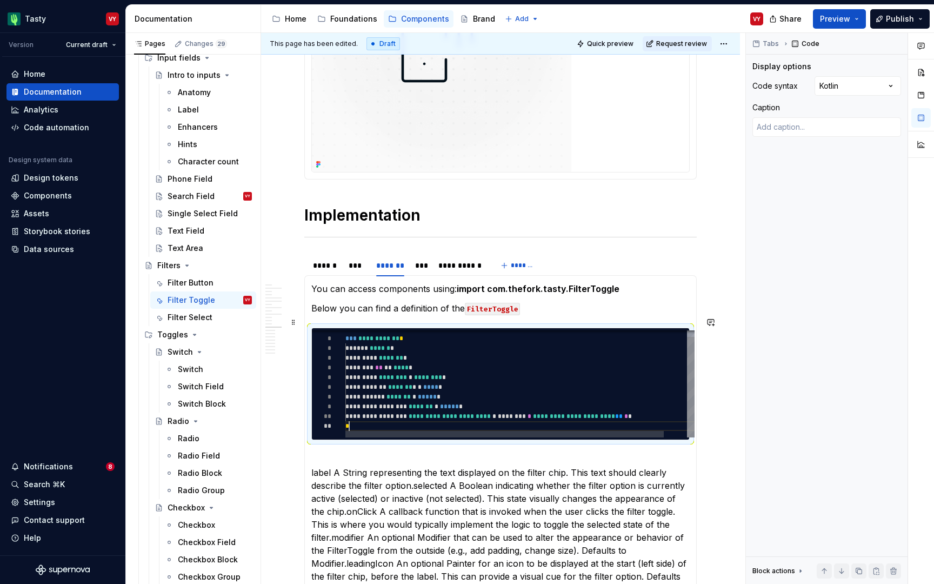
click at [460, 415] on div "**********" at bounding box center [532, 381] width 374 height 114
type textarea "*"
type textarea "****"
type textarea "*"
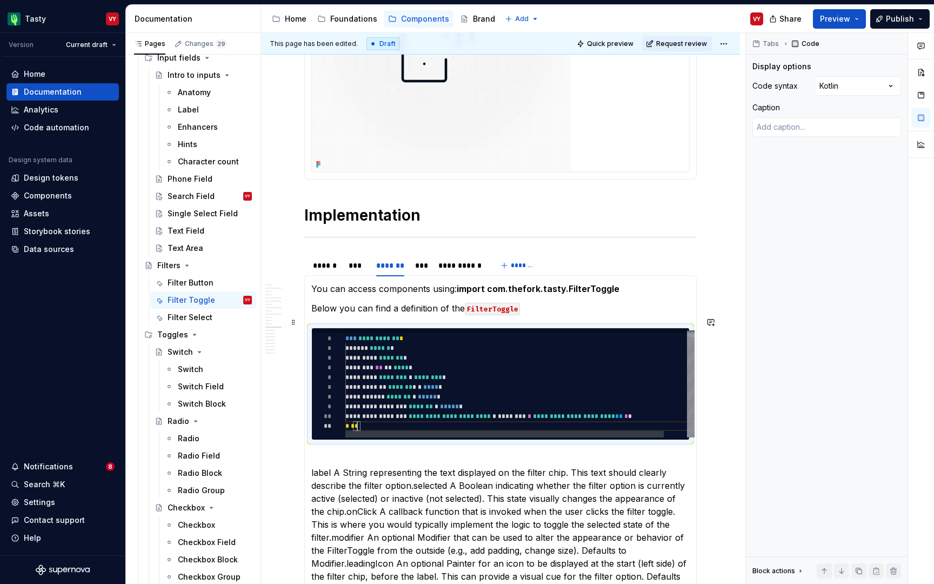
type textarea "*****"
type textarea "*"
type textarea "******"
type textarea "*"
type textarea "*******"
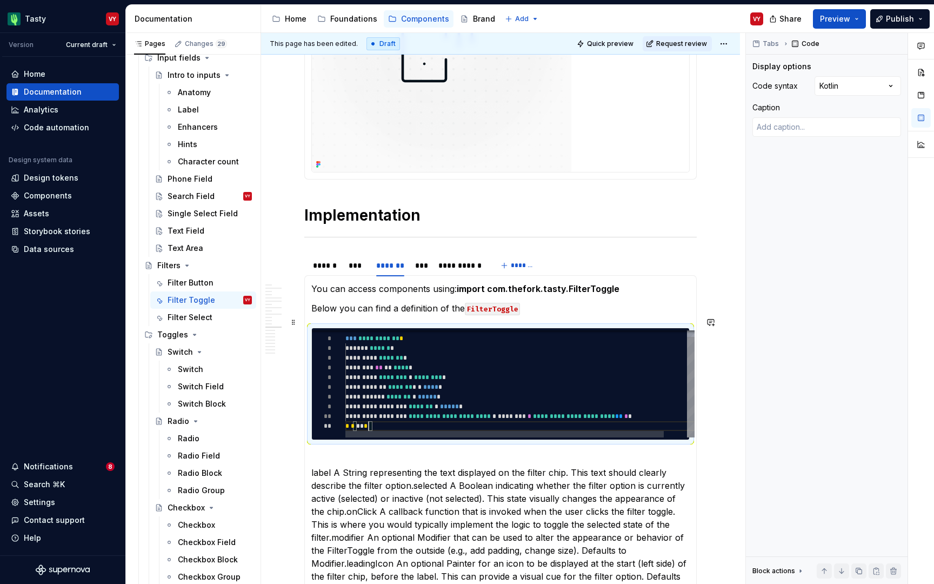
type textarea "*"
type textarea "********"
type textarea "*"
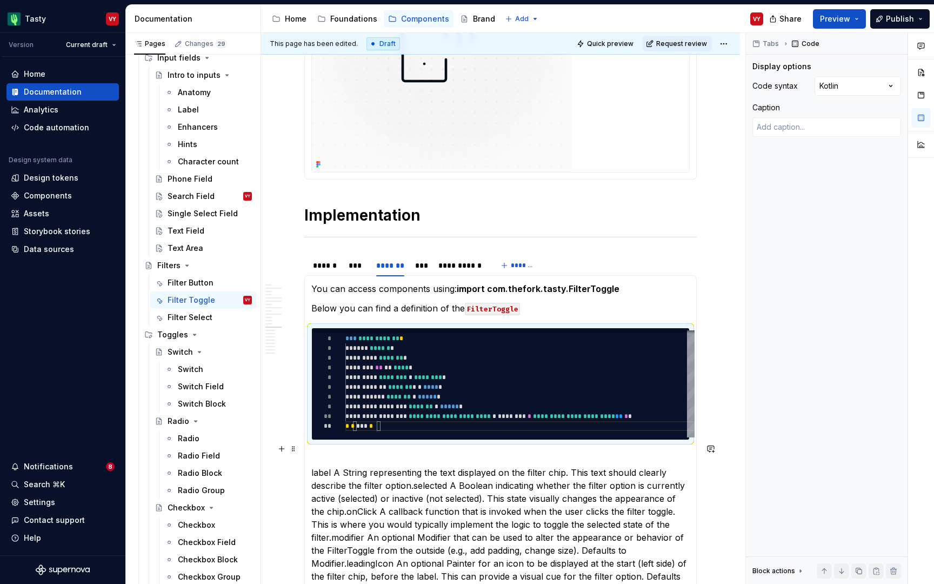
type textarea "*********"
click at [408, 453] on p "label A String representing the text displayed on the filter chip. This text sh…" at bounding box center [500, 524] width 378 height 143
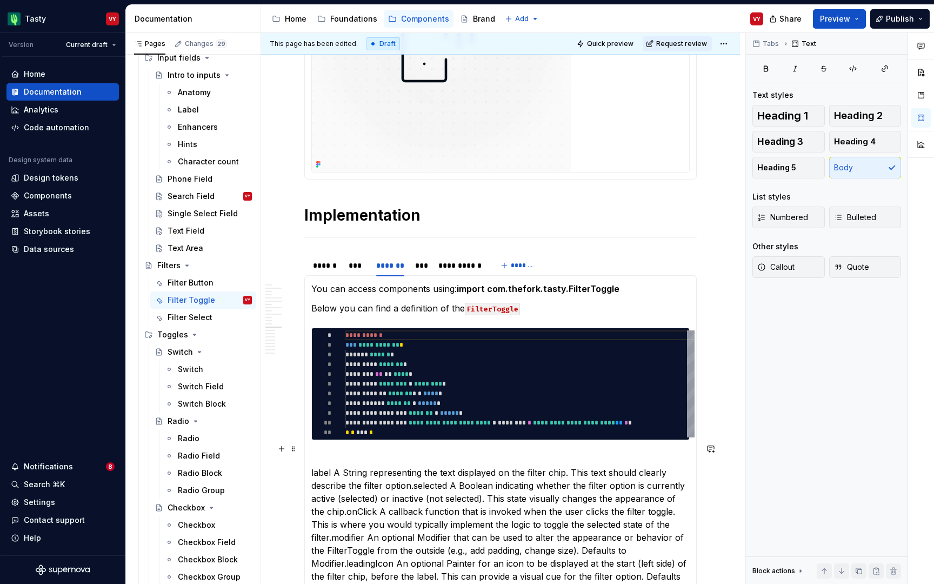
click at [334, 463] on p "label A String representing the text displayed on the filter chip. This text sh…" at bounding box center [500, 524] width 378 height 143
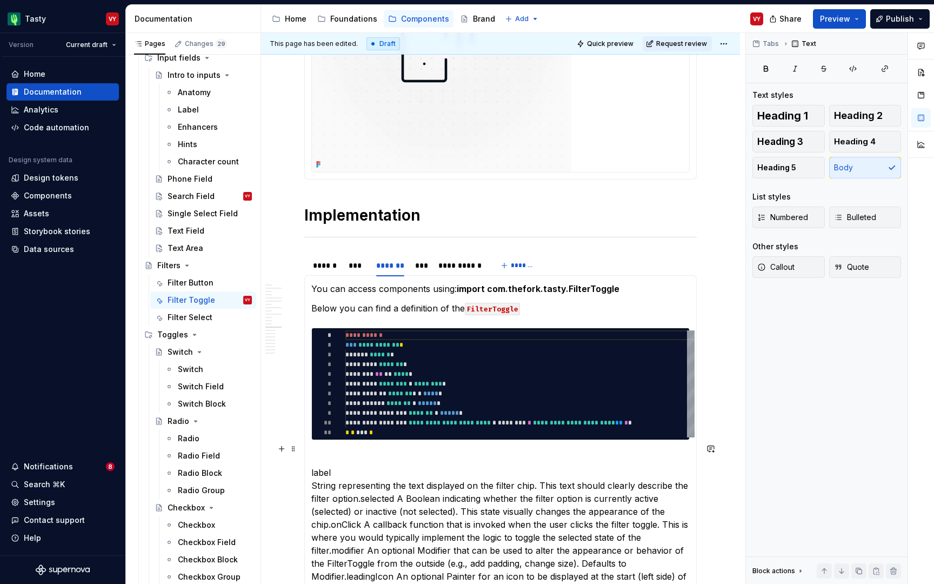
click at [316, 464] on p "label String representing the text displayed on the filter chip. This text shou…" at bounding box center [500, 531] width 378 height 156
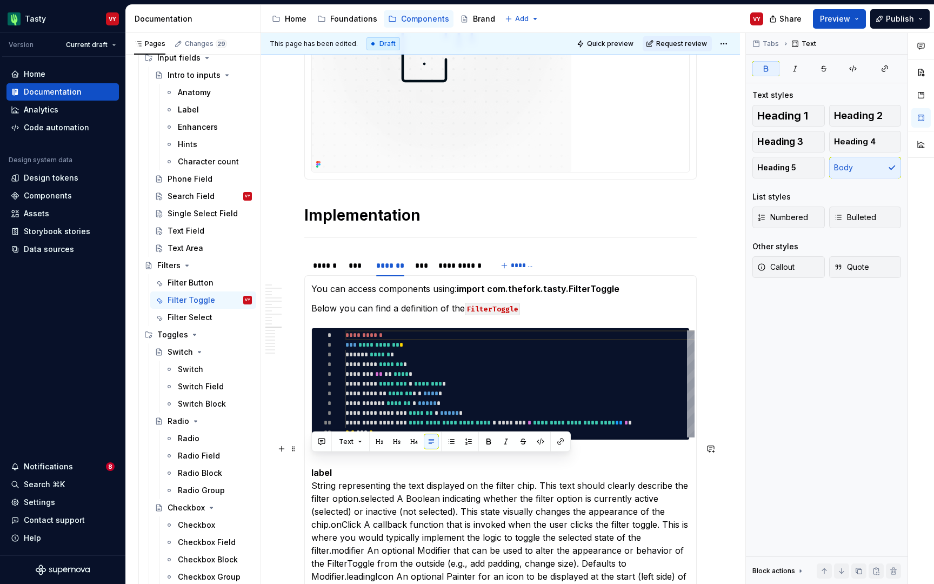
click at [416, 483] on p "label String representing the text displayed on the filter chip. This text shou…" at bounding box center [500, 531] width 378 height 156
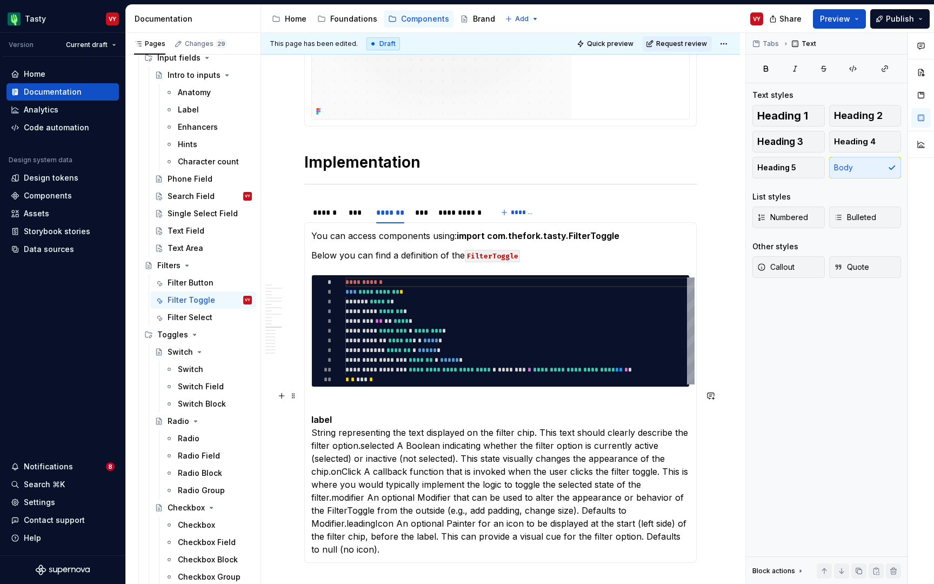
scroll to position [2929, 0]
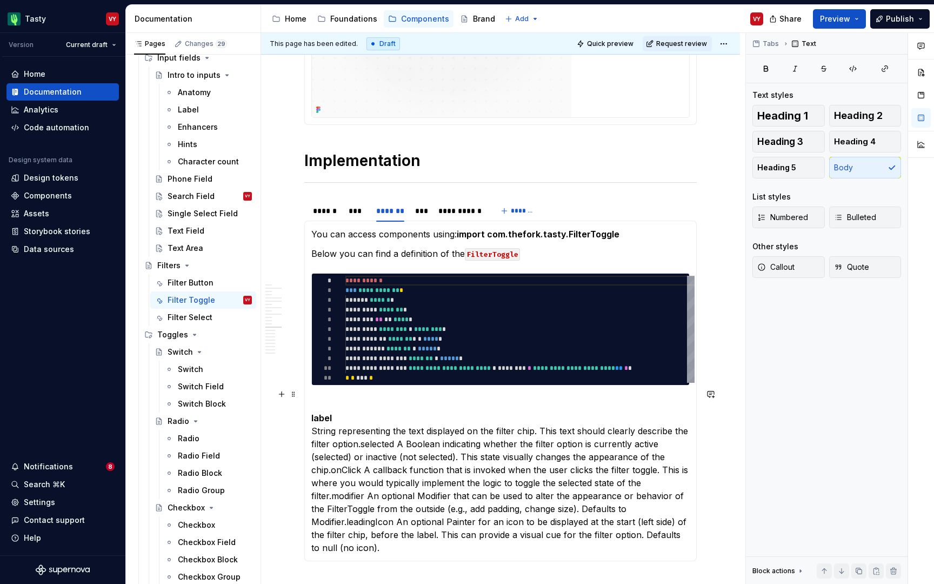
click at [531, 420] on p "label String representing the text displayed on the filter chip. This text shou…" at bounding box center [500, 476] width 378 height 156
click at [361, 434] on p "label String representing the text displayed on the filter chip. This text shou…" at bounding box center [500, 476] width 378 height 156
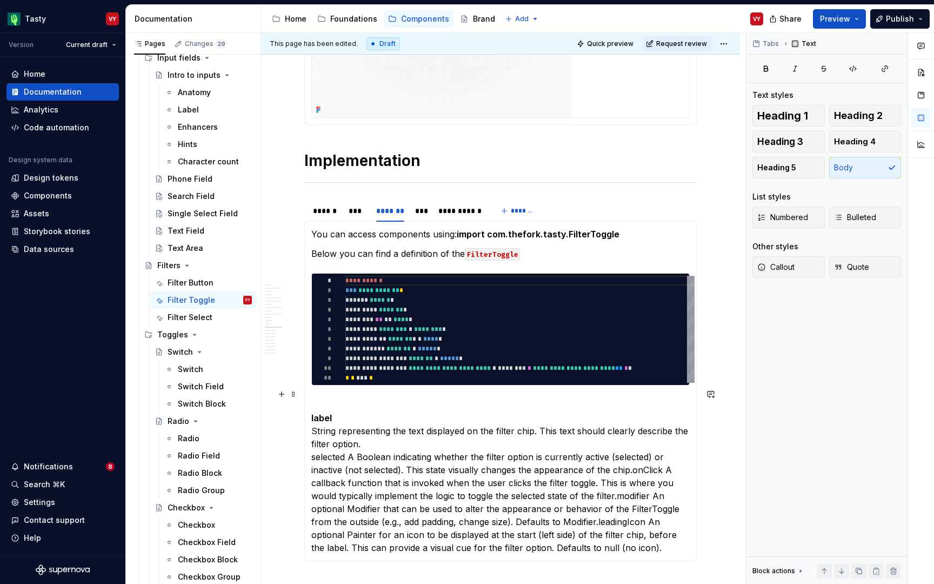
click at [336, 443] on p "label String representing the text displayed on the filter chip. This text shou…" at bounding box center [500, 476] width 378 height 156
click at [362, 441] on p "label String representing the text displayed on the filter chip. This text shou…" at bounding box center [500, 476] width 378 height 156
click at [362, 433] on p "label String representing the text displayed on the filter chip. This text shou…" at bounding box center [500, 476] width 378 height 156
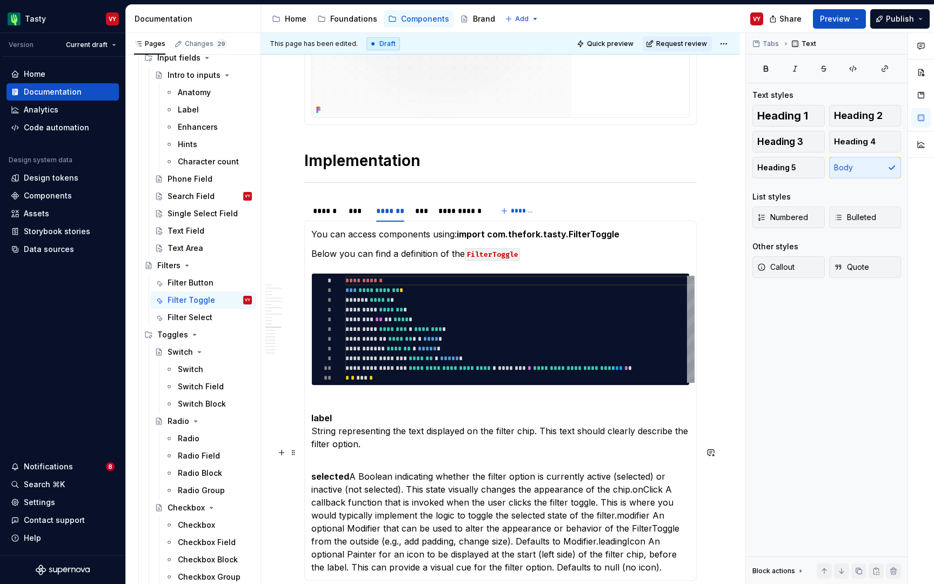
click at [354, 467] on p "selected A Boolean indicating whether the filter option is currently active (se…" at bounding box center [500, 515] width 378 height 117
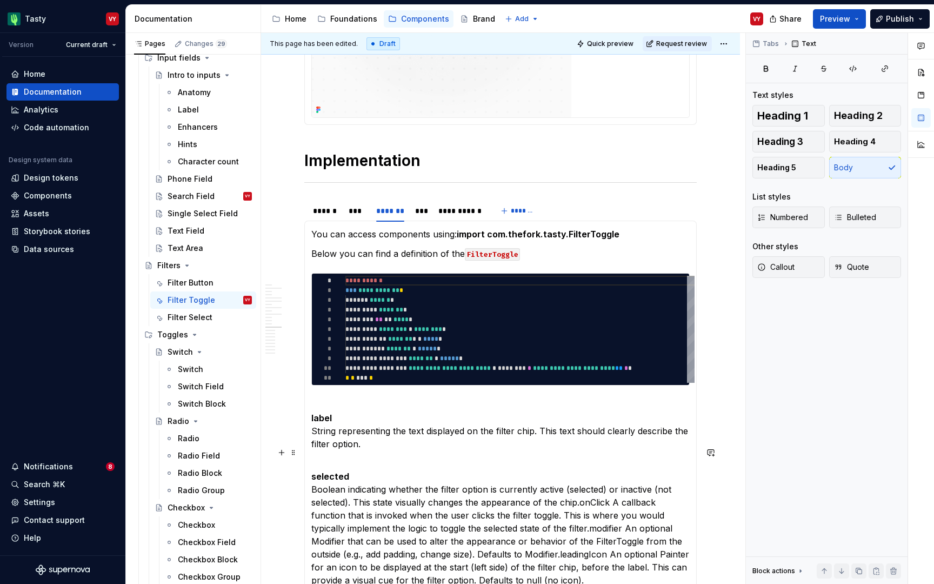
click at [348, 457] on p "selected Boolean indicating whether the filter option is currently active (sele…" at bounding box center [500, 522] width 378 height 130
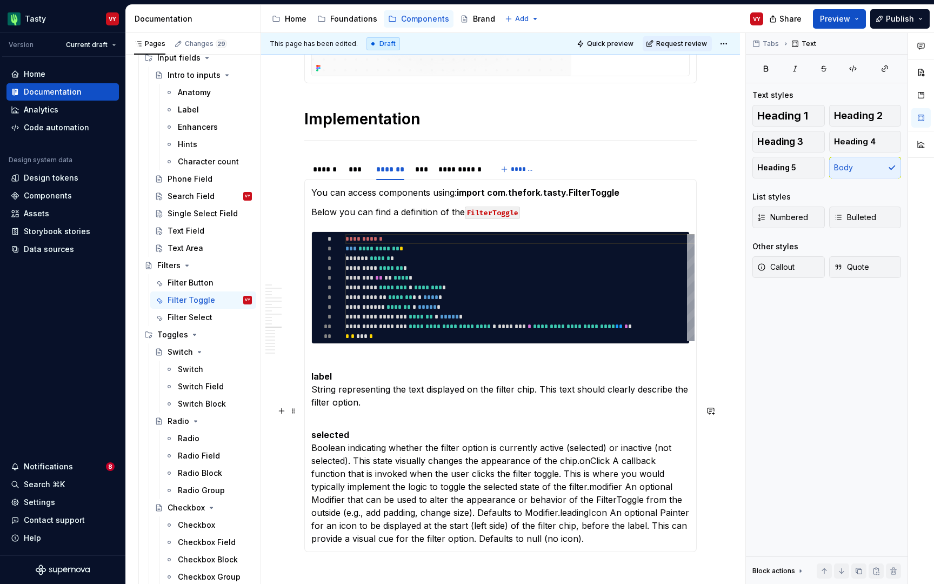
scroll to position [2971, 0]
click at [579, 446] on p "selected Boolean indicating whether the filter option is currently active (sele…" at bounding box center [500, 480] width 378 height 130
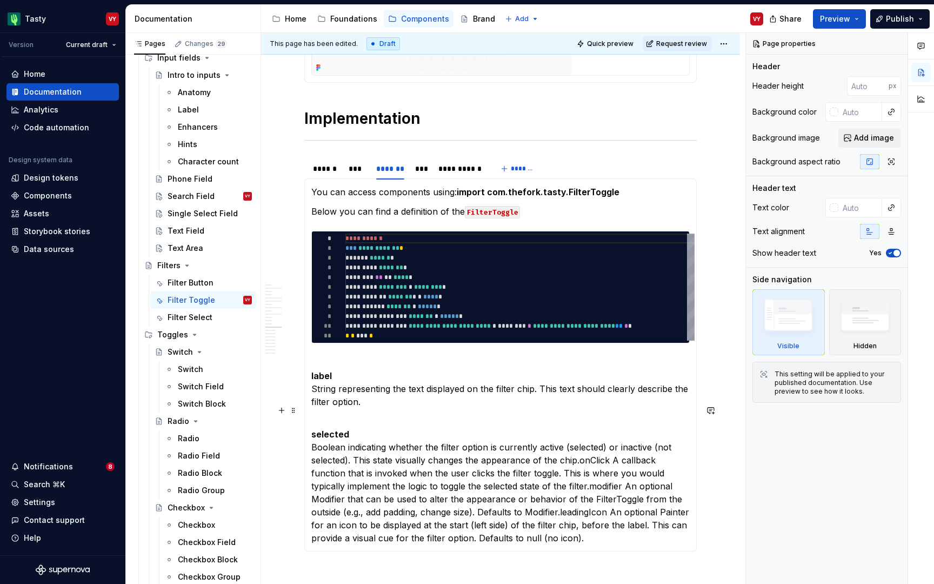
click at [580, 449] on p "selected Boolean indicating whether the filter option is currently active (sele…" at bounding box center [500, 480] width 378 height 130
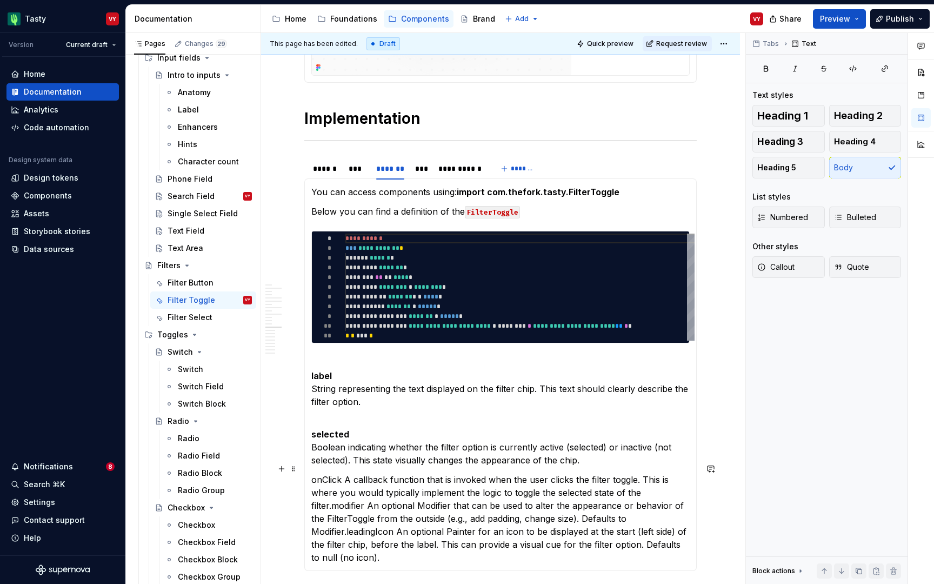
click at [325, 473] on p "onClick A callback function that is invoked when the user clicks the filter tog…" at bounding box center [500, 518] width 378 height 91
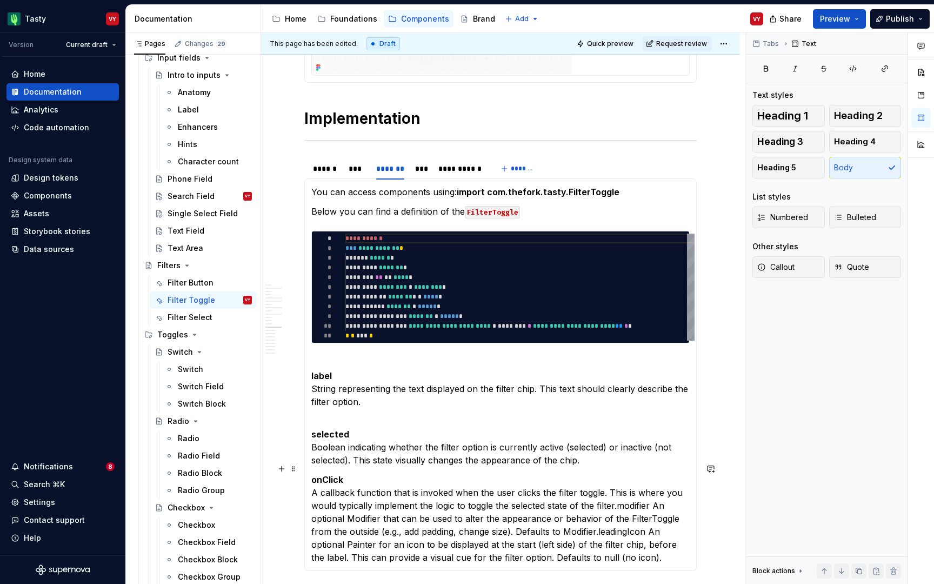
scroll to position [3059, 0]
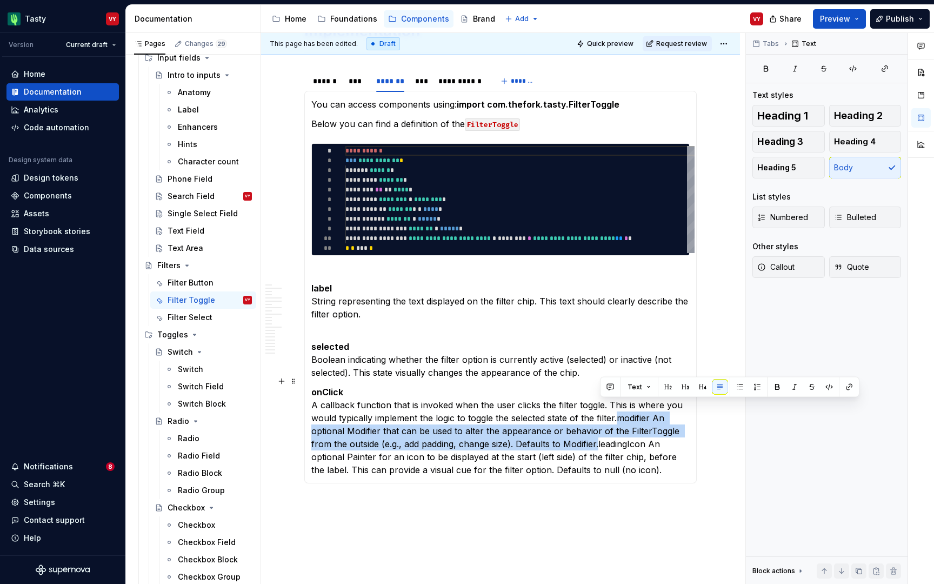
drag, startPoint x: 619, startPoint y: 407, endPoint x: 600, endPoint y: 431, distance: 31.2
click at [600, 431] on p "onClick A callback function that is invoked when the user clicks the filter tog…" at bounding box center [500, 430] width 378 height 91
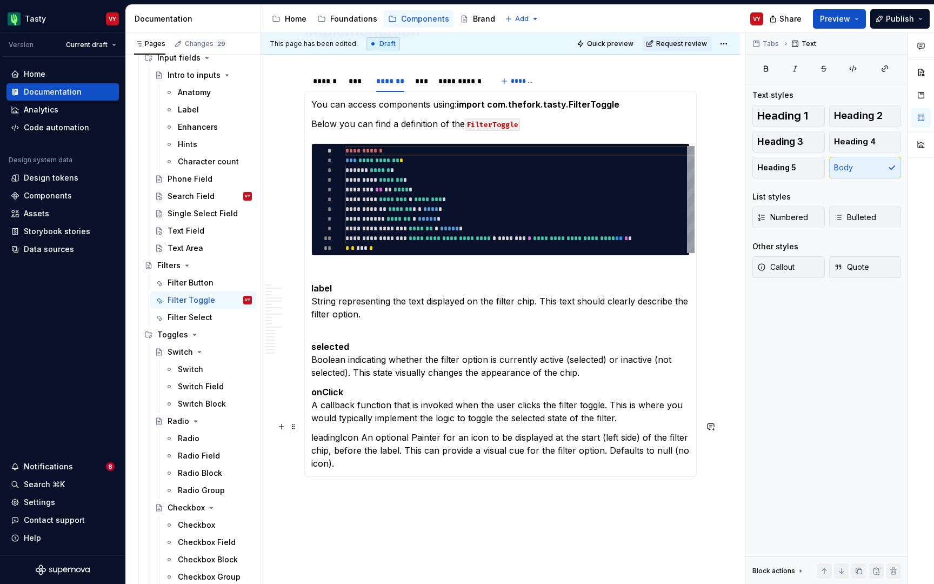
click at [342, 431] on p "leadingIcon An optional Painter for an icon to be displayed at the start (left …" at bounding box center [500, 450] width 378 height 39
click at [368, 444] on p "leadingIcon An optional Painter for an icon to be displayed at the start (left …" at bounding box center [500, 450] width 378 height 39
click at [361, 431] on p "leadingIcon An optional Painter for an icon to be displayed at the start (left …" at bounding box center [500, 450] width 378 height 39
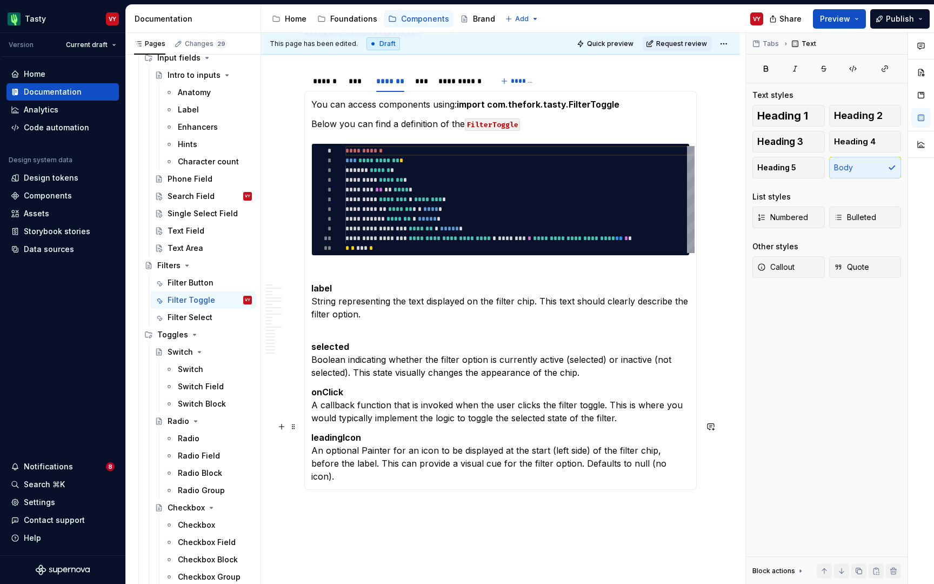
click at [319, 437] on p "leadingIcon An optional Painter for an icon to be displayed at the start (left …" at bounding box center [500, 457] width 378 height 52
click at [436, 441] on p "leadingIcon Optional Painter for an icon to be displayed at the start (left sid…" at bounding box center [500, 450] width 378 height 39
click at [338, 447] on p "leadingIcon Optional Painter for an icon to be displayed at the start (left sid…" at bounding box center [500, 450] width 378 height 39
click at [648, 451] on p "leadingIcon Optional Painter for an icon to be displayed at the start (left sid…" at bounding box center [500, 450] width 378 height 39
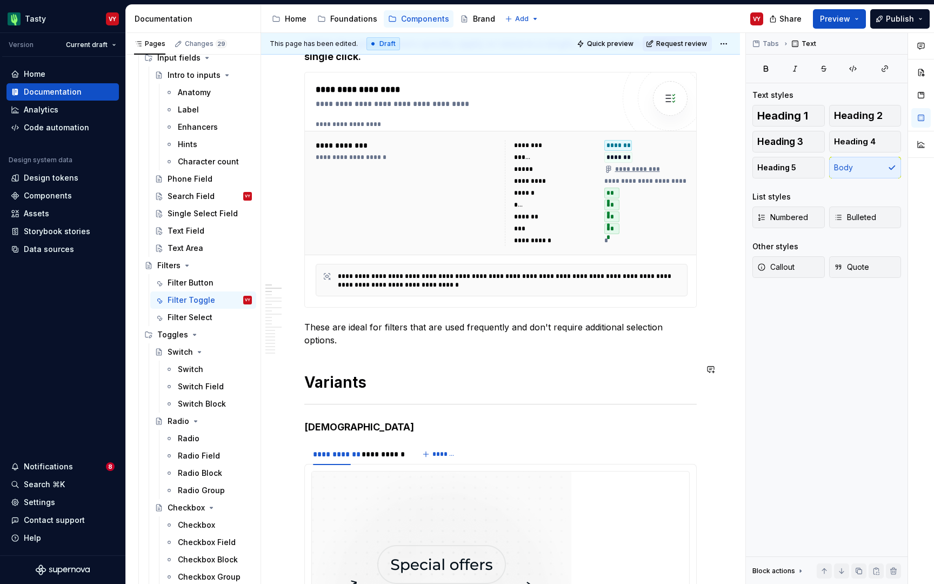
scroll to position [0, 0]
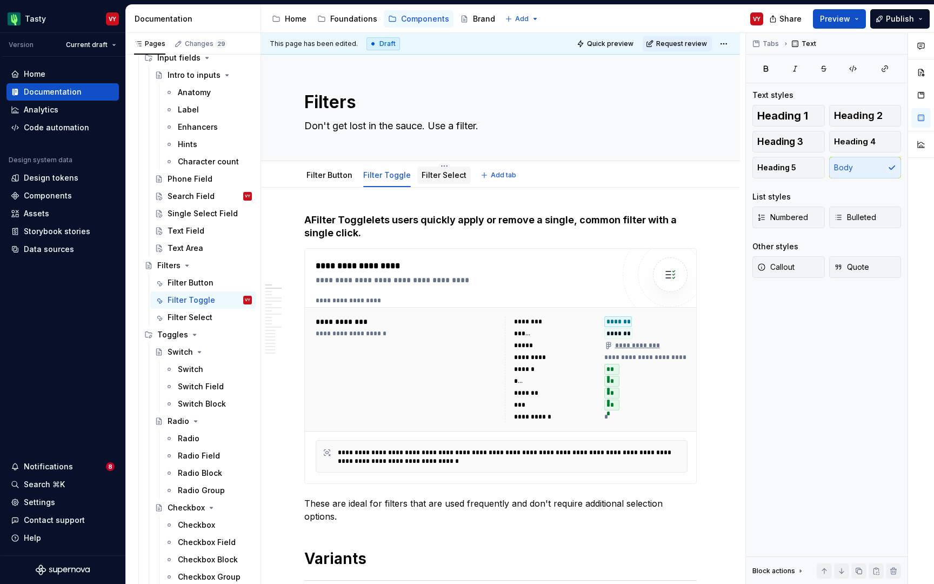
click at [438, 176] on link "Filter Select" at bounding box center [444, 174] width 45 height 9
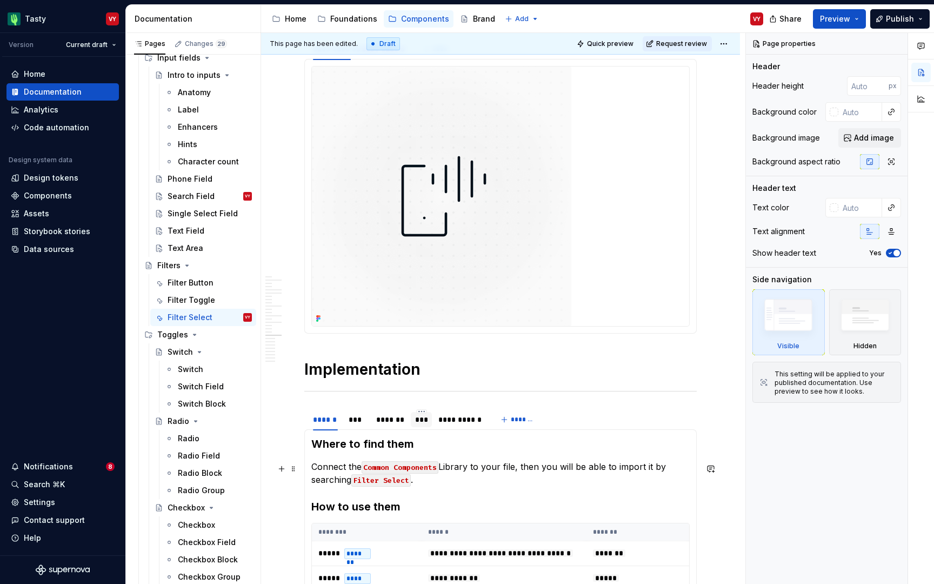
scroll to position [3995, 0]
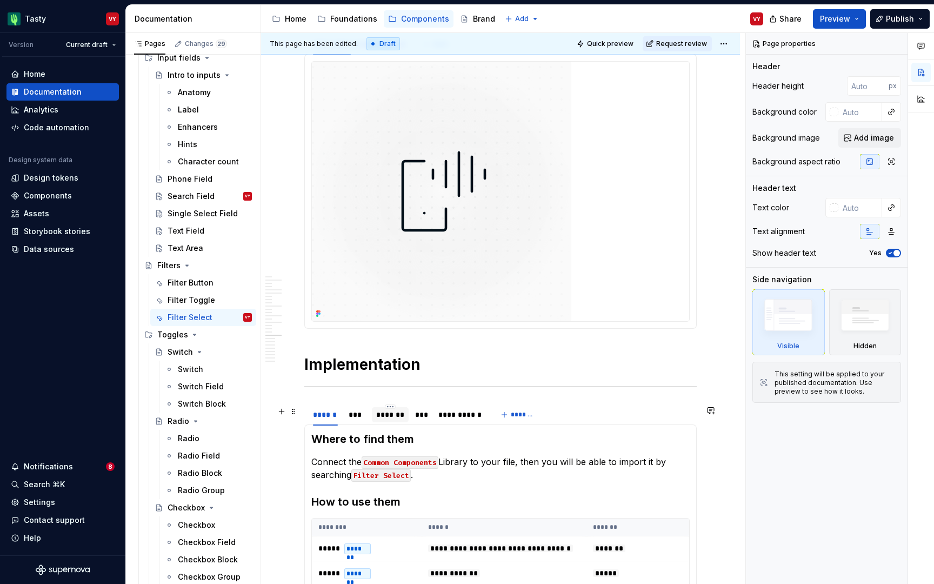
click at [382, 419] on div "*******" at bounding box center [390, 414] width 29 height 11
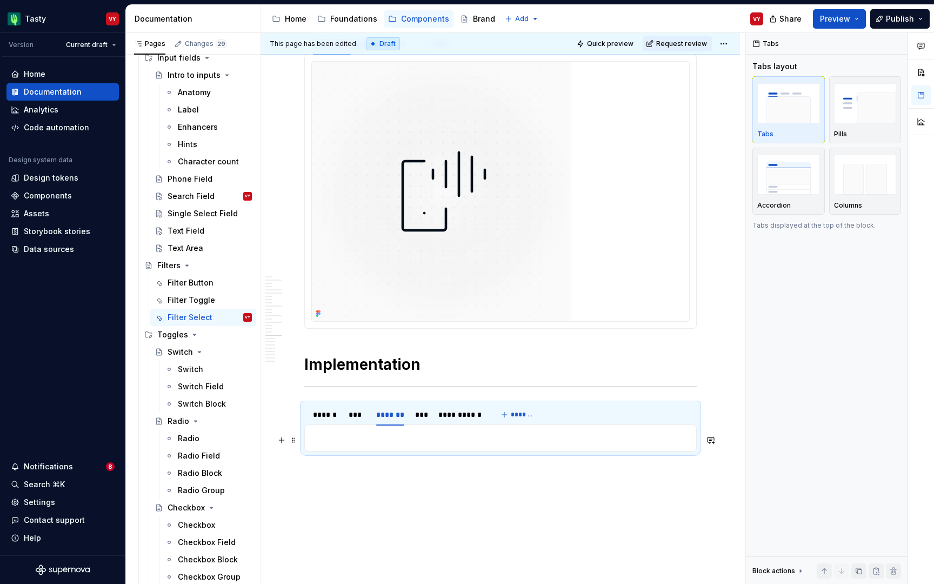
click at [384, 442] on p at bounding box center [500, 437] width 378 height 13
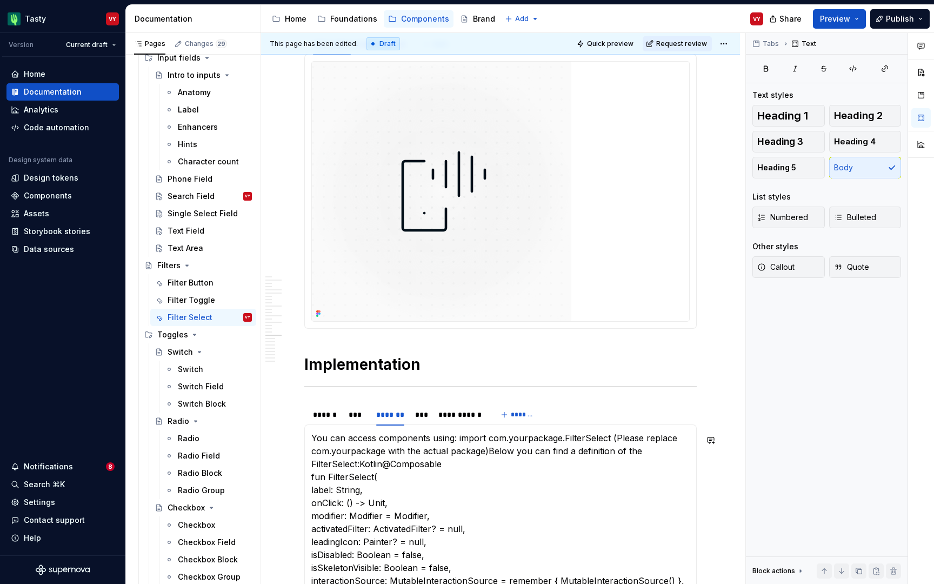
type textarea "*"
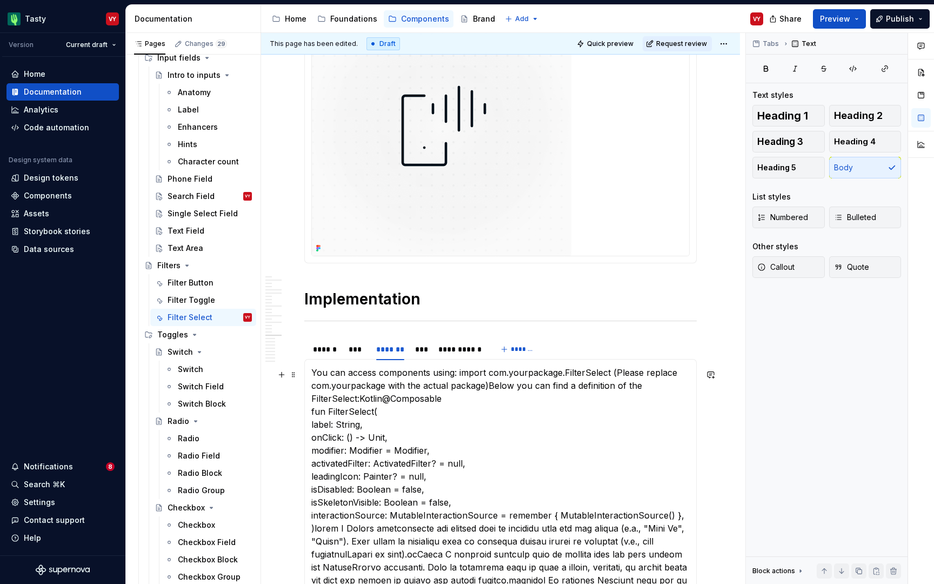
scroll to position [4069, 0]
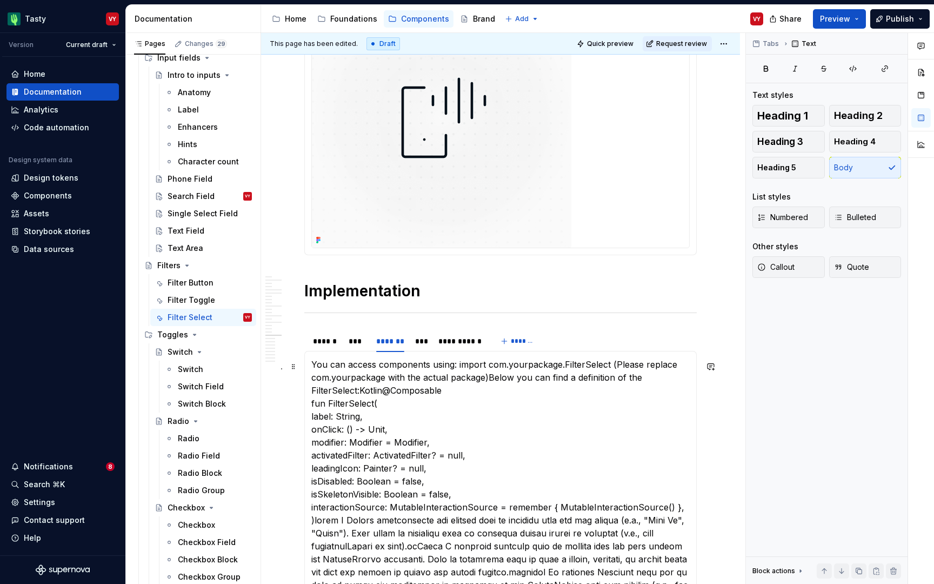
click at [537, 361] on p "You can access components using: import com.yourpackage.FilterSelect (Please re…" at bounding box center [500, 526] width 378 height 337
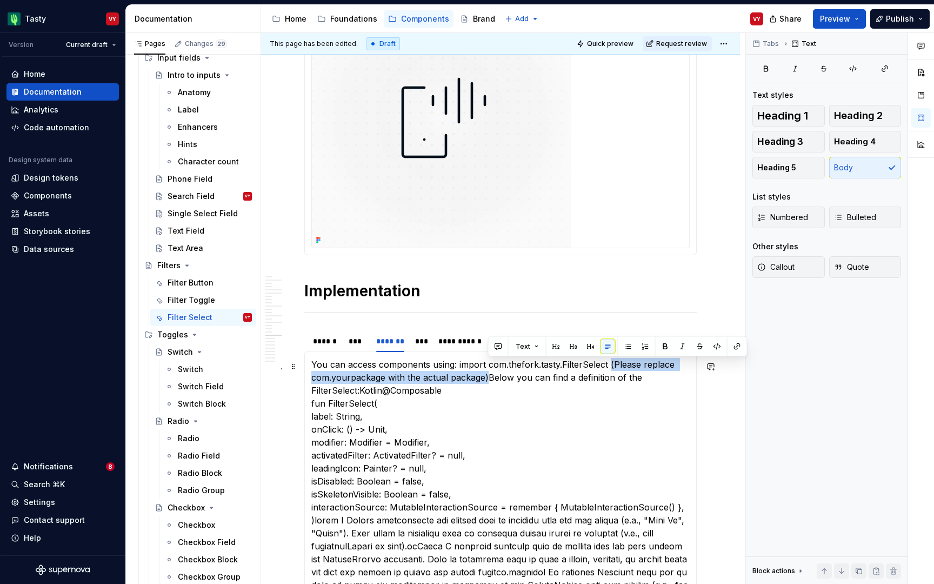
drag, startPoint x: 610, startPoint y: 365, endPoint x: 488, endPoint y: 378, distance: 123.5
click at [488, 378] on p "You can access components using: import com.thefork.tasty.FilterSelect (Please …" at bounding box center [500, 526] width 378 height 337
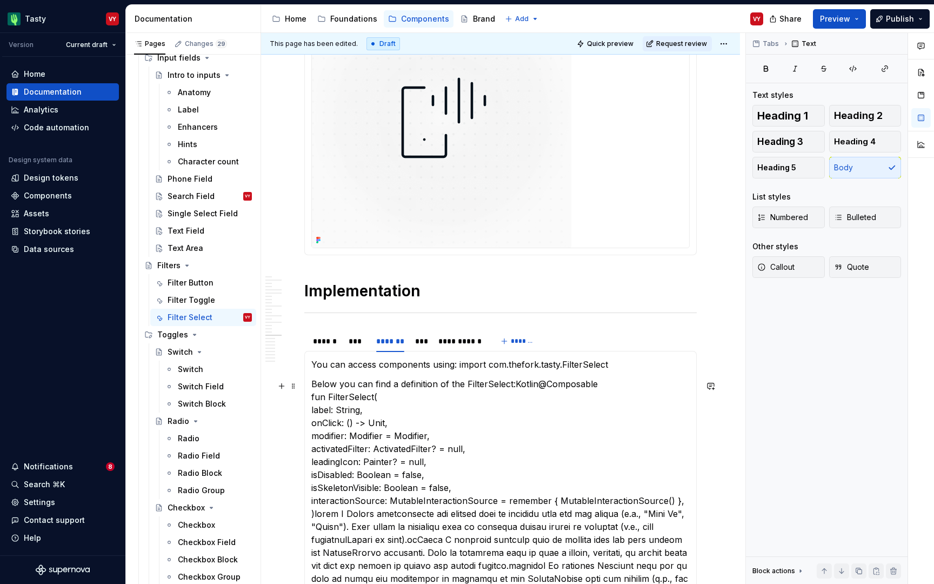
click at [515, 385] on p "Below you can find a definition of the FilterSelect:Kotlin@Composable fun Filte…" at bounding box center [500, 532] width 378 height 311
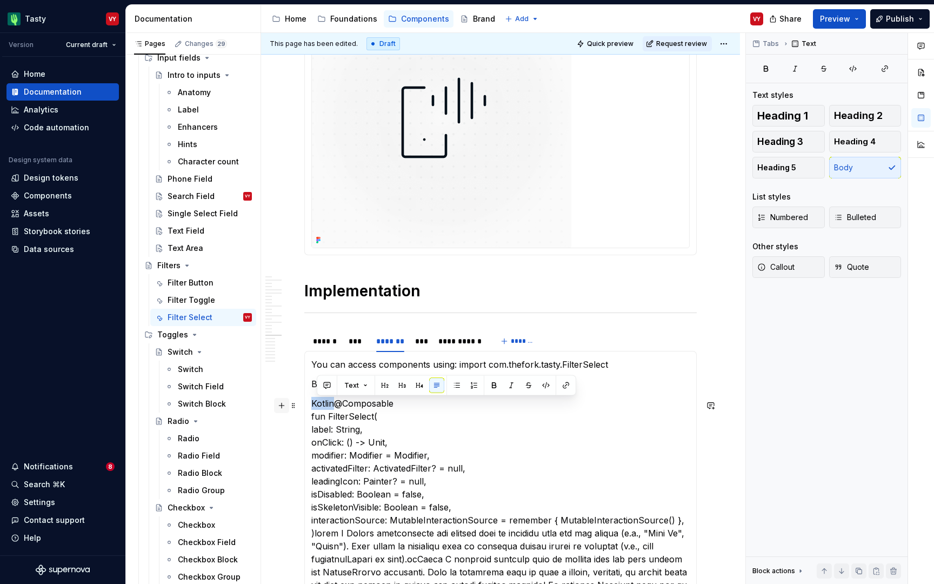
drag, startPoint x: 323, startPoint y: 408, endPoint x: 285, endPoint y: 407, distance: 38.4
click at [485, 389] on p "Below you can find a definition of the FilterSelect" at bounding box center [500, 383] width 378 height 13
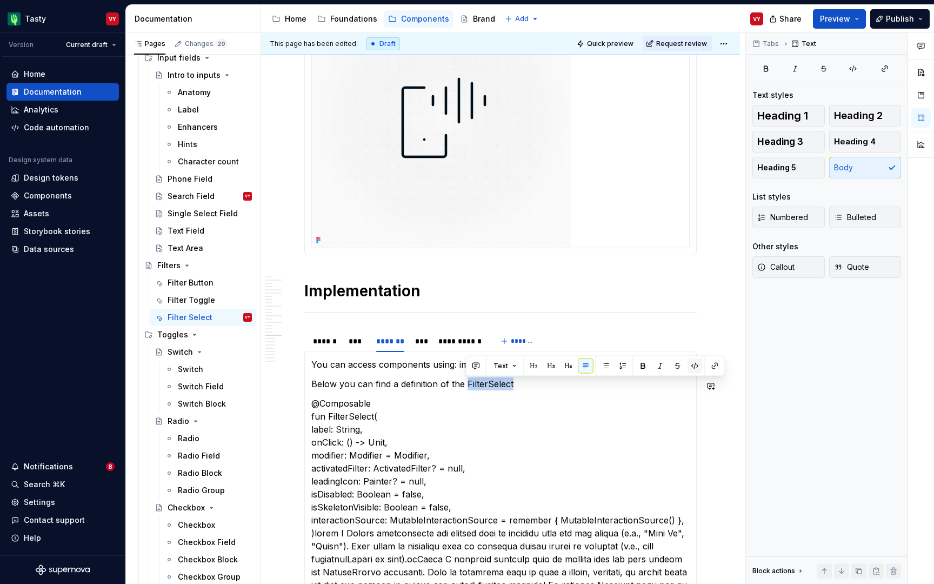
click at [697, 371] on button "button" at bounding box center [695, 365] width 15 height 15
click at [582, 387] on p "Below you can find a definition of the FilterSelect" at bounding box center [500, 383] width 378 height 13
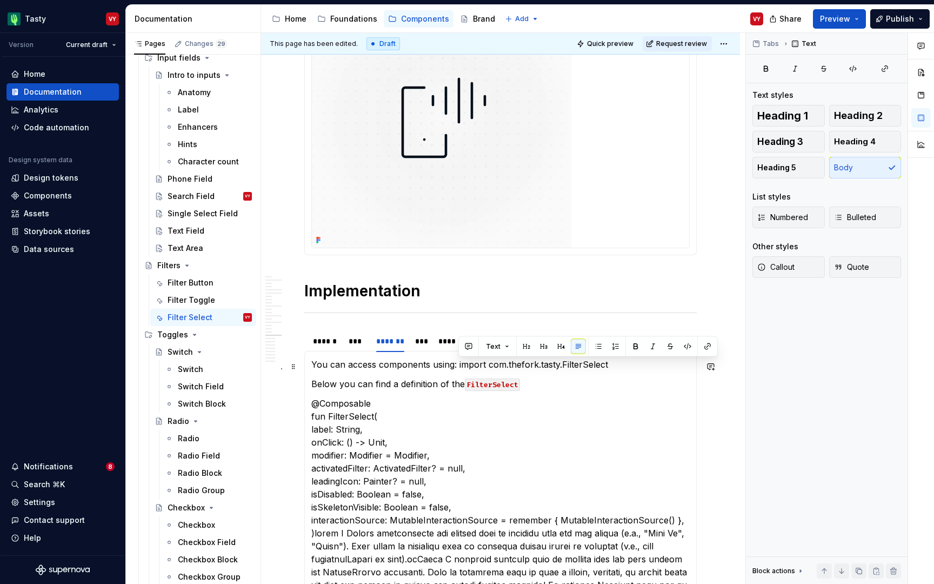
drag, startPoint x: 457, startPoint y: 368, endPoint x: 637, endPoint y: 365, distance: 179.5
click at [637, 365] on p "You can access components using: import com.thefork.tasty.FilterSelect" at bounding box center [500, 364] width 378 height 13
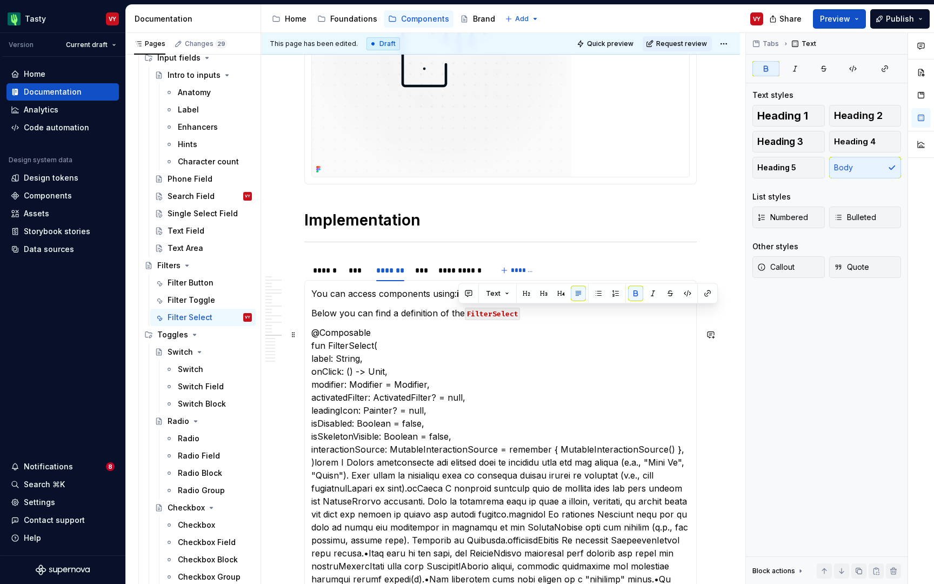
scroll to position [4144, 0]
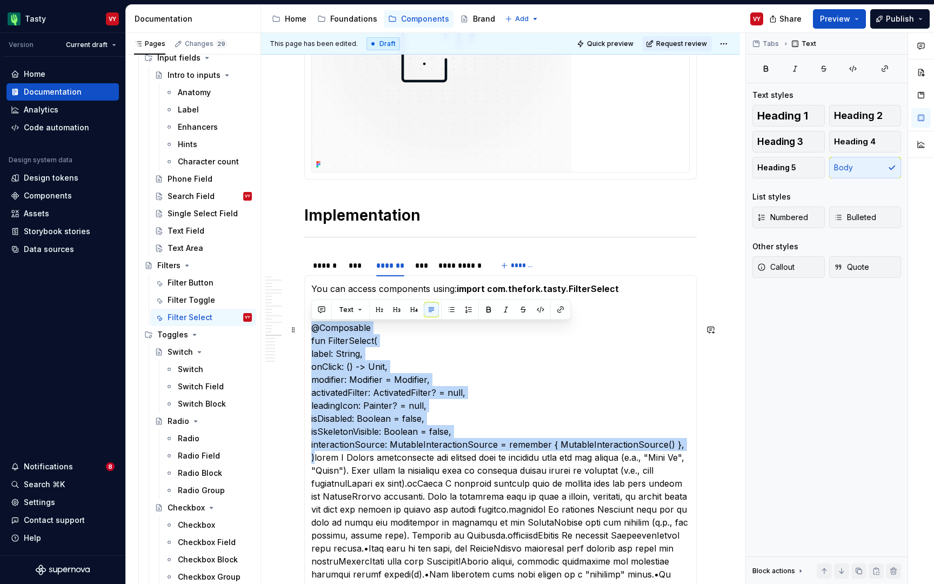
drag, startPoint x: 314, startPoint y: 460, endPoint x: 308, endPoint y: 329, distance: 130.4
click at [309, 329] on div "**********" at bounding box center [500, 457] width 393 height 364
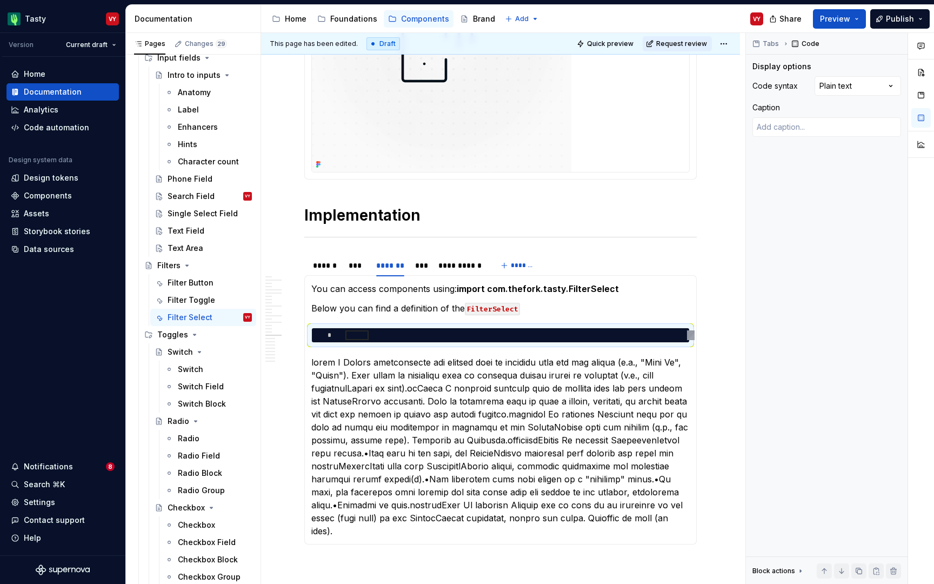
scroll to position [0, 0]
type textarea "*"
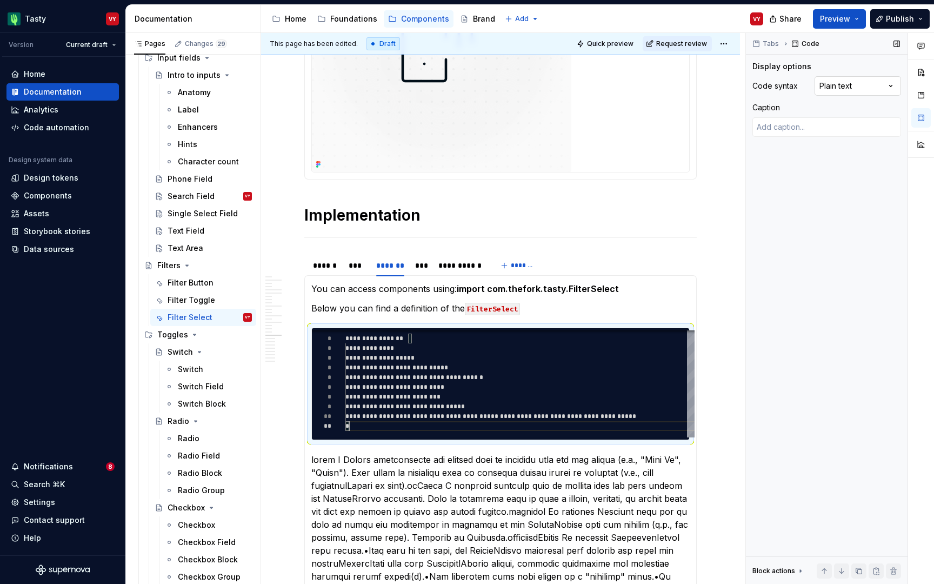
click at [890, 82] on div "Comments Open comments No comments yet Select ‘Comment’ from the block context …" at bounding box center [840, 308] width 188 height 551
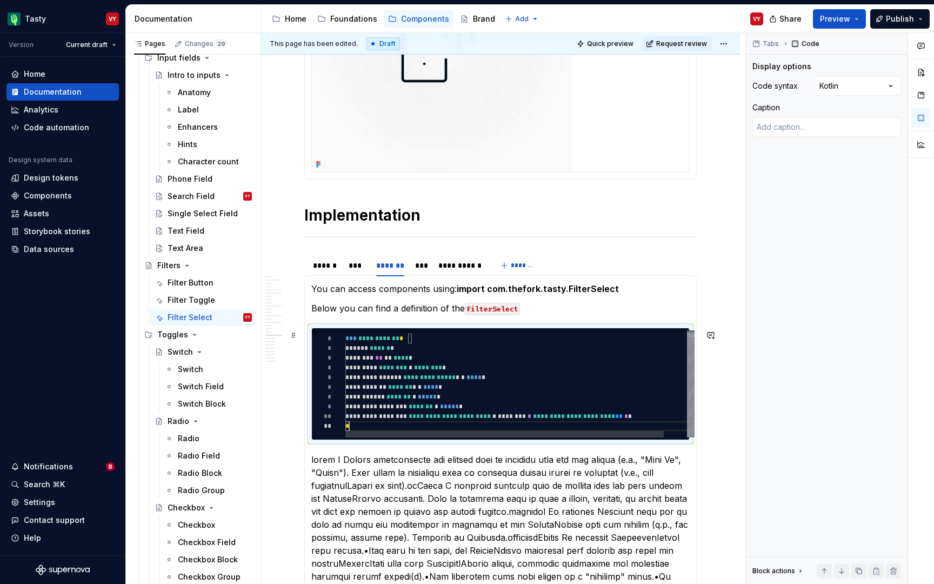
click at [386, 424] on div "**********" at bounding box center [532, 381] width 374 height 114
type textarea "*"
type textarea "****"
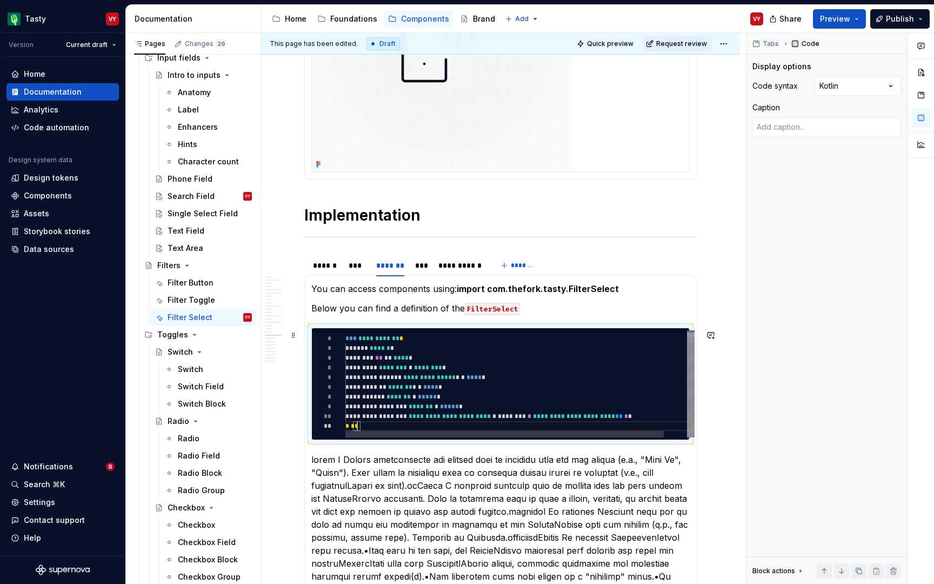
type textarea "*"
type textarea "*****"
type textarea "*"
type textarea "******"
type textarea "*"
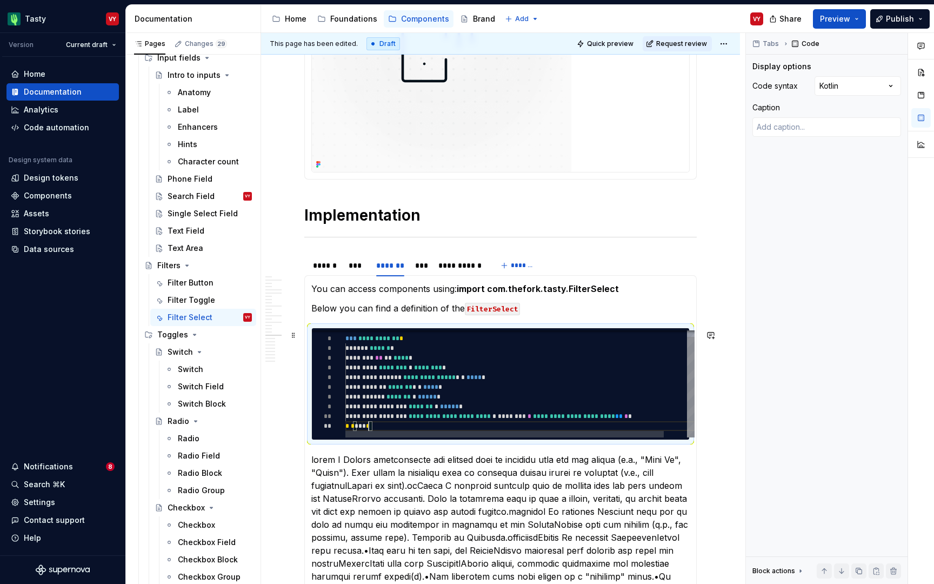
scroll to position [0, 23]
type textarea "*******"
click at [316, 462] on p at bounding box center [500, 544] width 378 height 182
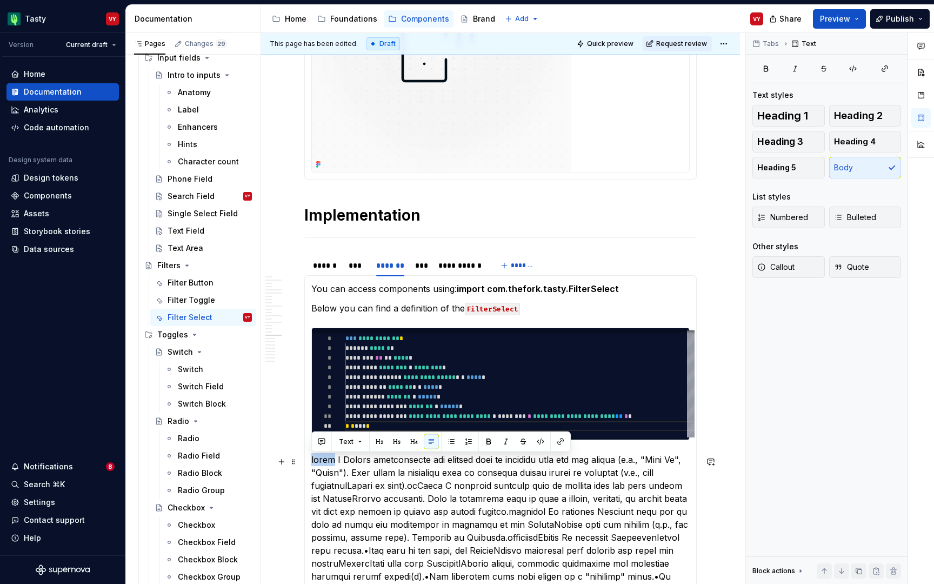
click at [316, 462] on p at bounding box center [500, 544] width 378 height 182
click at [339, 463] on p "label" at bounding box center [500, 544] width 378 height 182
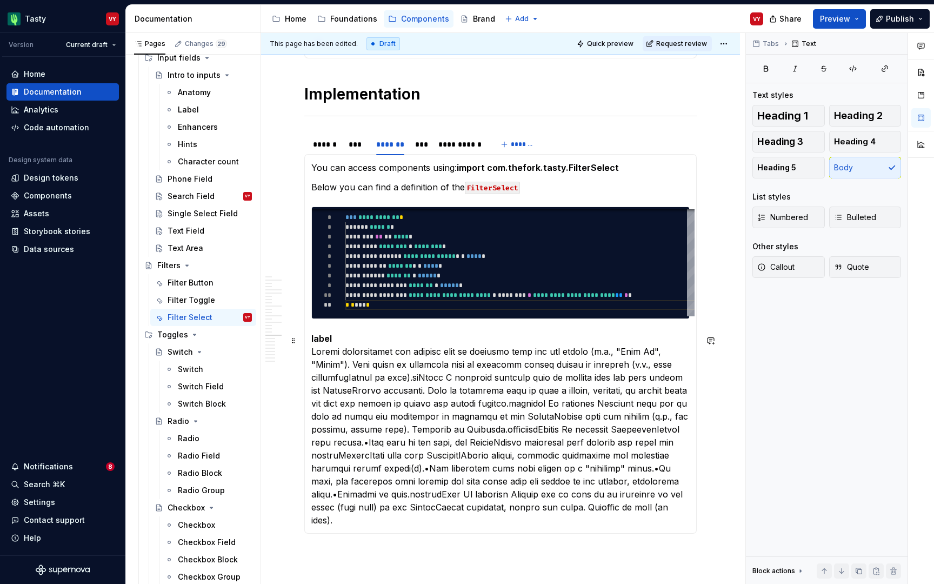
scroll to position [4264, 0]
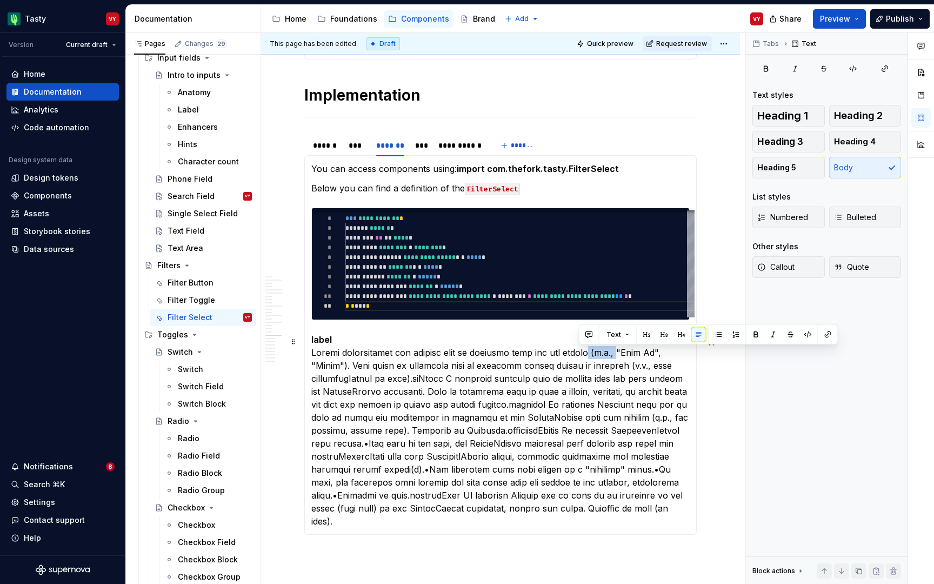
drag, startPoint x: 580, startPoint y: 355, endPoint x: 603, endPoint y: 355, distance: 23.8
click at [604, 355] on p "label" at bounding box center [500, 430] width 378 height 195
click at [332, 380] on p "label" at bounding box center [500, 430] width 378 height 195
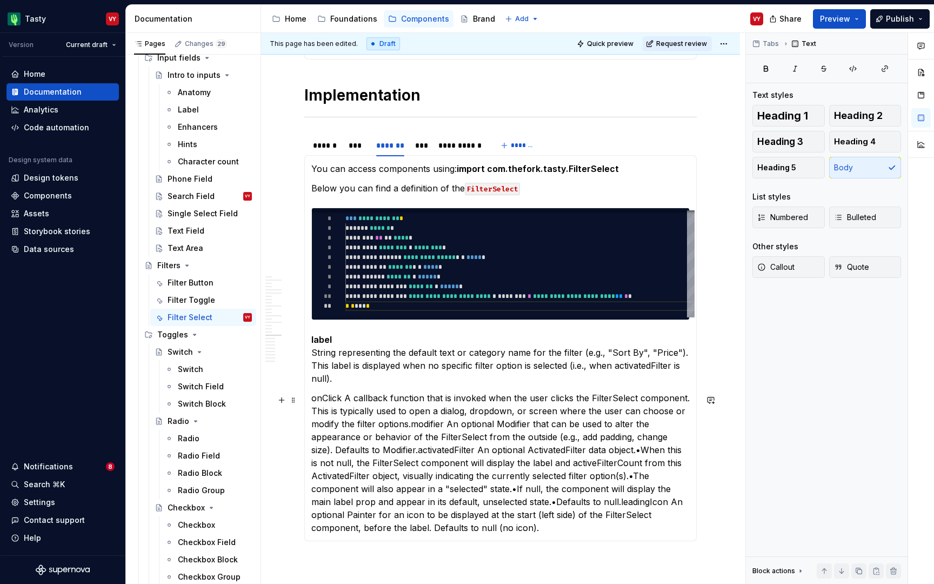
click at [330, 400] on p "onClick A callback function that is invoked when the user clicks the FilterSele…" at bounding box center [500, 462] width 378 height 143
click at [351, 402] on p "onClick A callback function that is invoked when the user clicks the FilterSele…" at bounding box center [500, 462] width 378 height 143
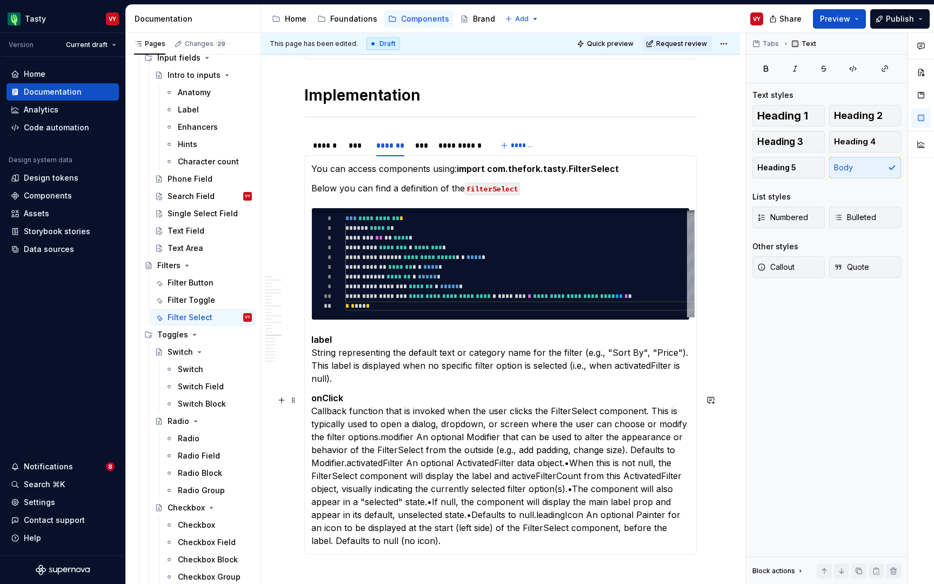
scroll to position [4265, 0]
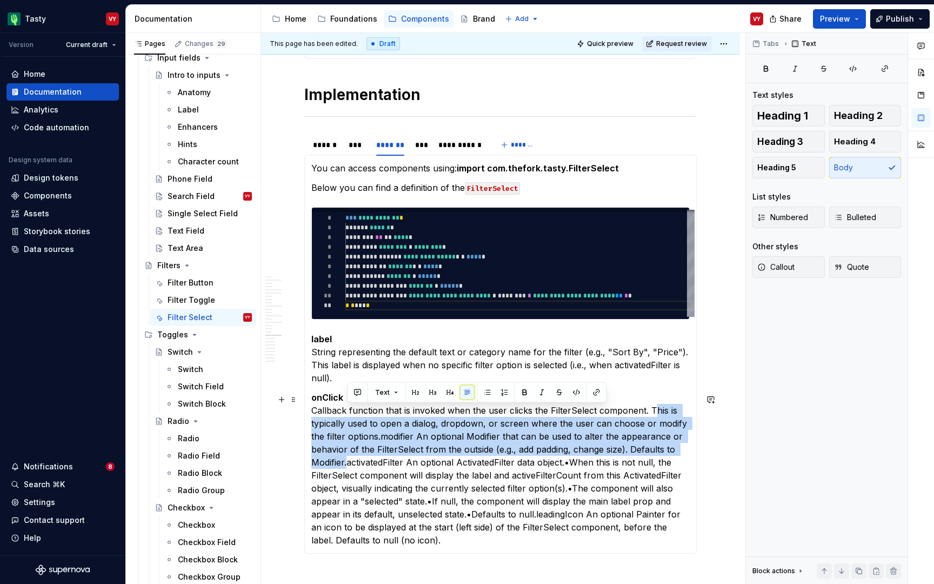
drag, startPoint x: 652, startPoint y: 411, endPoint x: 349, endPoint y: 468, distance: 308.1
click at [349, 468] on p "onClick Callback function that is invoked when the user clicks the FilterSelect…" at bounding box center [500, 469] width 378 height 156
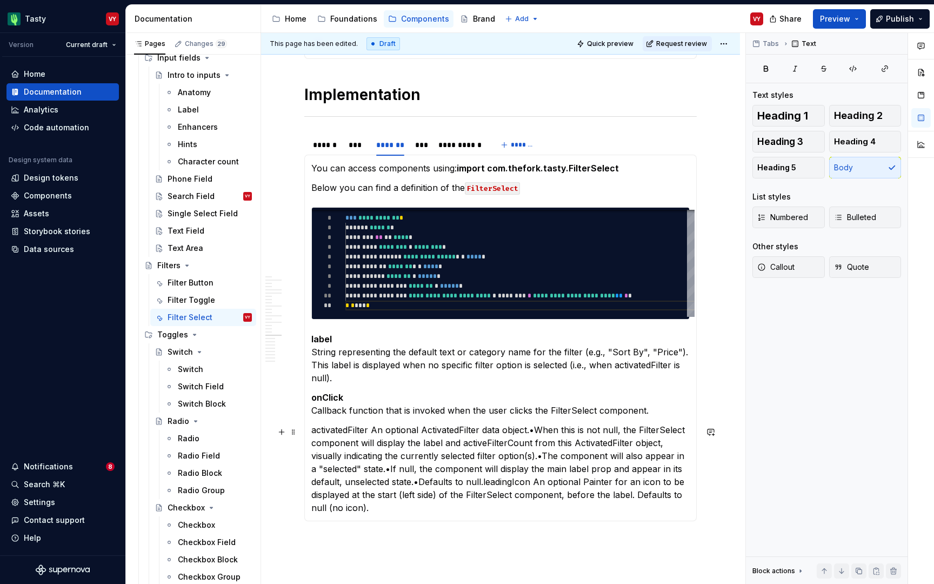
click at [373, 434] on p "activatedFilter An optional ActivatedFilter data object.•When this is not null,…" at bounding box center [500, 468] width 378 height 91
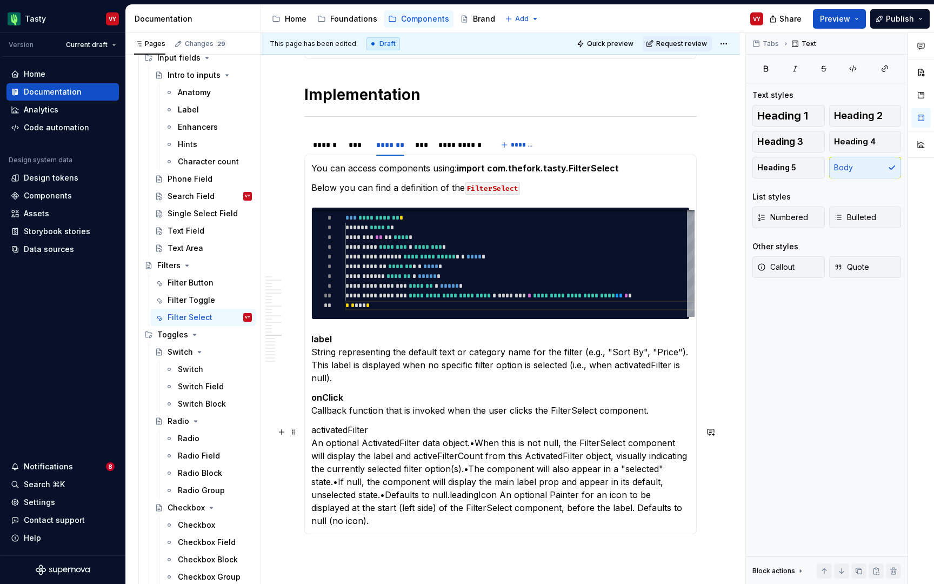
click at [327, 428] on p "activatedFilter An optional ActivatedFilter data object.•When this is not null,…" at bounding box center [500, 475] width 378 height 104
click at [471, 442] on p "activatedFilter An optional ActivatedFilter data object.•When this is not null,…" at bounding box center [500, 475] width 378 height 104
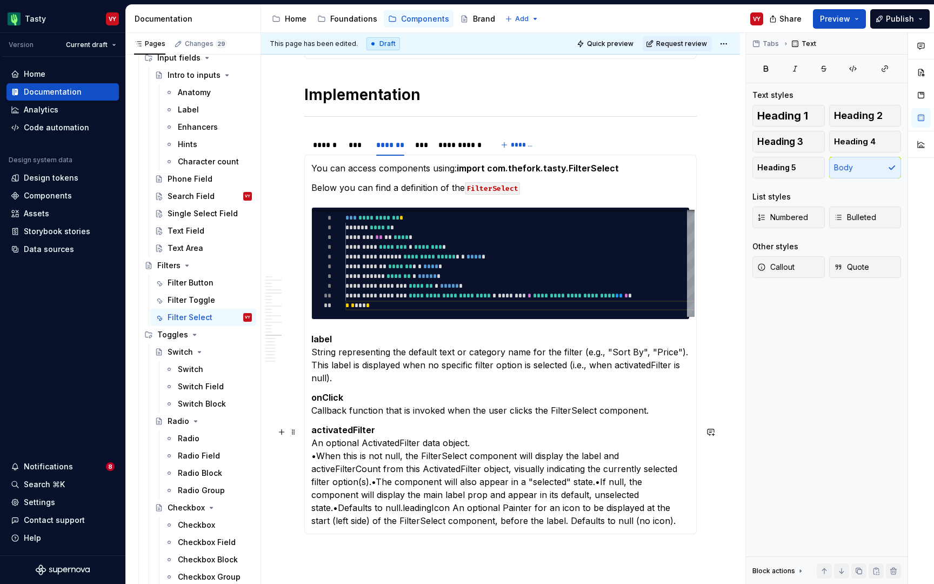
click at [670, 469] on p "activatedFilter An optional ActivatedFilter data object. •When this is not null…" at bounding box center [500, 475] width 378 height 104
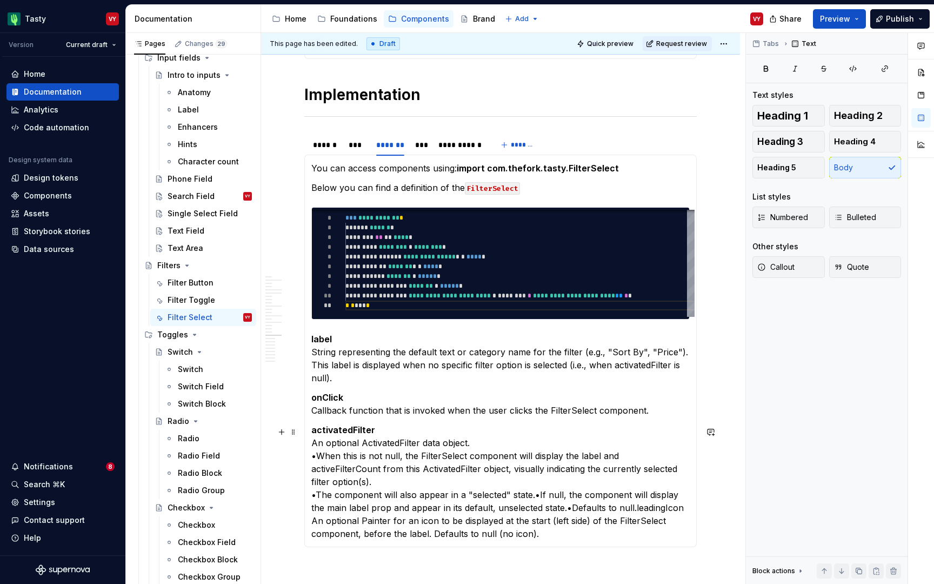
click at [534, 486] on p "activatedFilter An optional ActivatedFilter data object. •When this is not null…" at bounding box center [500, 481] width 378 height 117
click at [336, 510] on p "activatedFilter An optional ActivatedFilter data object. •When this is not null…" at bounding box center [500, 481] width 378 height 117
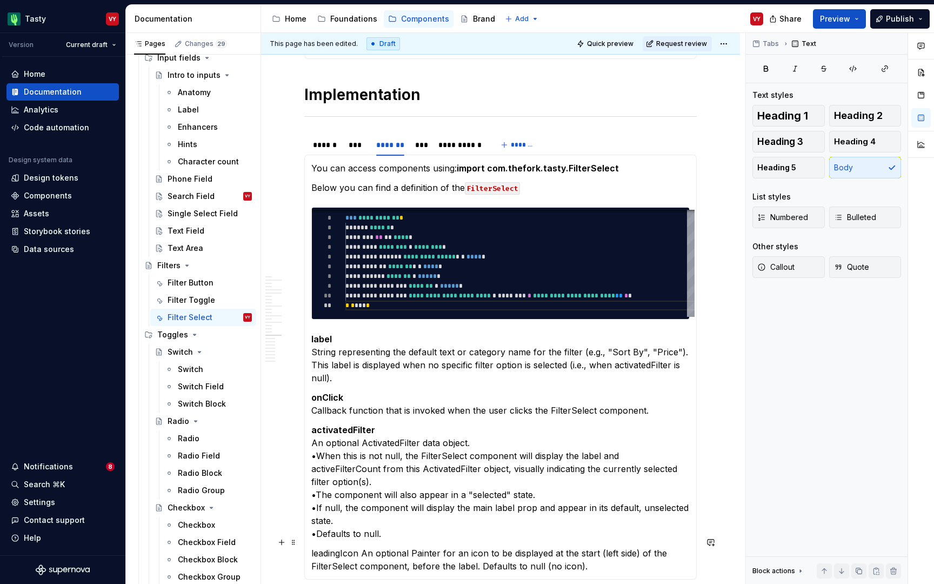
click at [329, 547] on p "leadingIcon An optional Painter for an icon to be displayed at the start (left …" at bounding box center [500, 560] width 378 height 26
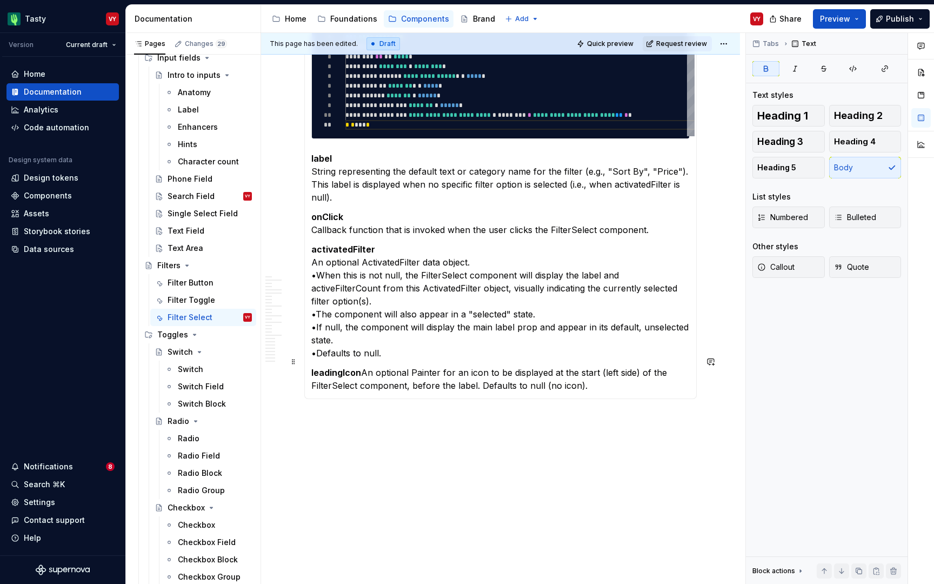
click at [380, 366] on p "leadingIcon An optional Painter for an icon to be displayed at the start (left …" at bounding box center [500, 379] width 378 height 26
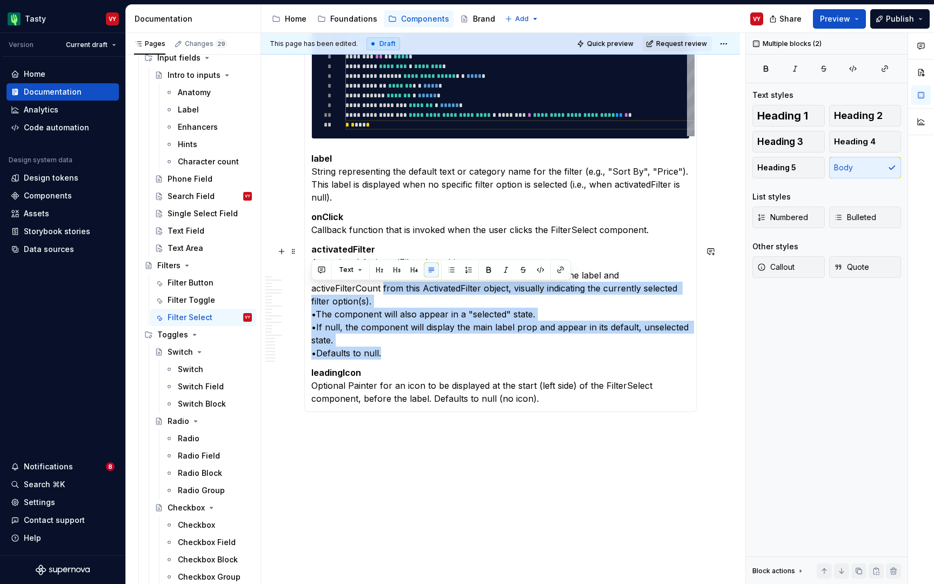
drag, startPoint x: 404, startPoint y: 349, endPoint x: 303, endPoint y: 291, distance: 116.2
click at [304, 291] on section "**********" at bounding box center [500, 182] width 393 height 460
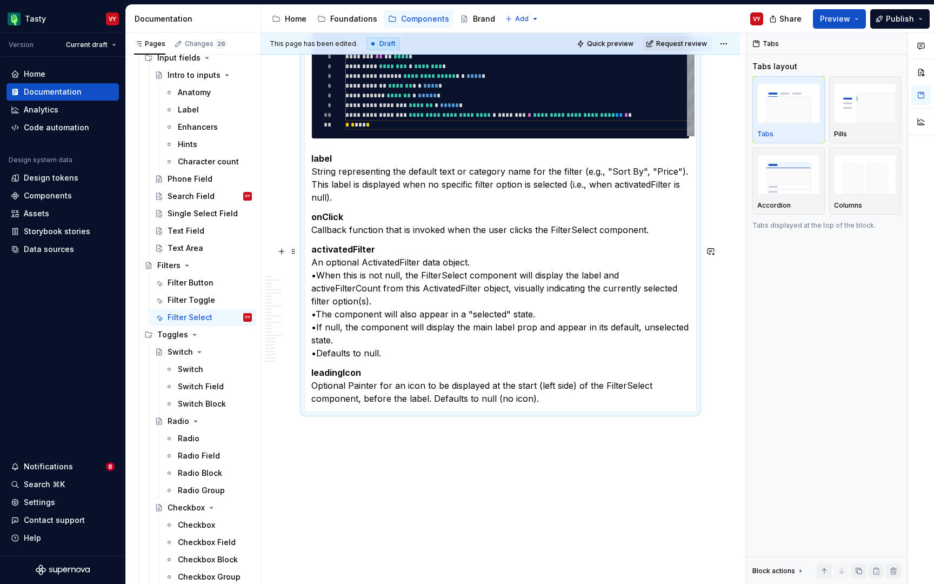
click at [476, 339] on p "activatedFilter An optional ActivatedFilter data object. •When this is not null…" at bounding box center [500, 301] width 378 height 117
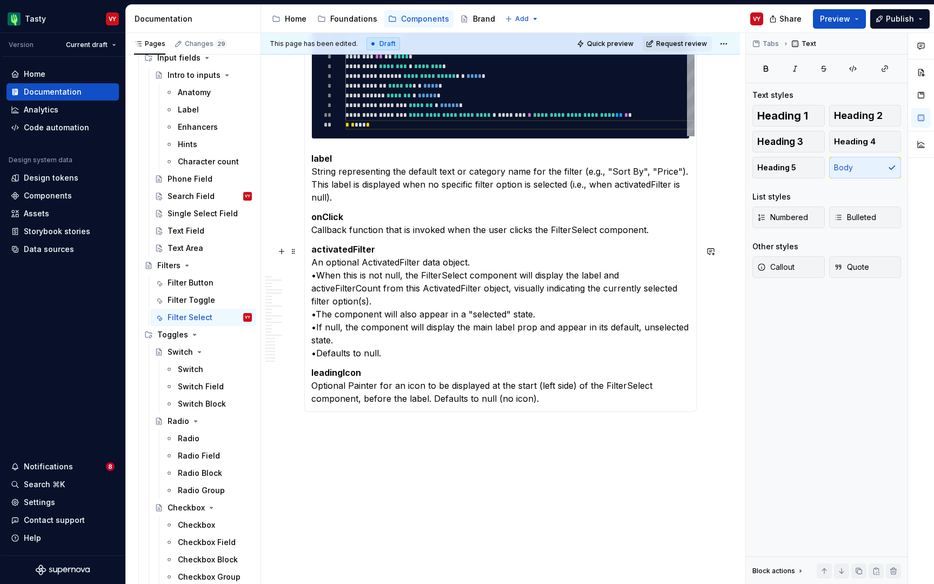
click at [490, 264] on p "activatedFilter An optional ActivatedFilter data object. •When this is not null…" at bounding box center [500, 301] width 378 height 117
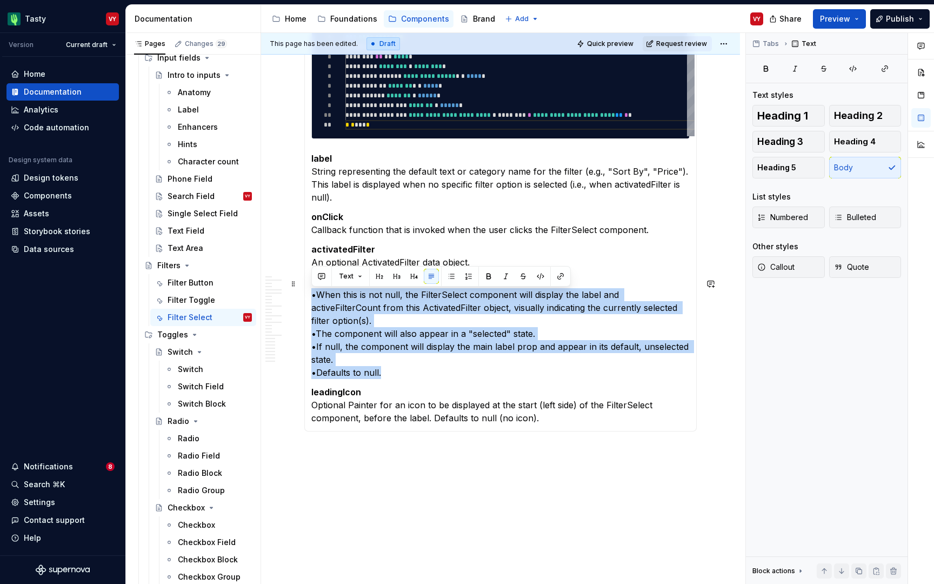
drag, startPoint x: 384, startPoint y: 364, endPoint x: 306, endPoint y: 293, distance: 106.0
click at [306, 293] on div "**********" at bounding box center [500, 202] width 393 height 457
click at [806, 259] on button "Callout" at bounding box center [789, 267] width 72 height 22
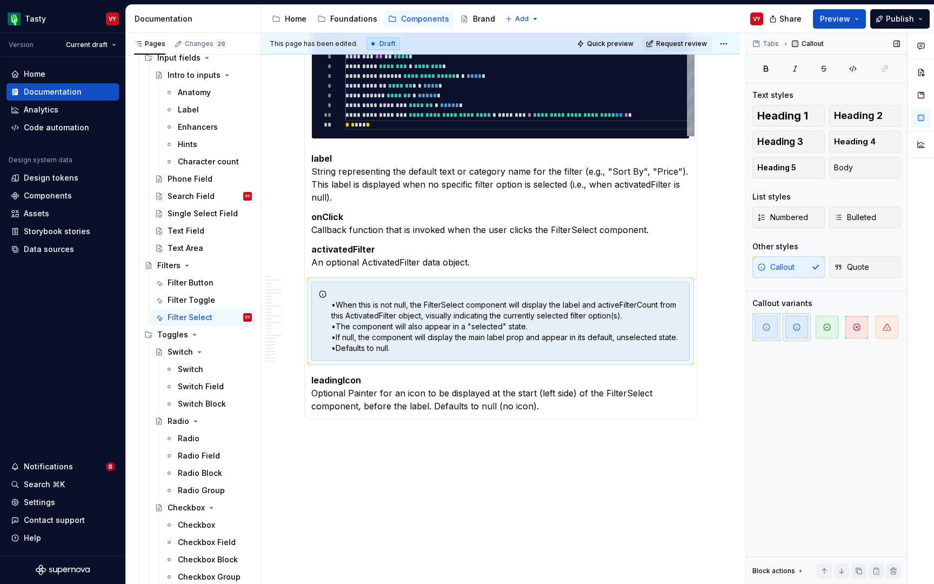
click at [799, 327] on icon "button" at bounding box center [797, 327] width 9 height 9
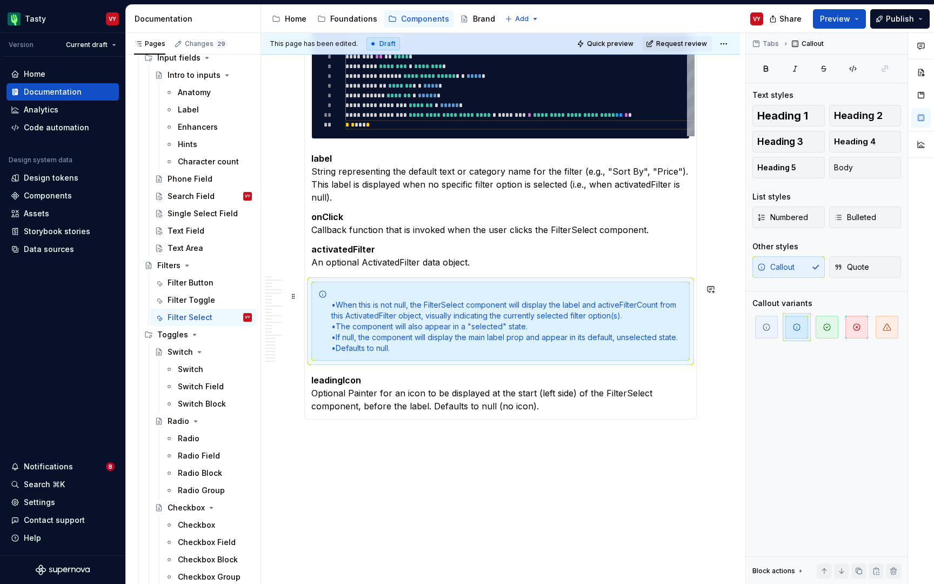
click at [333, 302] on div "•When this is not null, the FilterSelect component will display the label and a…" at bounding box center [506, 321] width 351 height 65
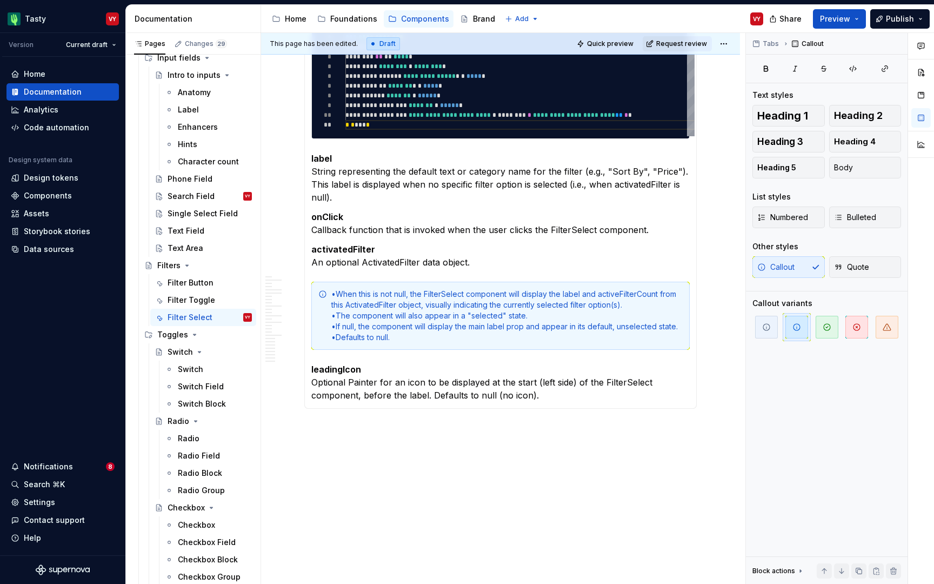
click at [414, 269] on p "activatedFilter An optional ActivatedFilter data object." at bounding box center [500, 256] width 378 height 26
click at [336, 296] on div "•When this is not null, the FilterSelect component will display the label and a…" at bounding box center [506, 316] width 351 height 54
click at [337, 320] on div "• When this is not null, the FilterSelect component will display the label and …" at bounding box center [506, 316] width 351 height 54
click at [336, 327] on div "• When this is not null, the FilterSelect component will display the label and …" at bounding box center [506, 316] width 351 height 54
click at [336, 341] on div "• When this is not null, the FilterSelect component will display the label and …" at bounding box center [506, 316] width 351 height 54
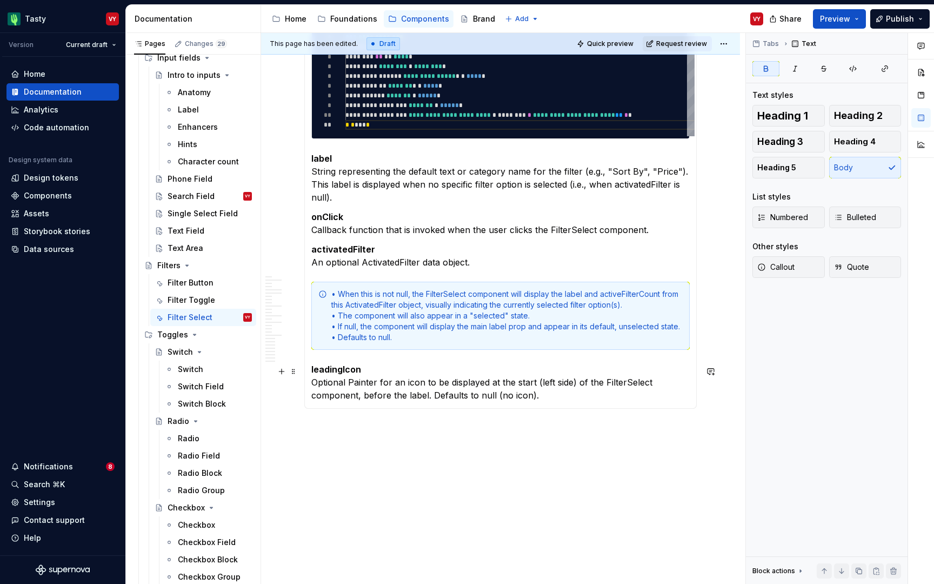
click at [390, 356] on section-item-column "**********" at bounding box center [500, 191] width 378 height 421
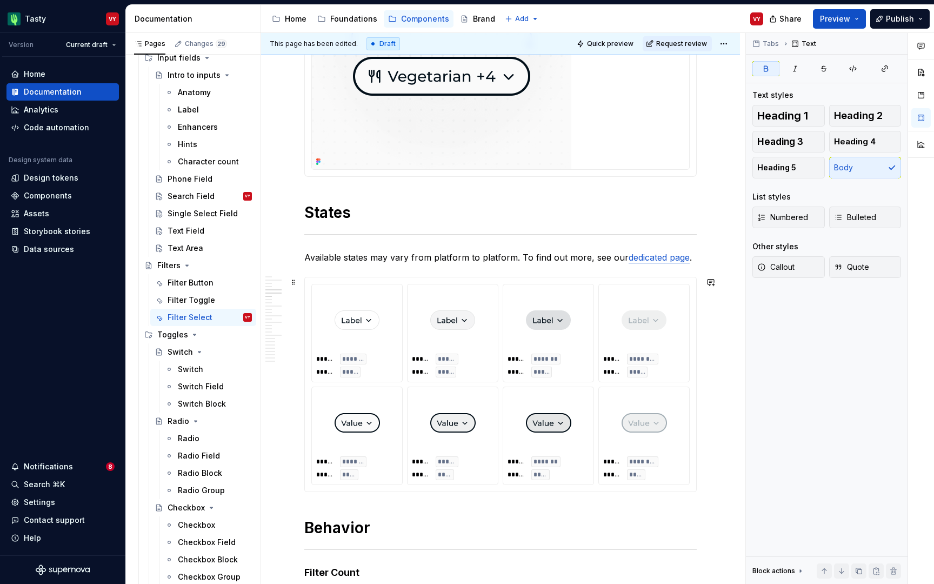
scroll to position [779, 0]
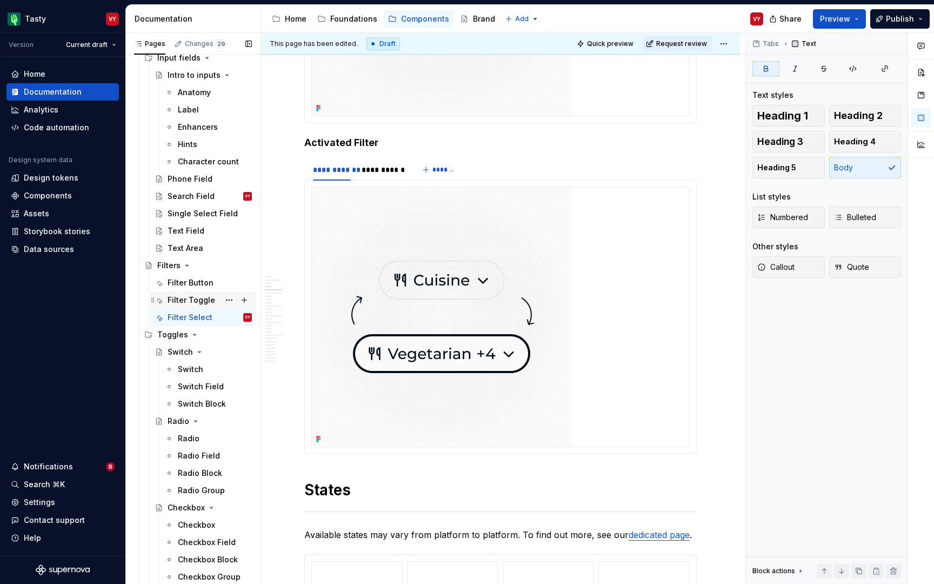
click at [208, 302] on div "Filter Toggle" at bounding box center [192, 300] width 48 height 11
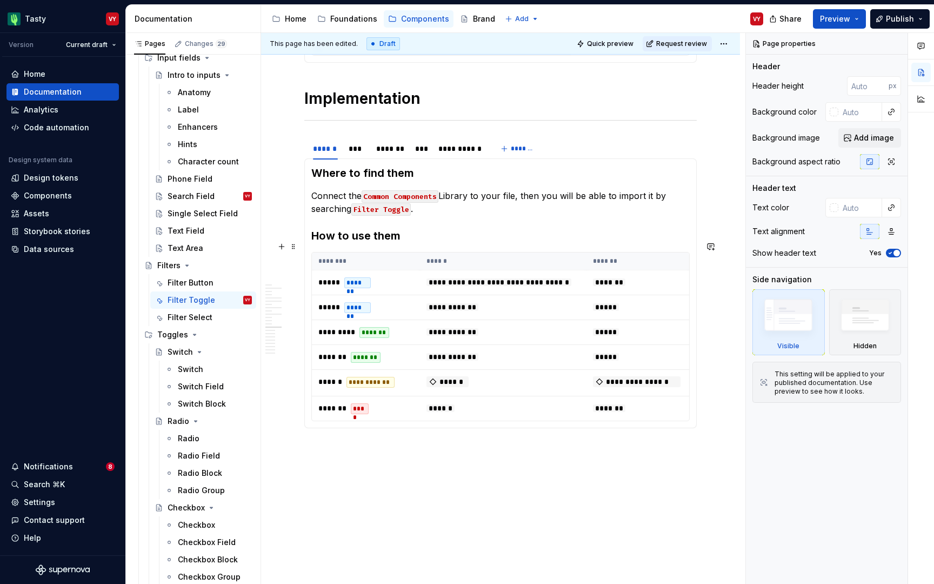
scroll to position [2932, 0]
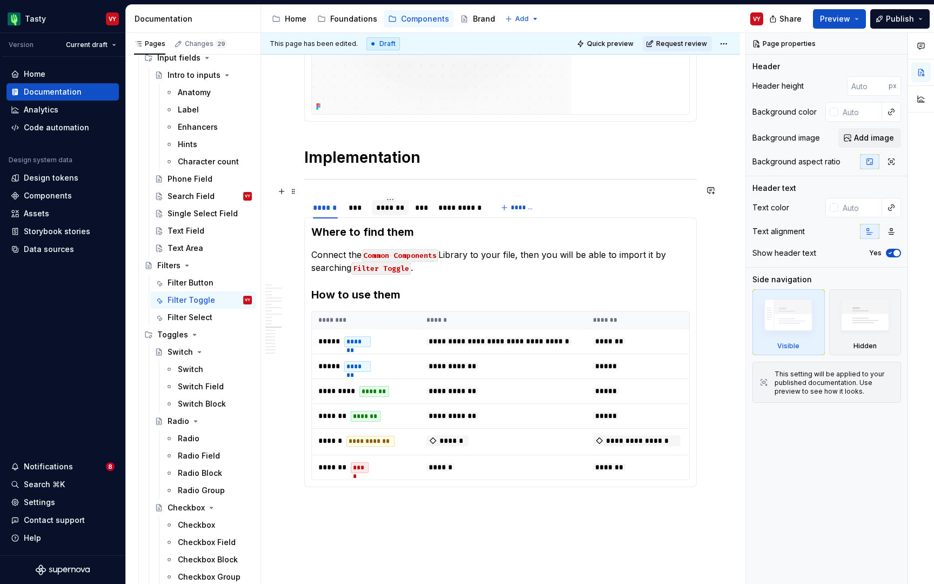
click at [378, 202] on div "*******" at bounding box center [390, 207] width 37 height 15
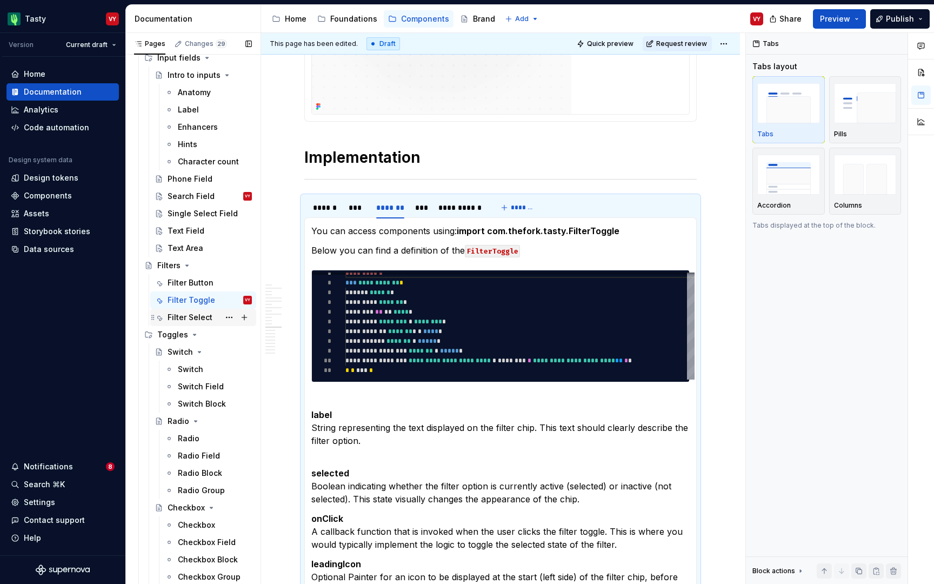
click at [215, 318] on div "Filter Select" at bounding box center [210, 317] width 84 height 15
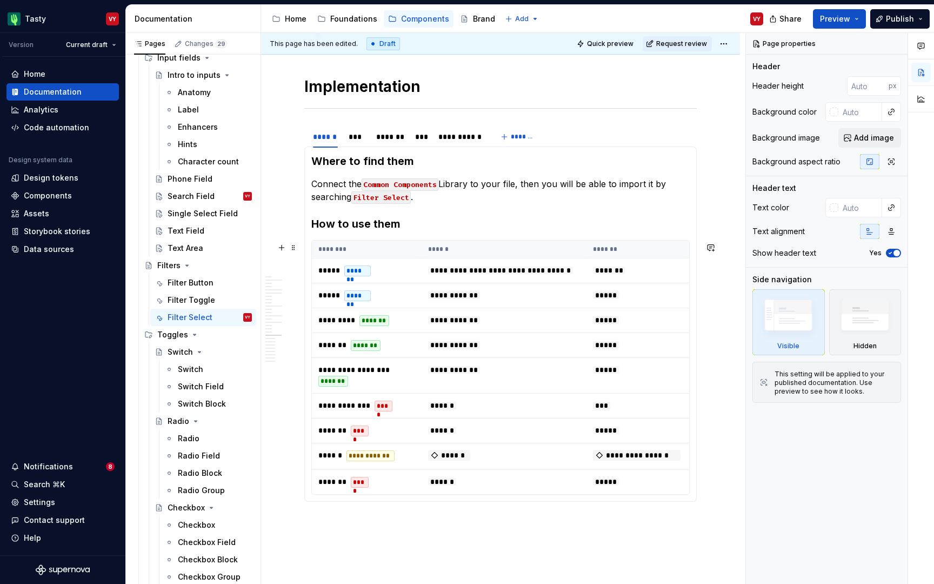
scroll to position [4303, 0]
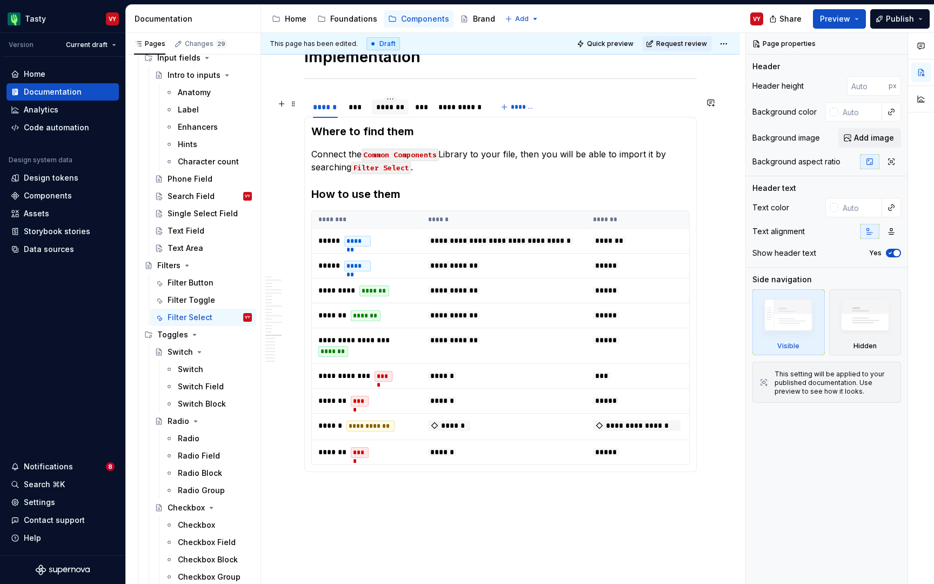
type textarea "*"
click at [393, 112] on div "*******" at bounding box center [390, 107] width 29 height 11
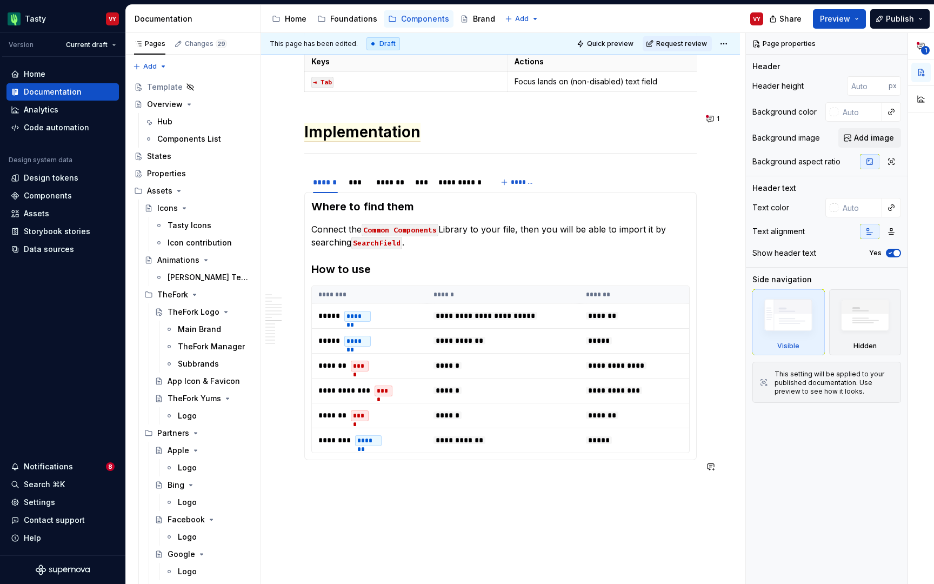
scroll to position [1582, 0]
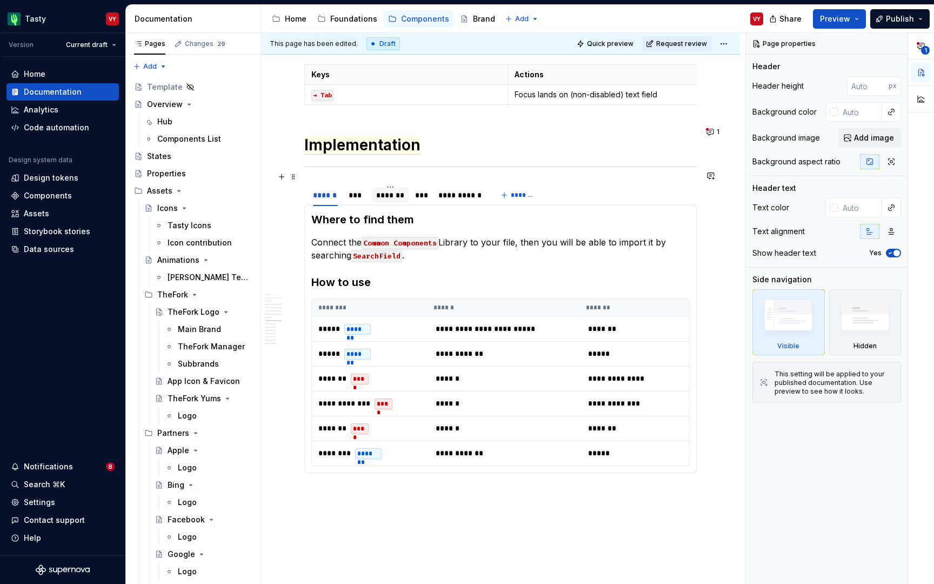
click at [389, 190] on div "*******" at bounding box center [390, 195] width 29 height 11
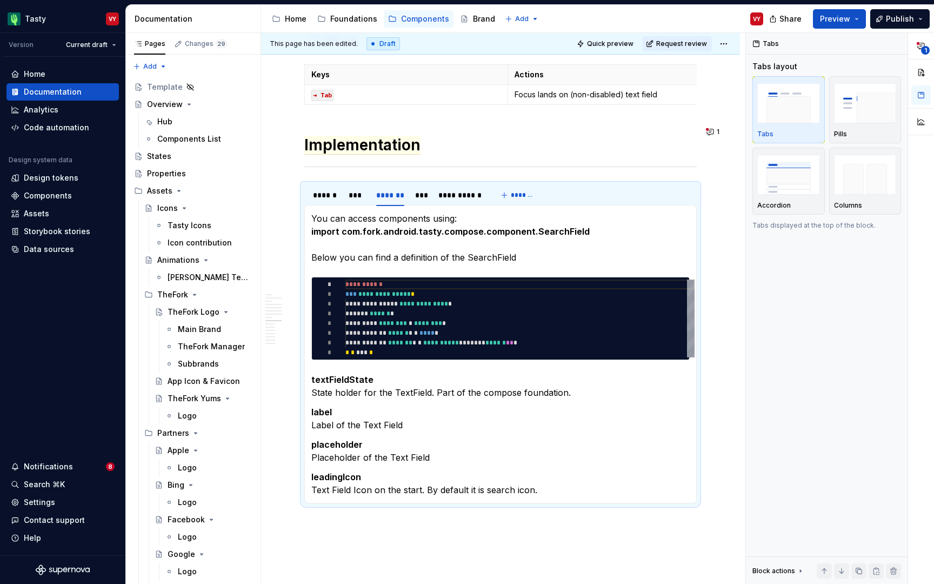
type textarea "*"
